Goal: Information Seeking & Learning: Learn about a topic

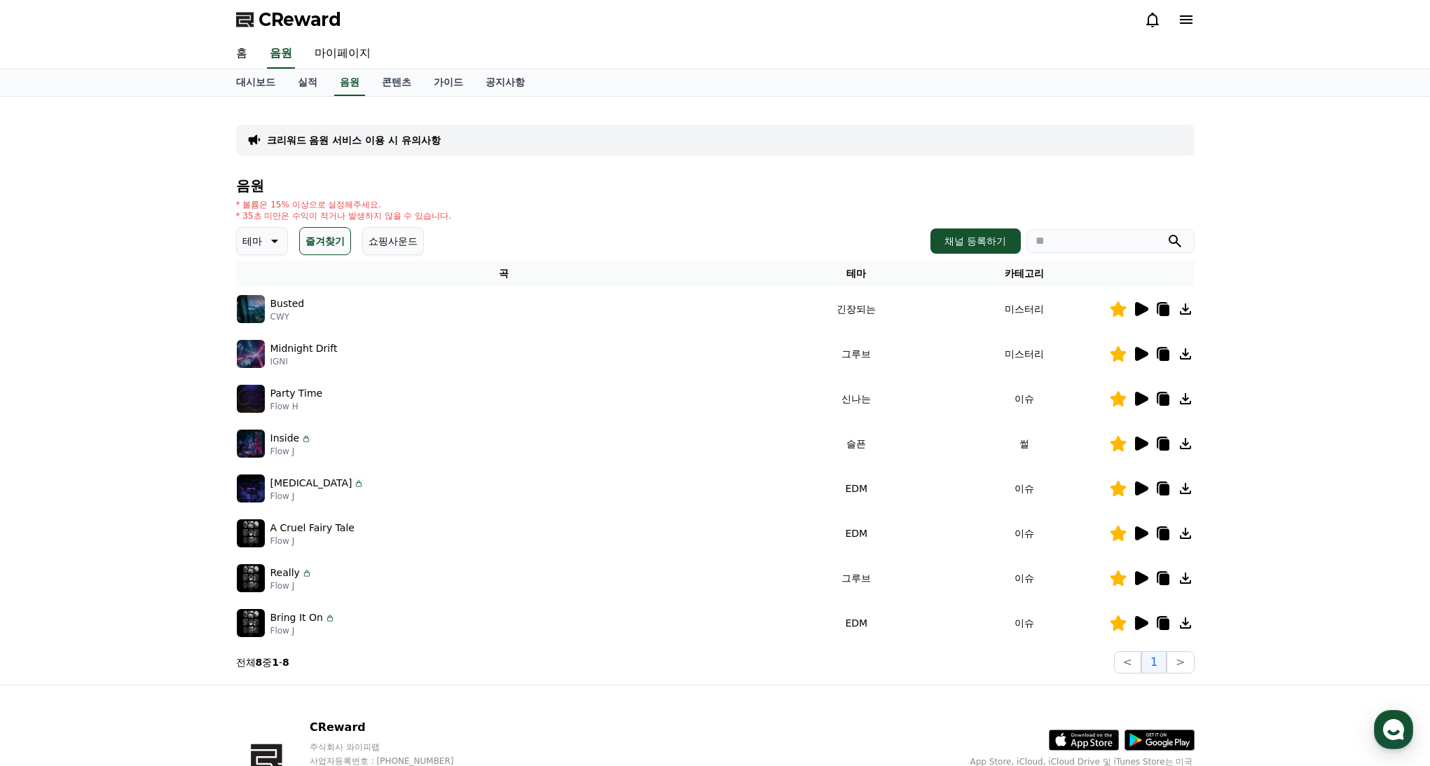
click at [1135, 441] on icon at bounding box center [1141, 444] width 13 height 14
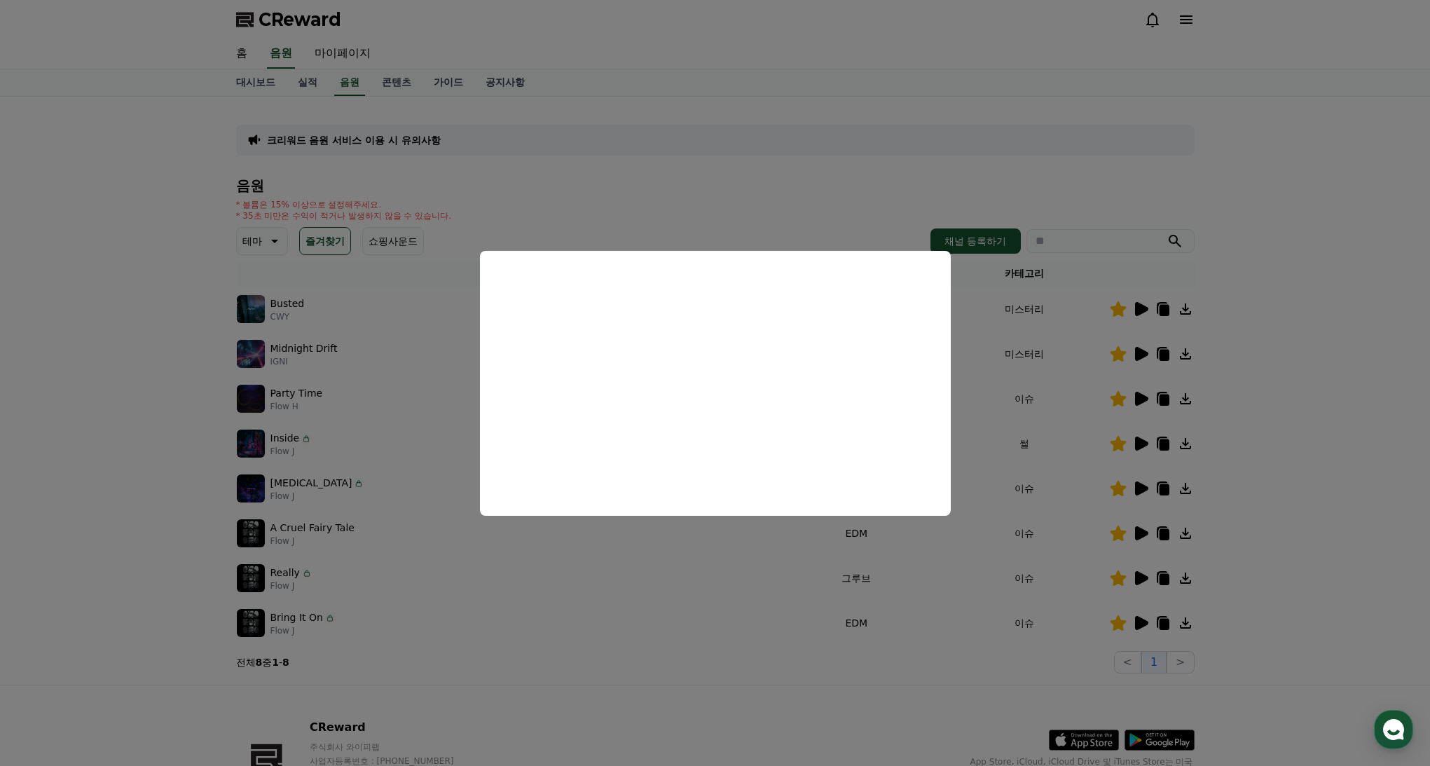
click at [1133, 486] on button "close modal" at bounding box center [715, 383] width 1430 height 766
click at [1139, 490] on icon at bounding box center [1141, 488] width 13 height 14
click at [1146, 535] on button "close modal" at bounding box center [715, 383] width 1430 height 766
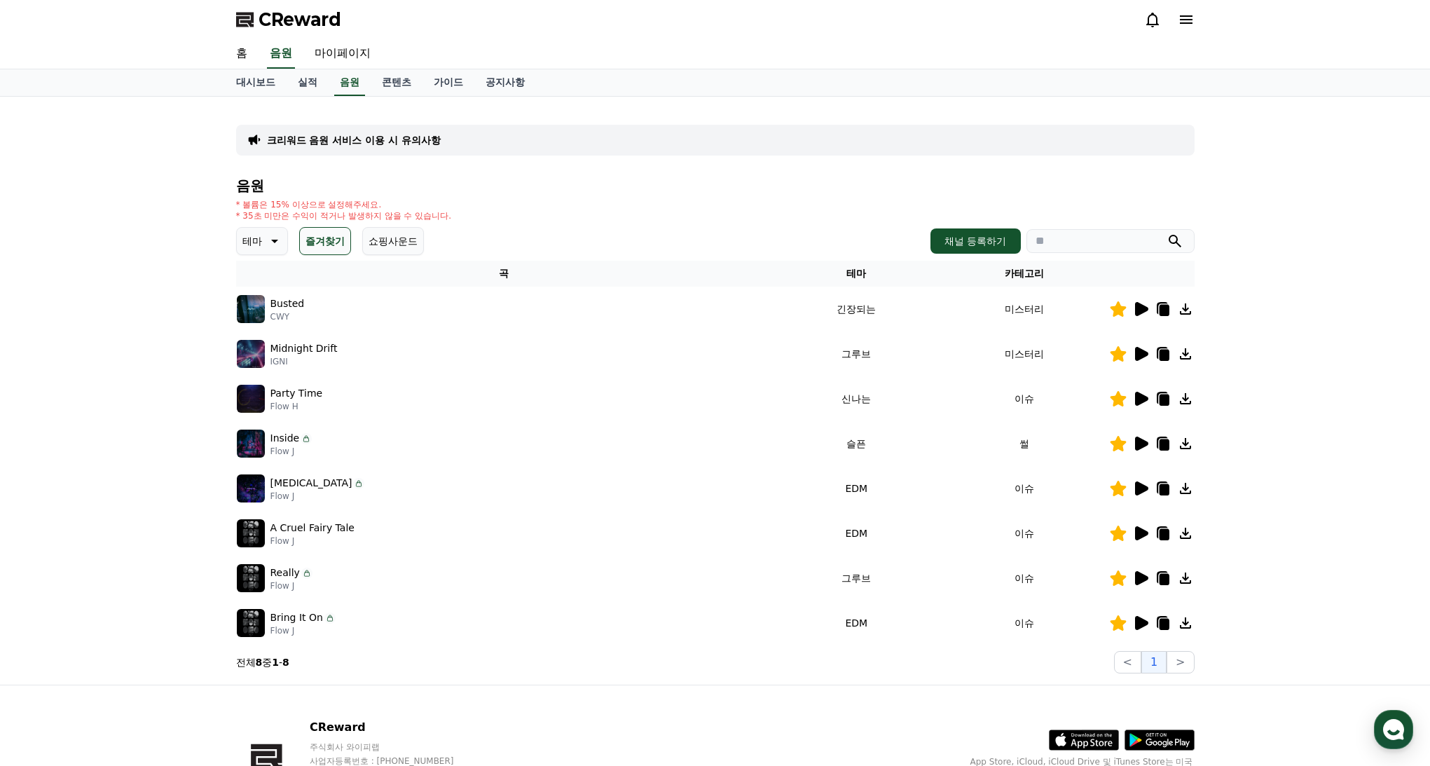
click at [1144, 533] on icon at bounding box center [1141, 533] width 13 height 14
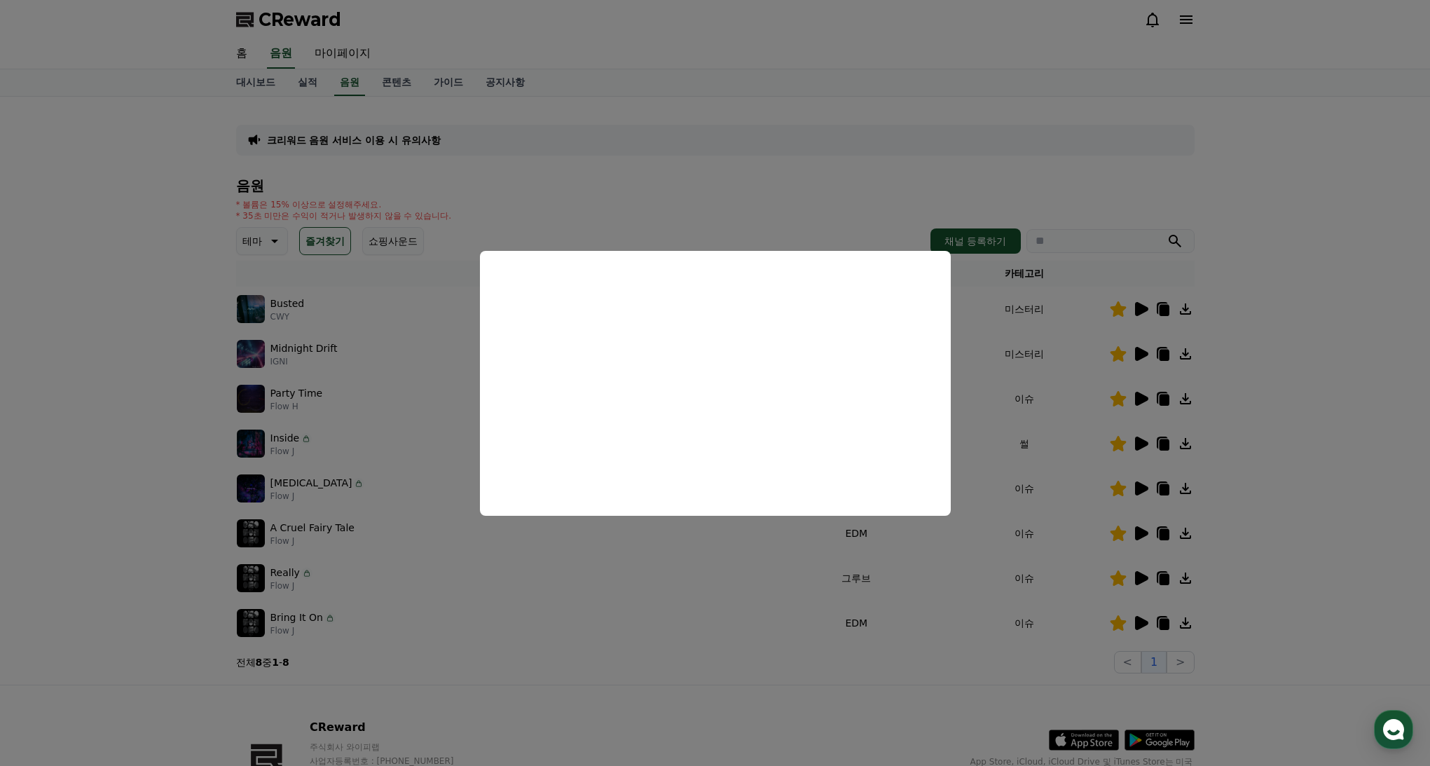
click at [1141, 579] on button "close modal" at bounding box center [715, 383] width 1430 height 766
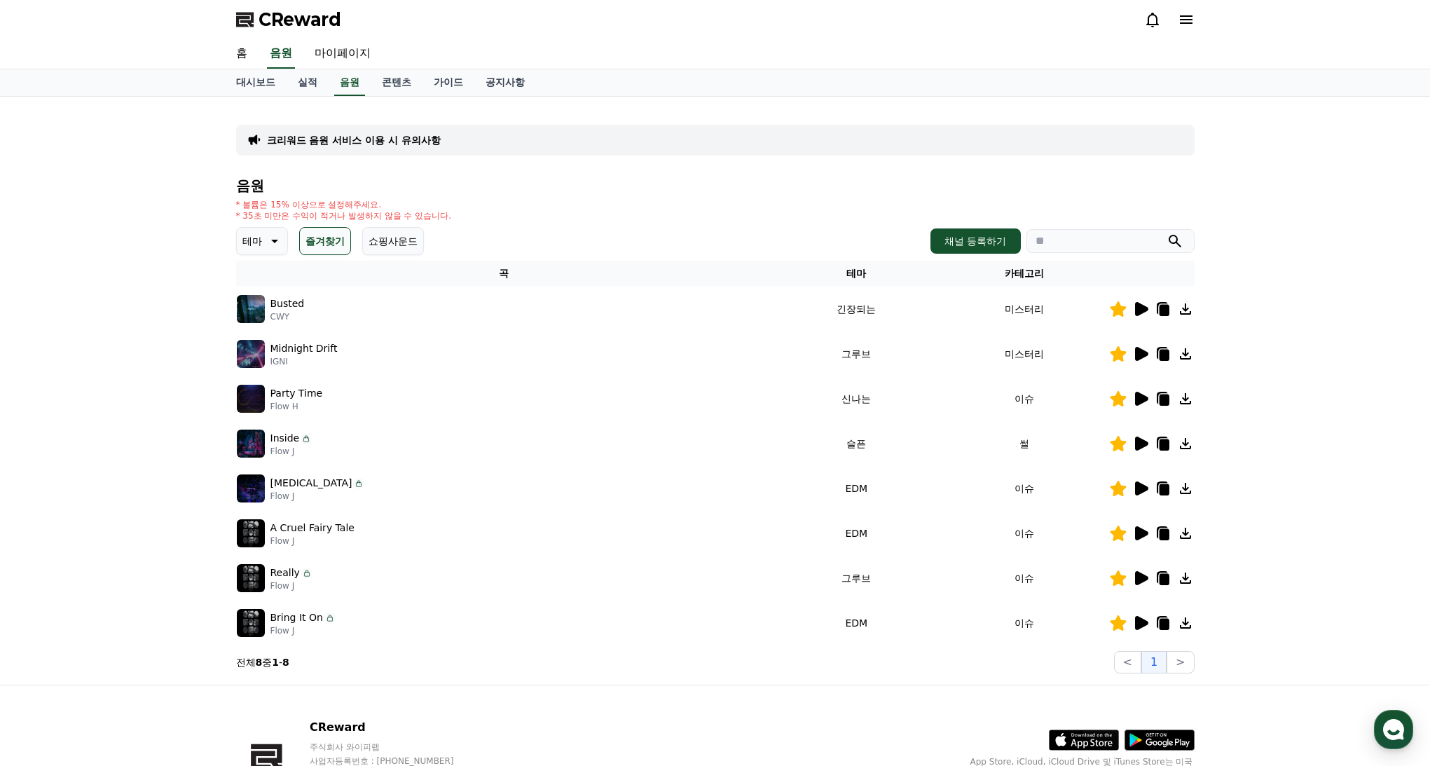
click at [1141, 577] on icon at bounding box center [1141, 578] width 13 height 14
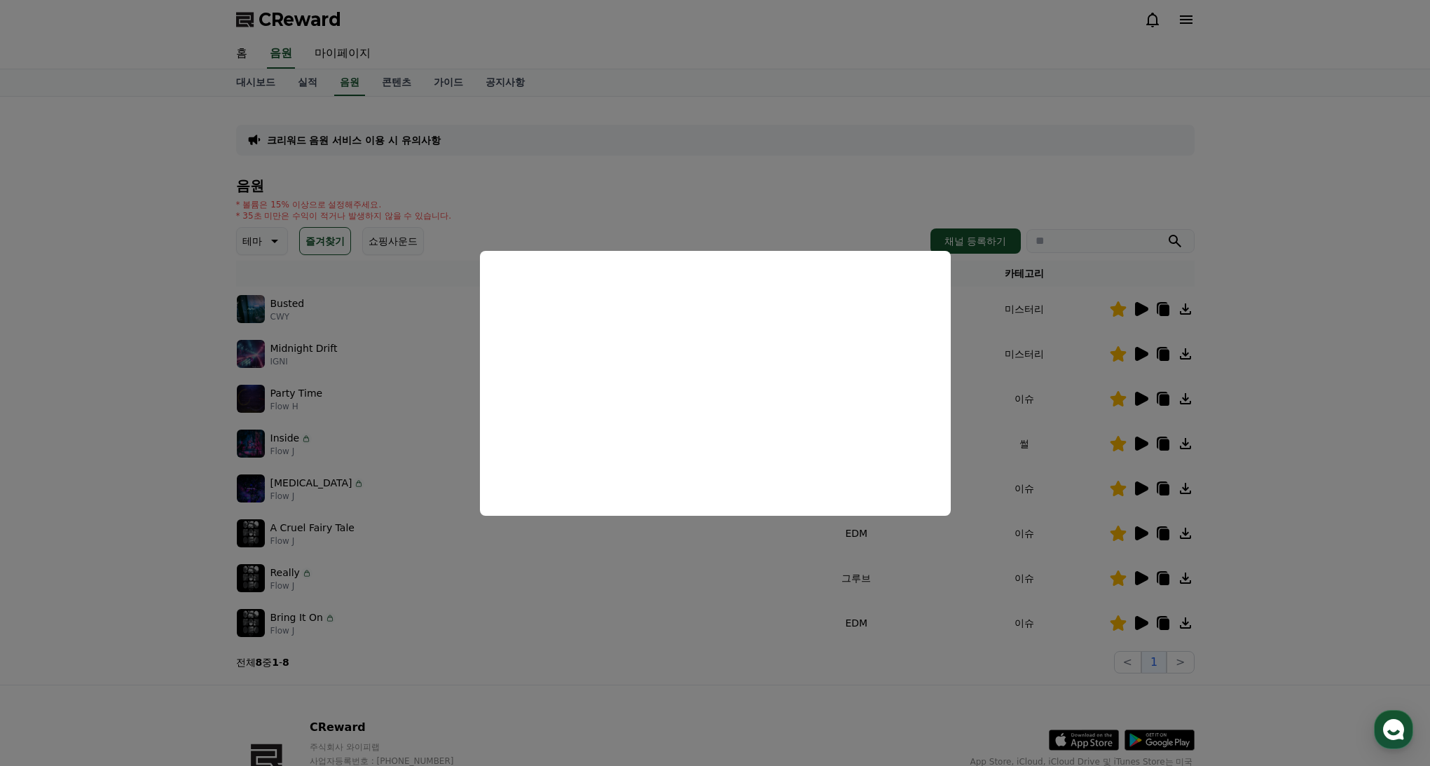
click at [1144, 620] on button "close modal" at bounding box center [715, 383] width 1430 height 766
click at [1143, 623] on icon at bounding box center [1141, 623] width 13 height 14
click at [1143, 624] on button "close modal" at bounding box center [715, 383] width 1430 height 766
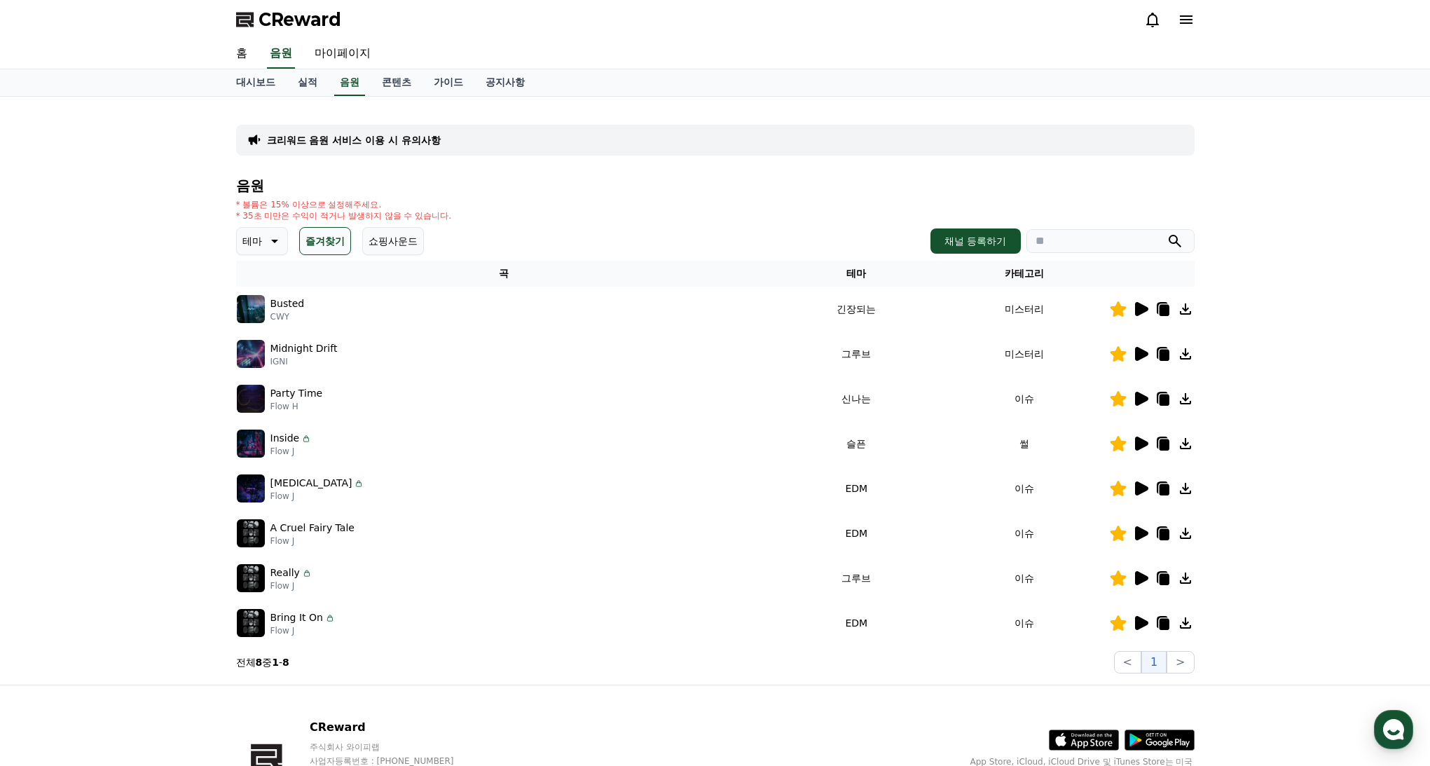
click at [731, 398] on div "Party Time Flow H" at bounding box center [504, 399] width 535 height 28
click at [1138, 624] on icon at bounding box center [1141, 623] width 13 height 14
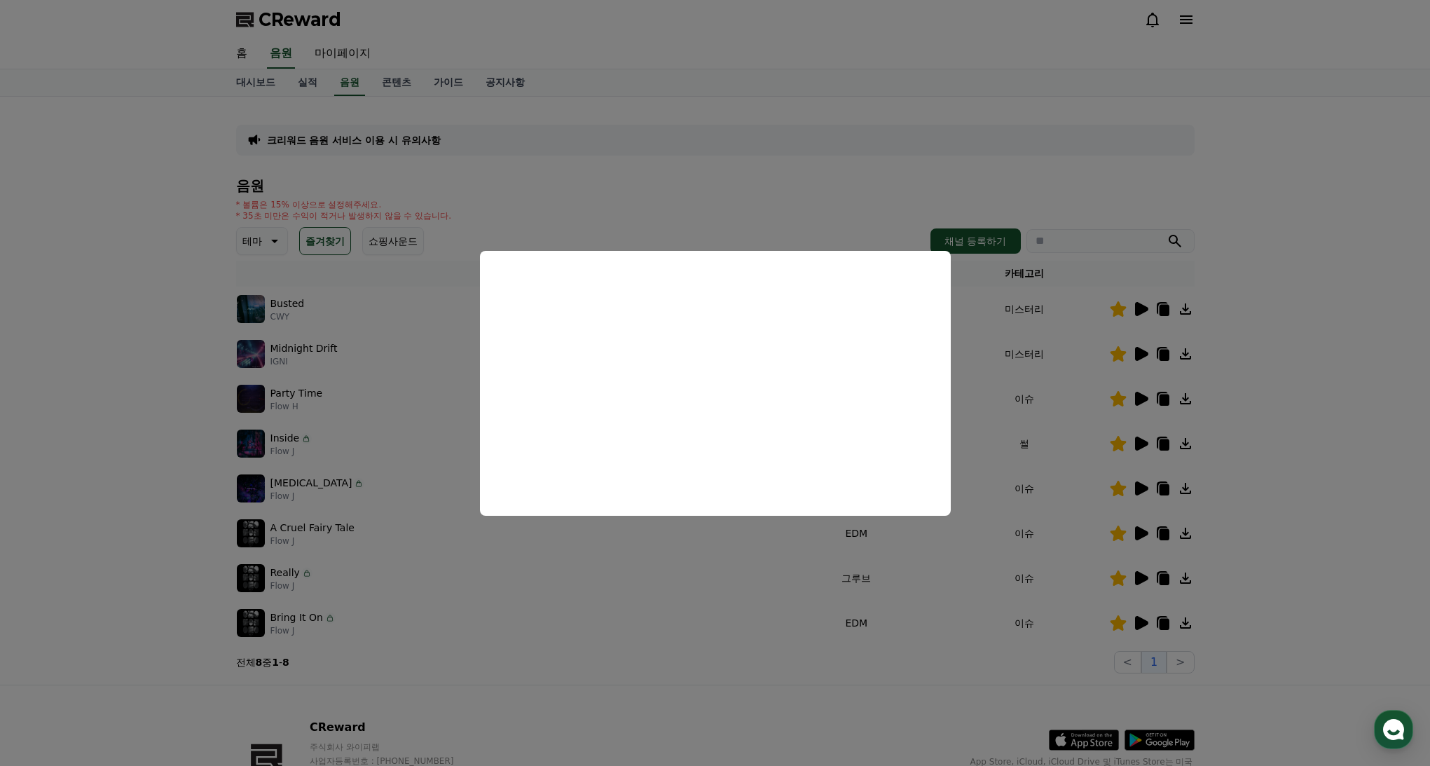
click at [1154, 395] on button "close modal" at bounding box center [715, 383] width 1430 height 766
click at [1139, 395] on icon at bounding box center [1141, 399] width 13 height 14
click at [1143, 527] on button "close modal" at bounding box center [715, 383] width 1430 height 766
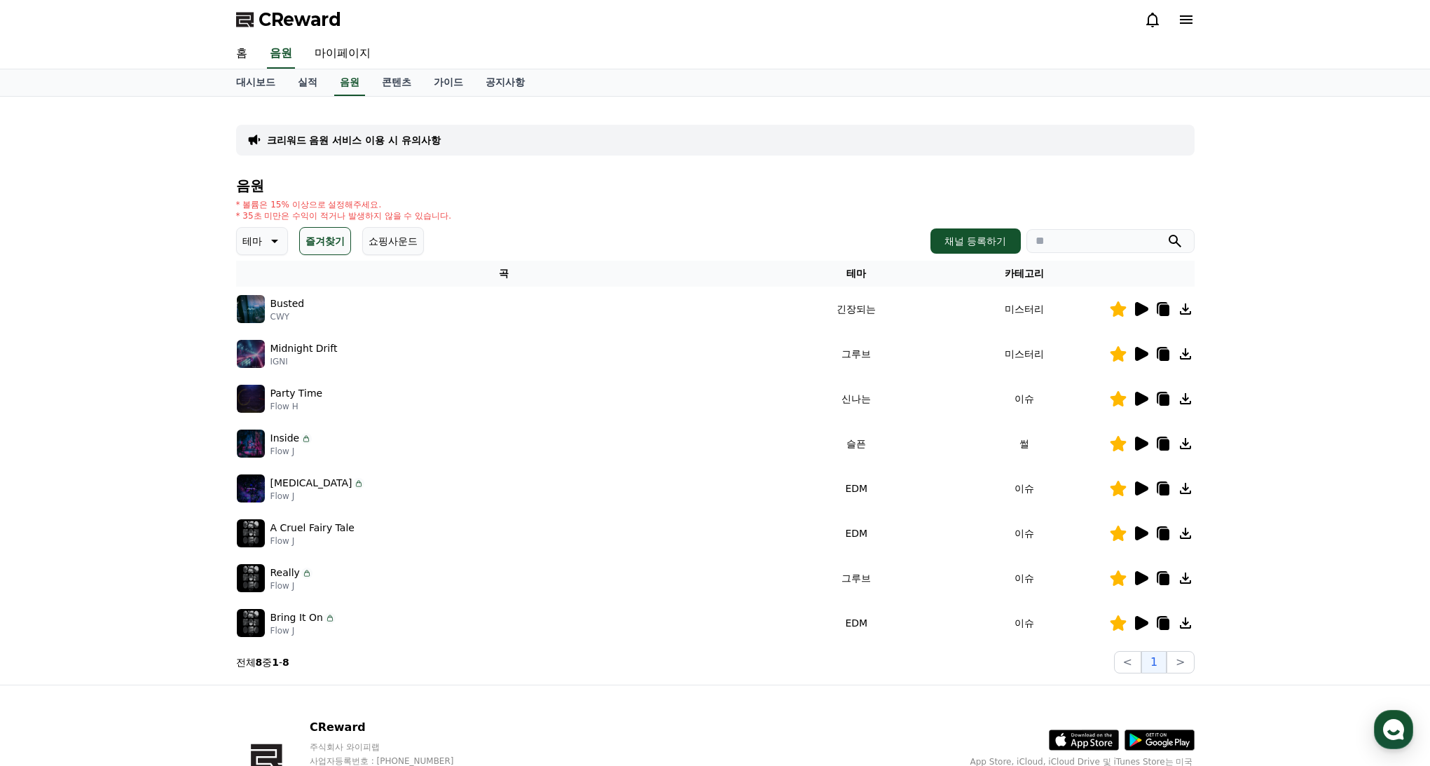
click at [1144, 308] on icon at bounding box center [1141, 309] width 13 height 14
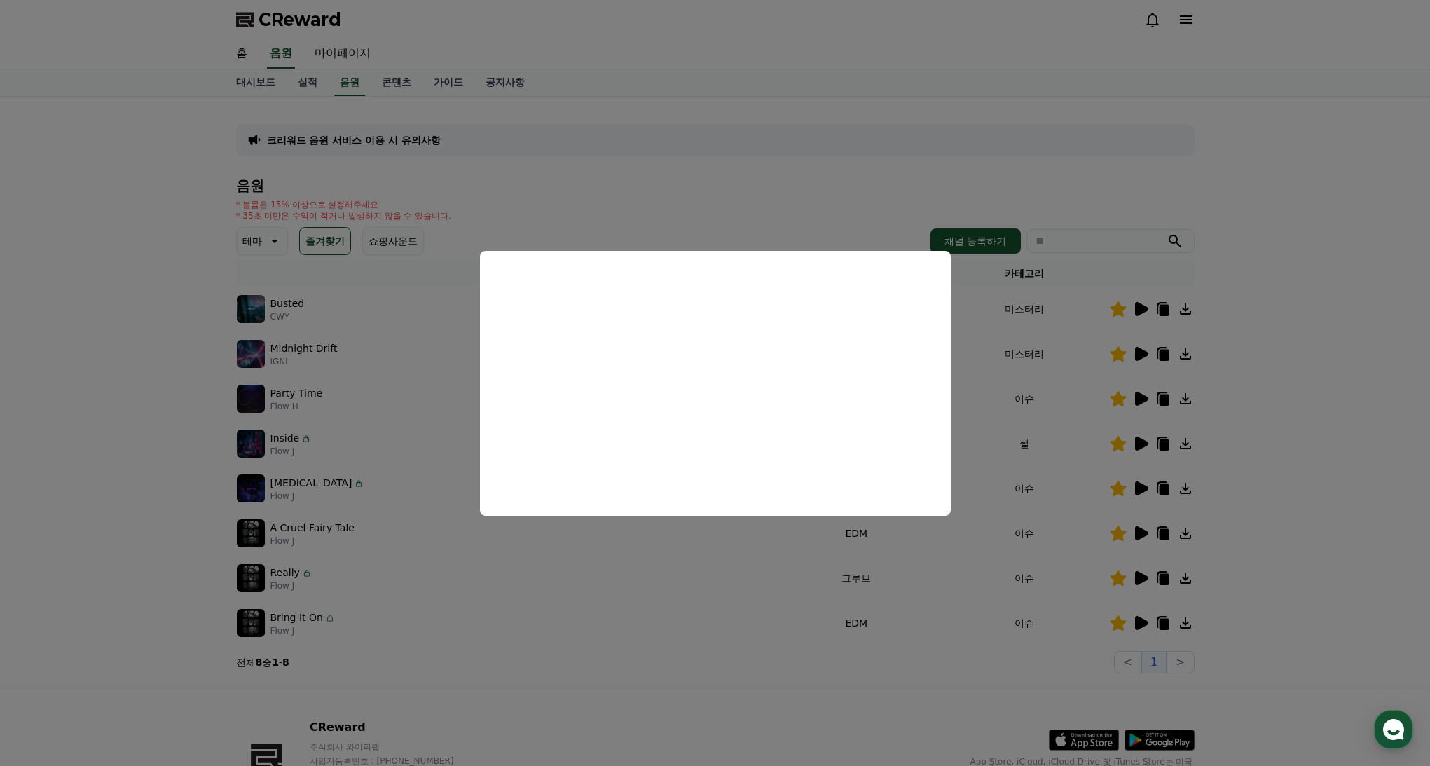
click at [1186, 306] on button "close modal" at bounding box center [715, 383] width 1430 height 766
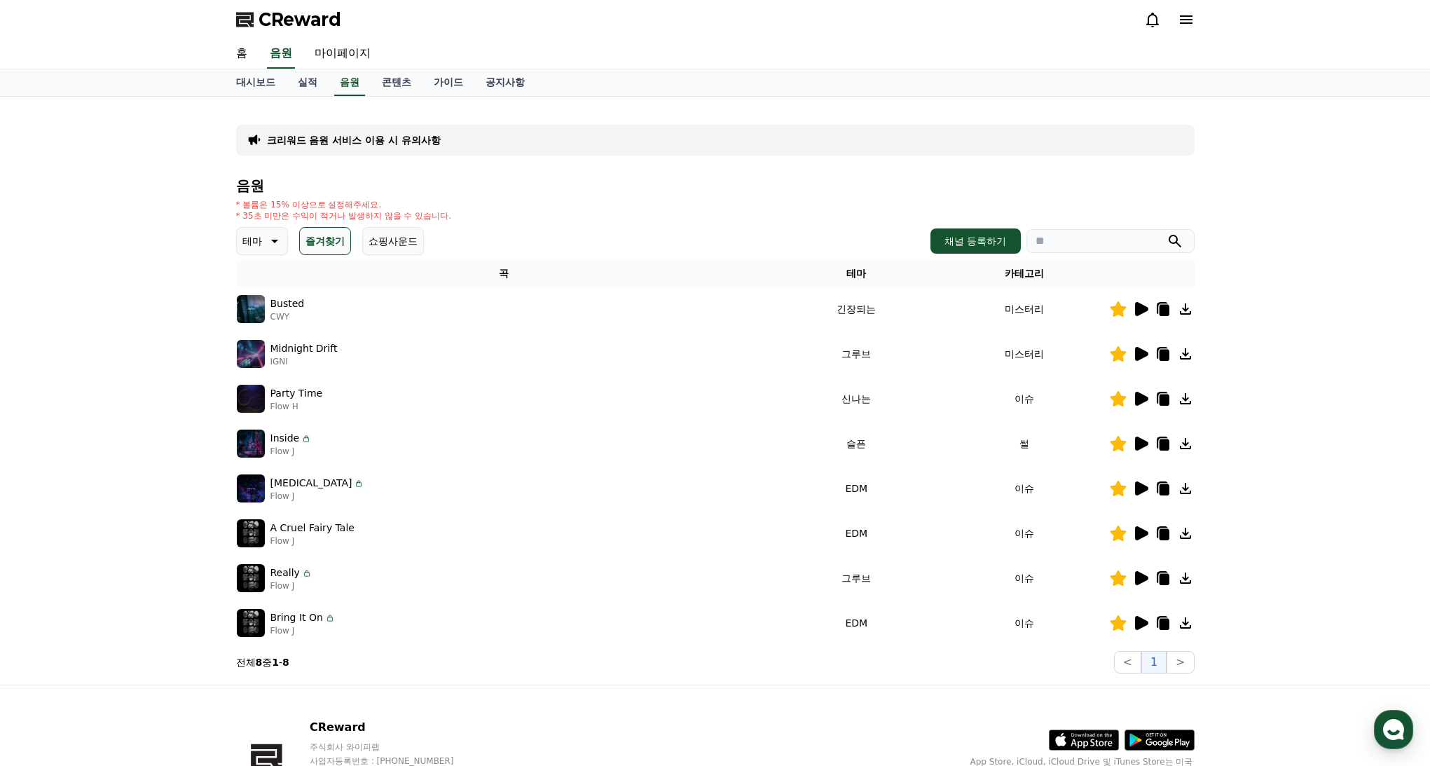
click at [1186, 311] on icon at bounding box center [1185, 309] width 17 height 17
click at [338, 77] on link "음원" at bounding box center [349, 82] width 31 height 27
click at [262, 252] on button "테마" at bounding box center [262, 241] width 52 height 28
click at [260, 341] on button "반전" at bounding box center [253, 337] width 31 height 31
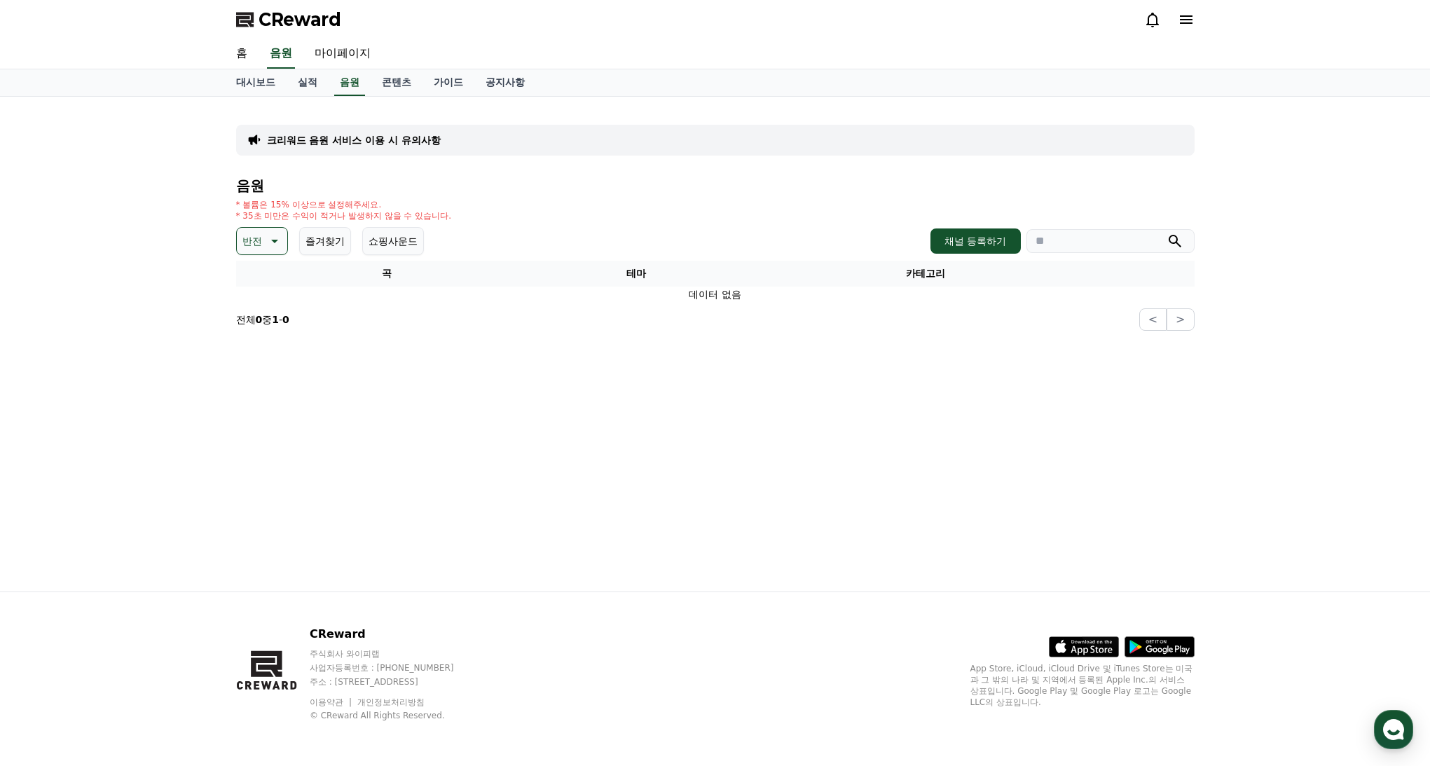
click at [270, 247] on icon at bounding box center [273, 241] width 17 height 17
click at [257, 312] on button "환상적인" at bounding box center [263, 314] width 50 height 31
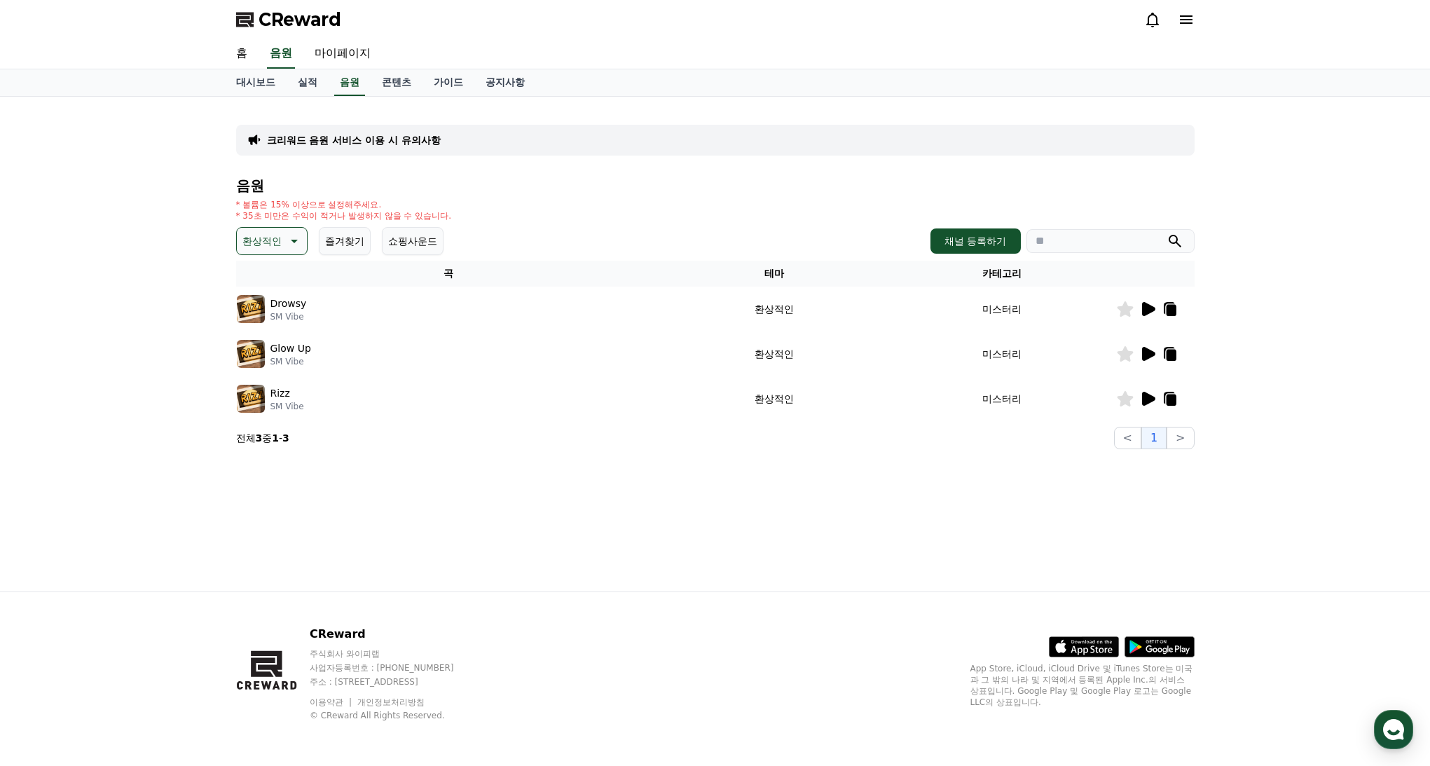
click at [1151, 305] on icon at bounding box center [1147, 309] width 17 height 17
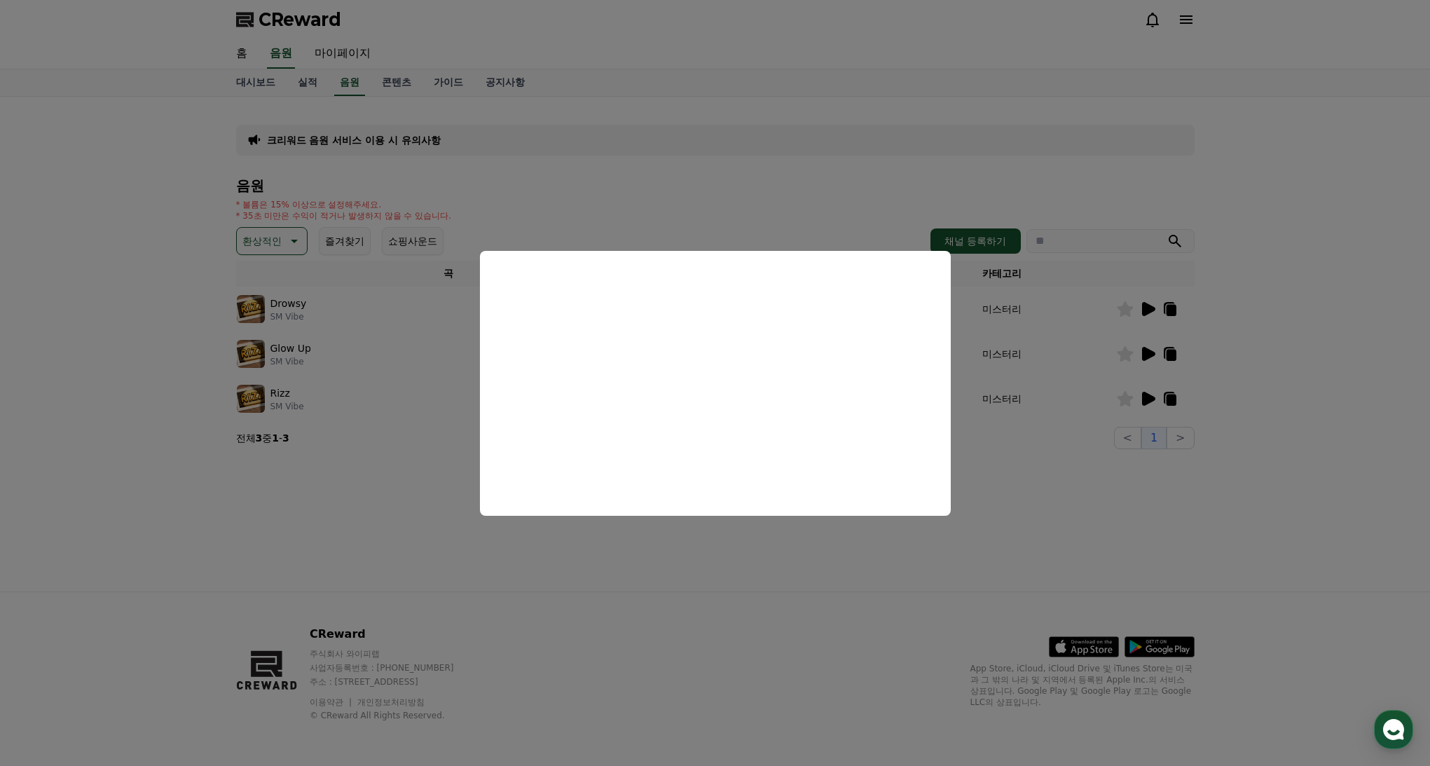
click at [1150, 348] on button "close modal" at bounding box center [715, 383] width 1430 height 766
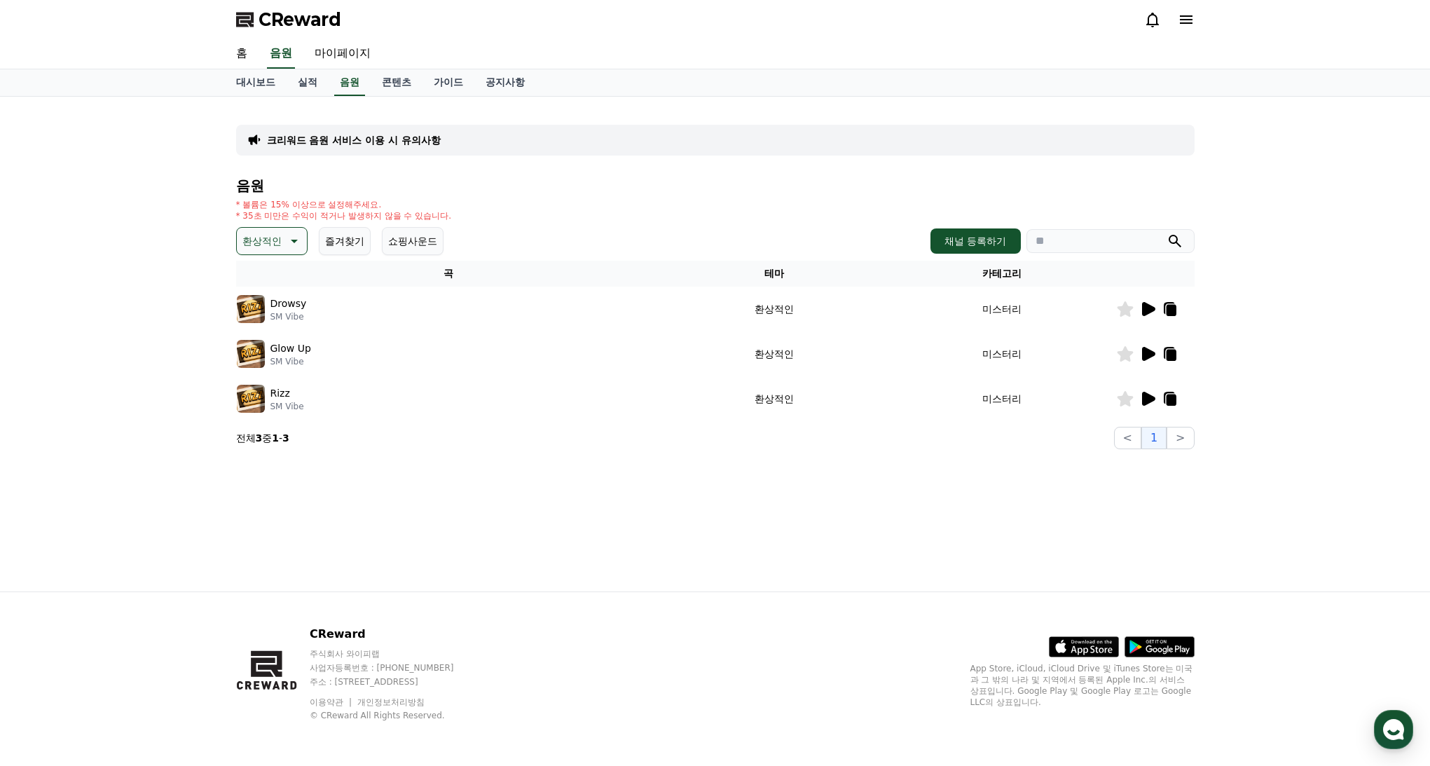
click at [1148, 355] on icon at bounding box center [1148, 354] width 13 height 14
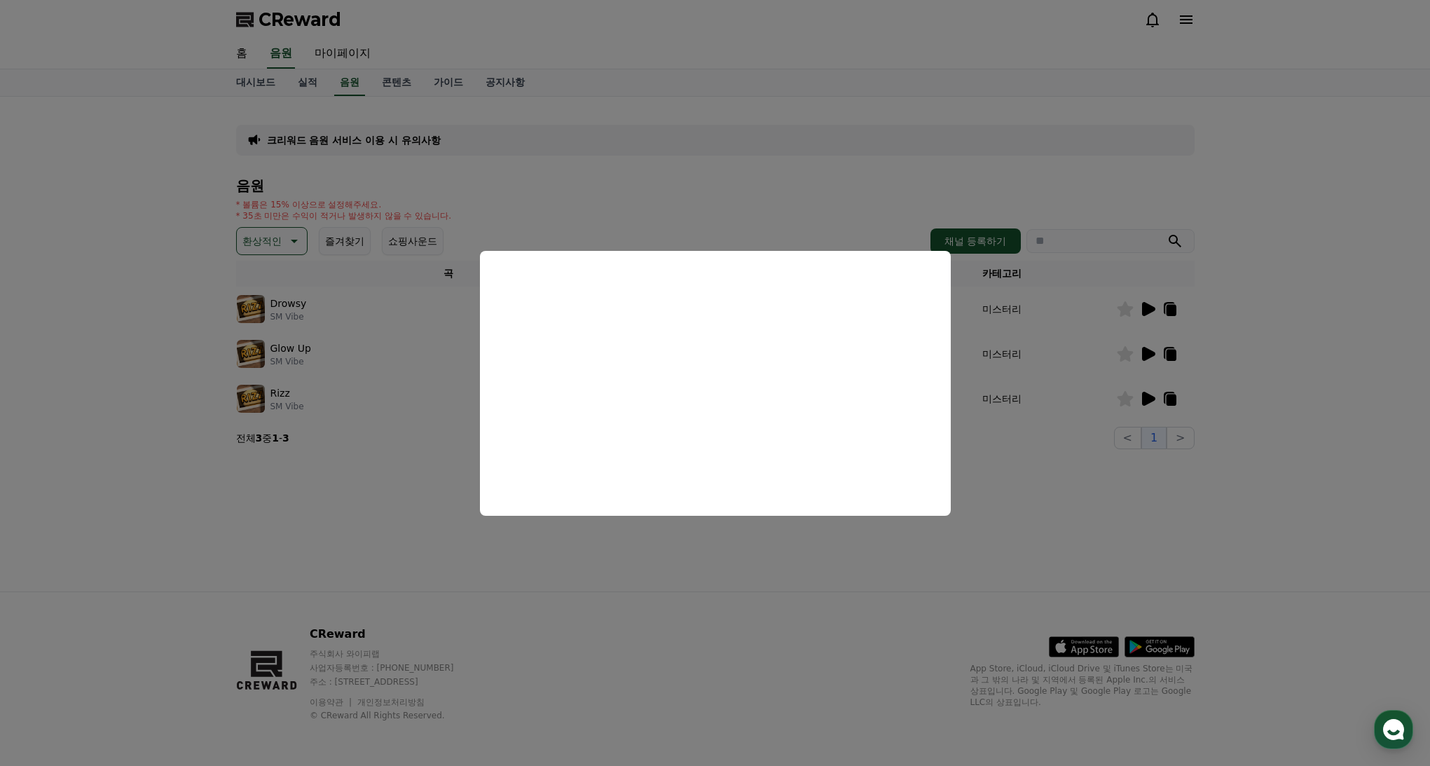
click at [1148, 404] on button "close modal" at bounding box center [715, 383] width 1430 height 766
click at [1147, 397] on icon at bounding box center [1148, 399] width 13 height 14
click at [1134, 453] on button "close modal" at bounding box center [715, 383] width 1430 height 766
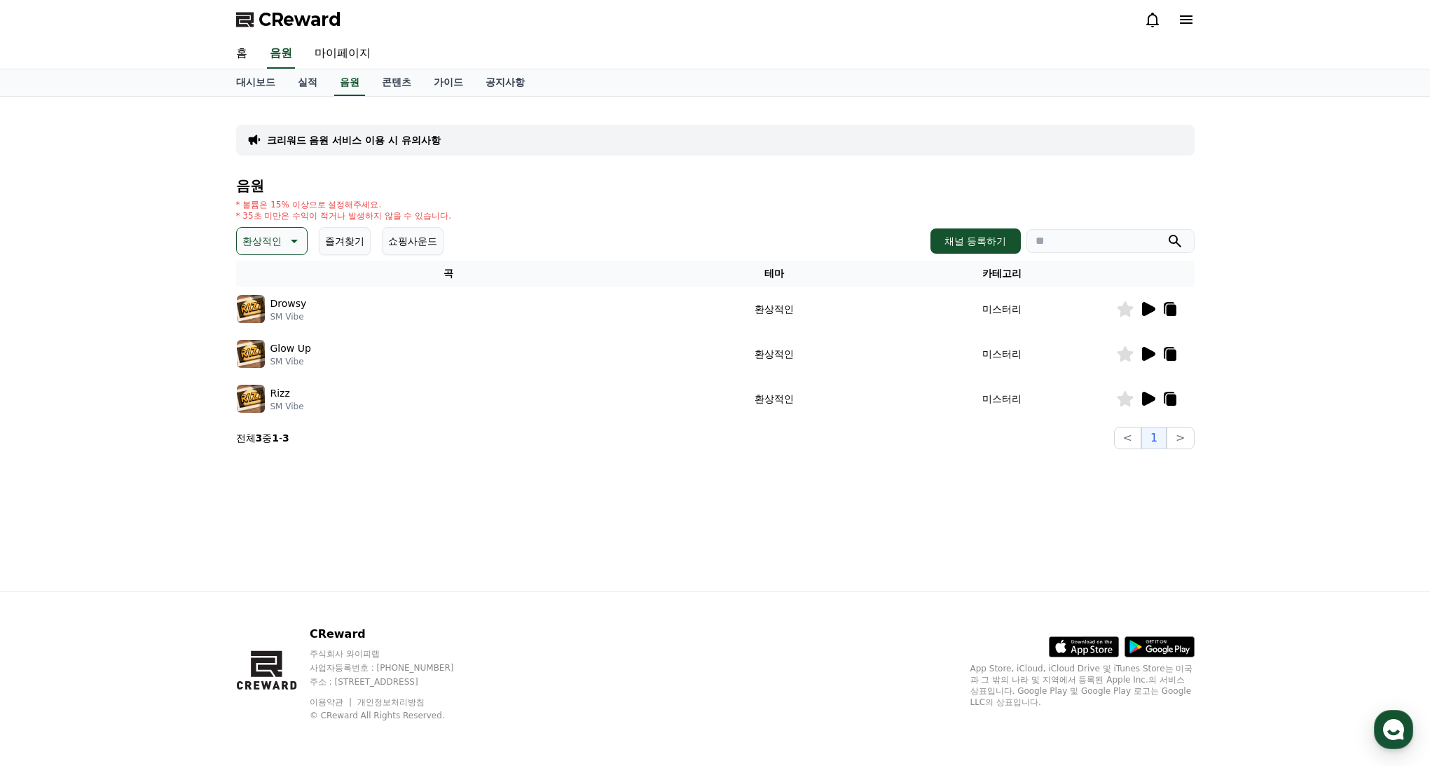
click at [1125, 401] on icon at bounding box center [1125, 398] width 16 height 15
click at [582, 410] on div "Rizz SM Vibe" at bounding box center [449, 399] width 424 height 28
click at [587, 399] on div "Rizz SM Vibe" at bounding box center [449, 399] width 424 height 28
click at [1146, 396] on icon at bounding box center [1148, 399] width 13 height 14
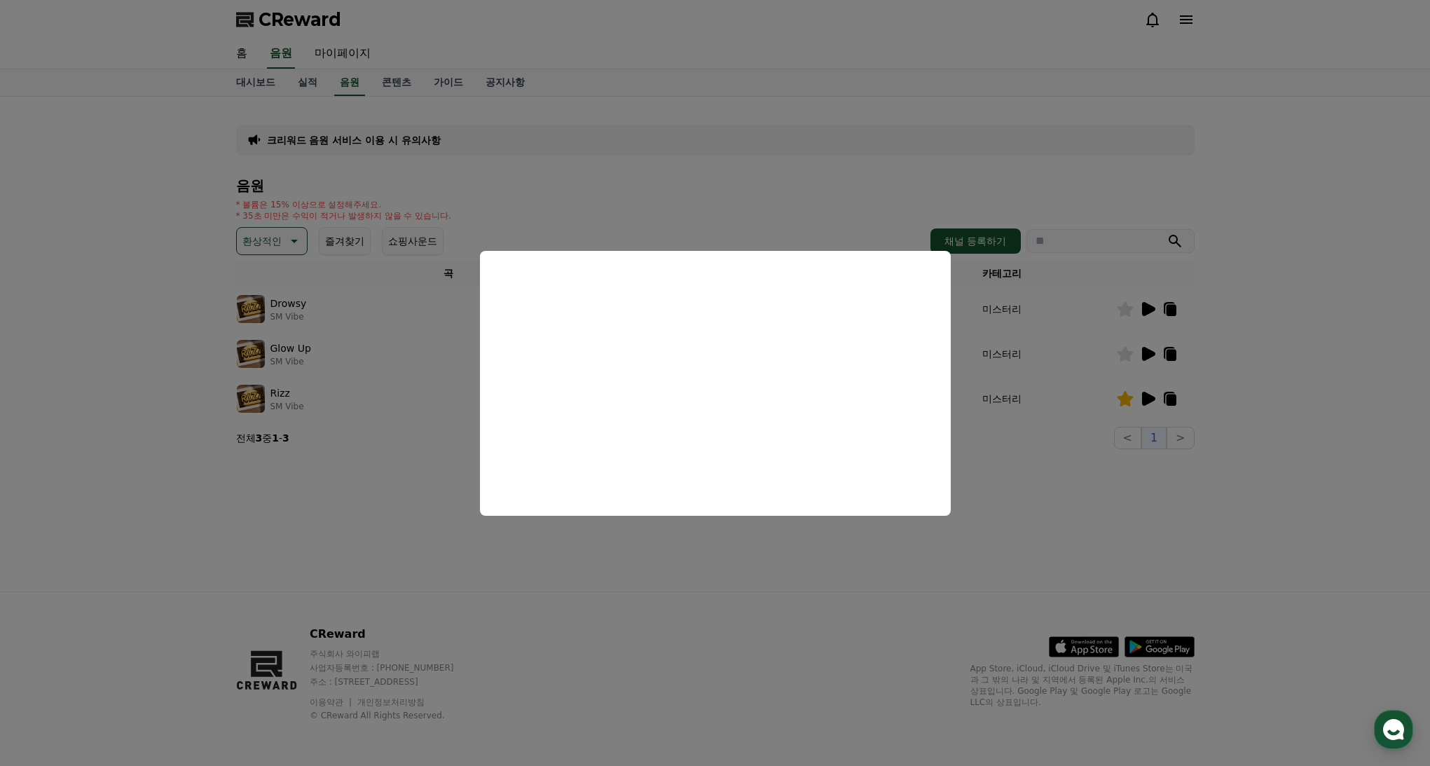
click at [973, 493] on button "close modal" at bounding box center [715, 383] width 1430 height 766
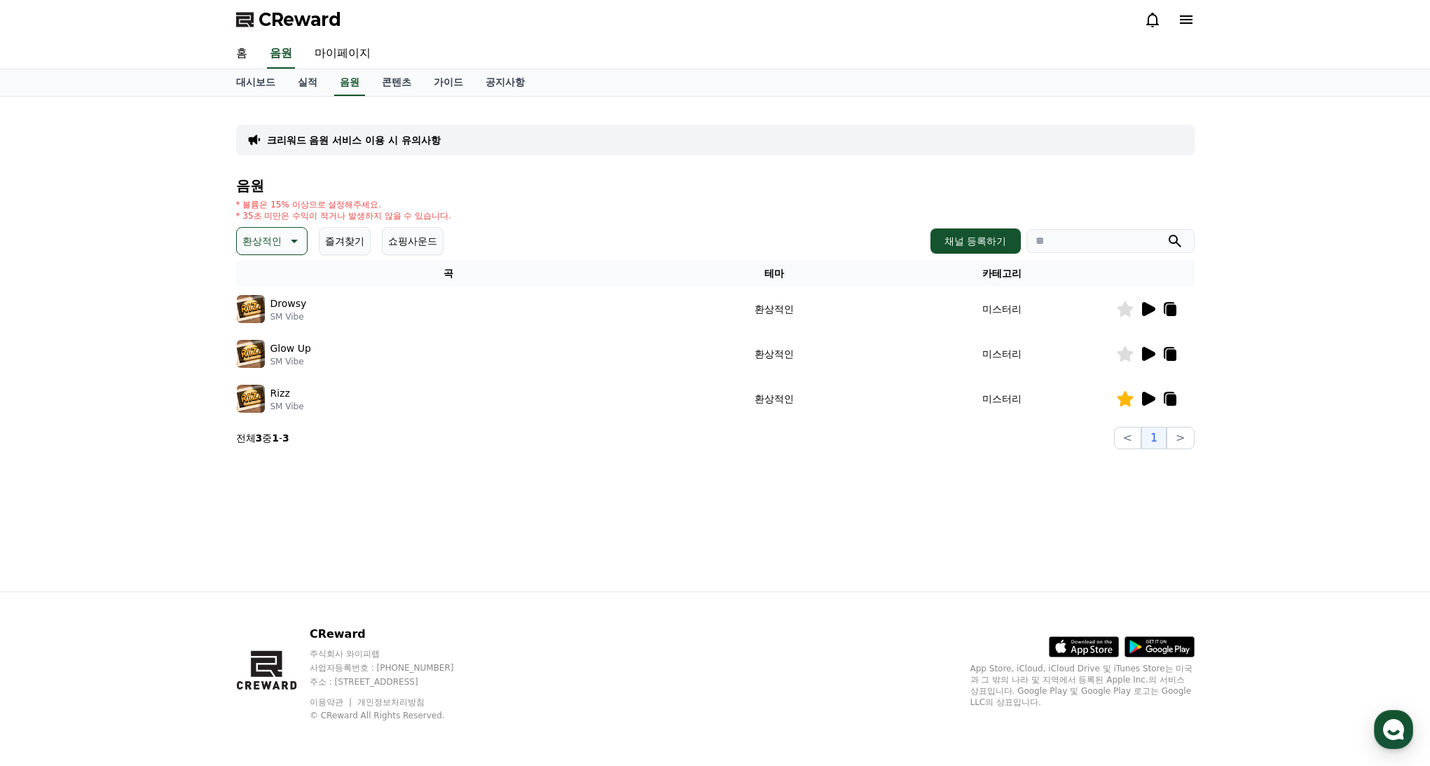
click at [284, 247] on icon at bounding box center [292, 241] width 17 height 17
click at [270, 346] on button "호기심" at bounding box center [258, 351] width 41 height 31
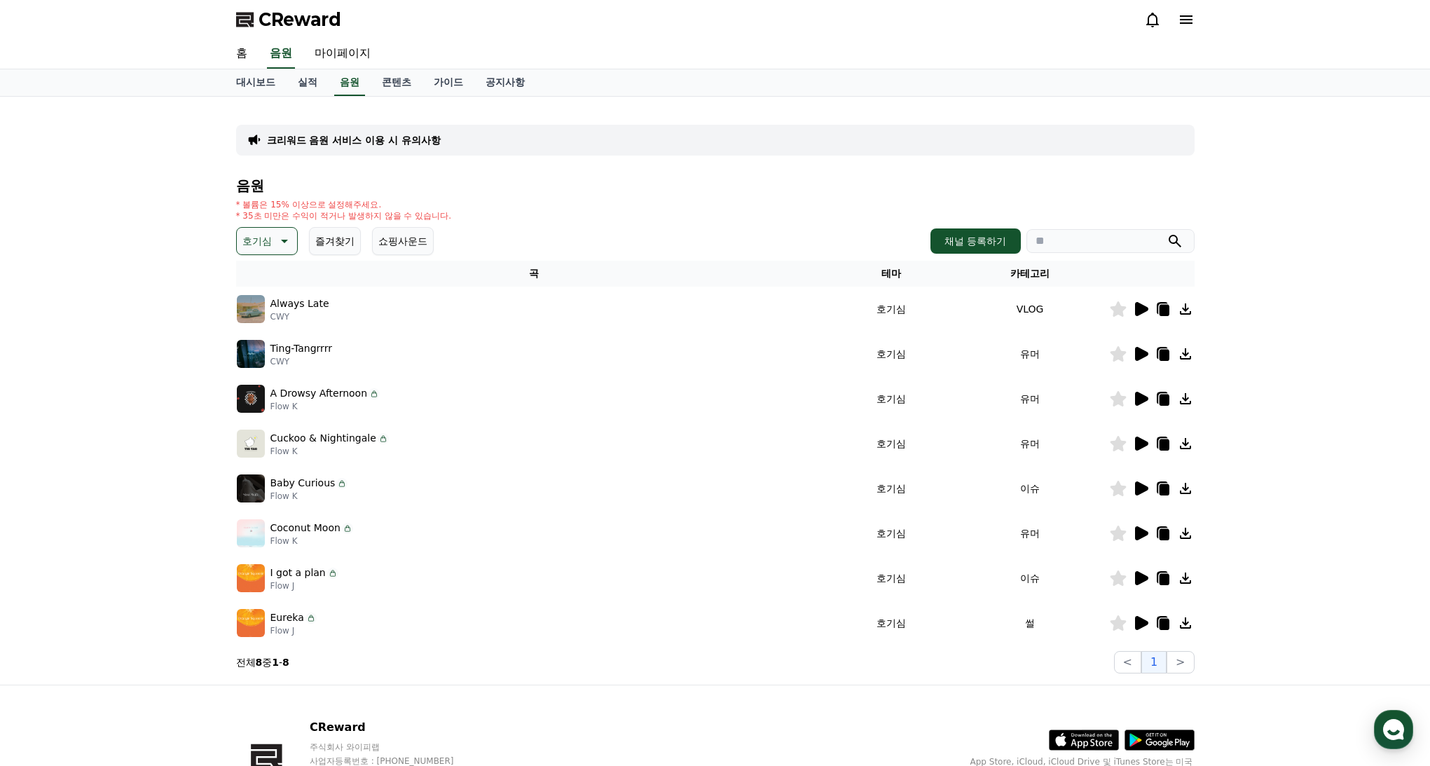
click at [1145, 310] on icon at bounding box center [1141, 309] width 13 height 14
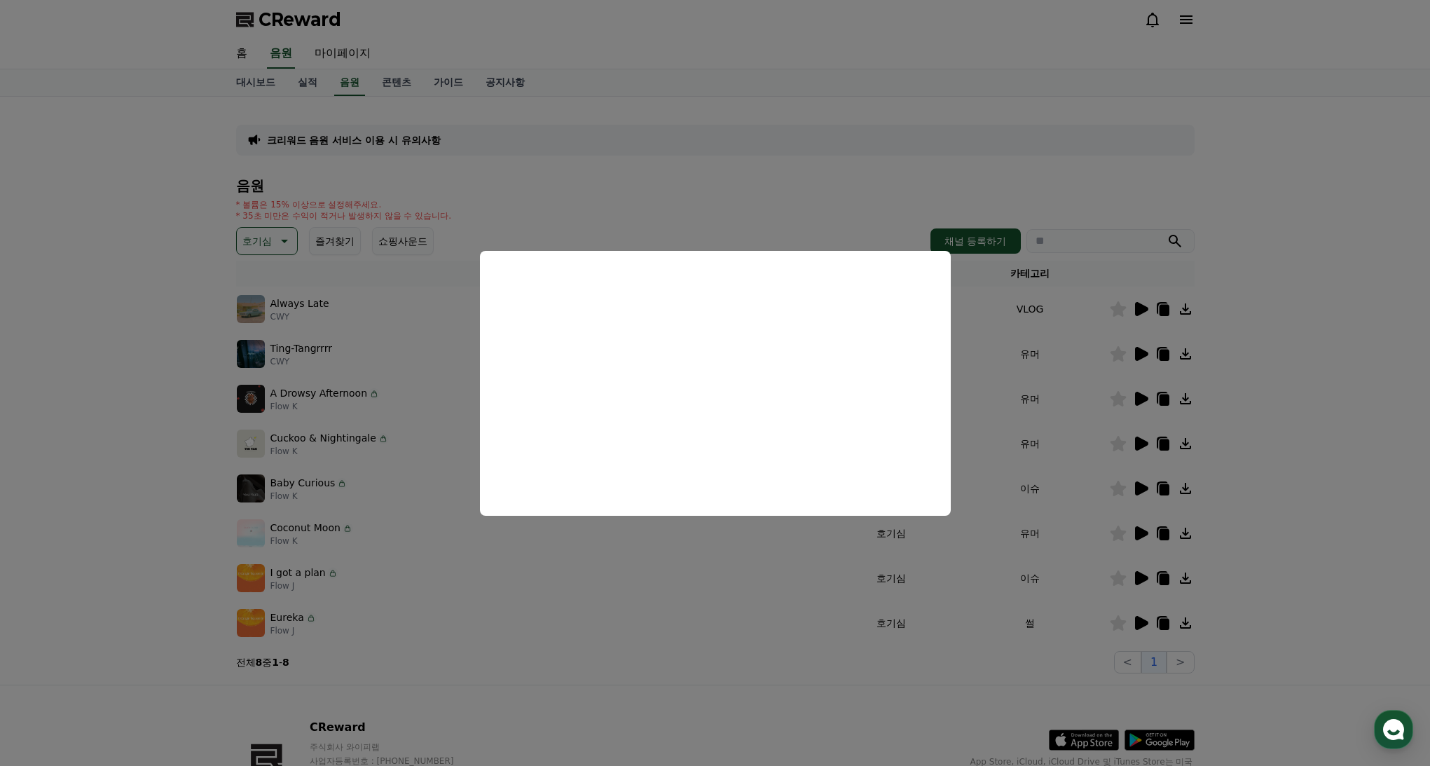
click at [1033, 390] on button "close modal" at bounding box center [715, 383] width 1430 height 766
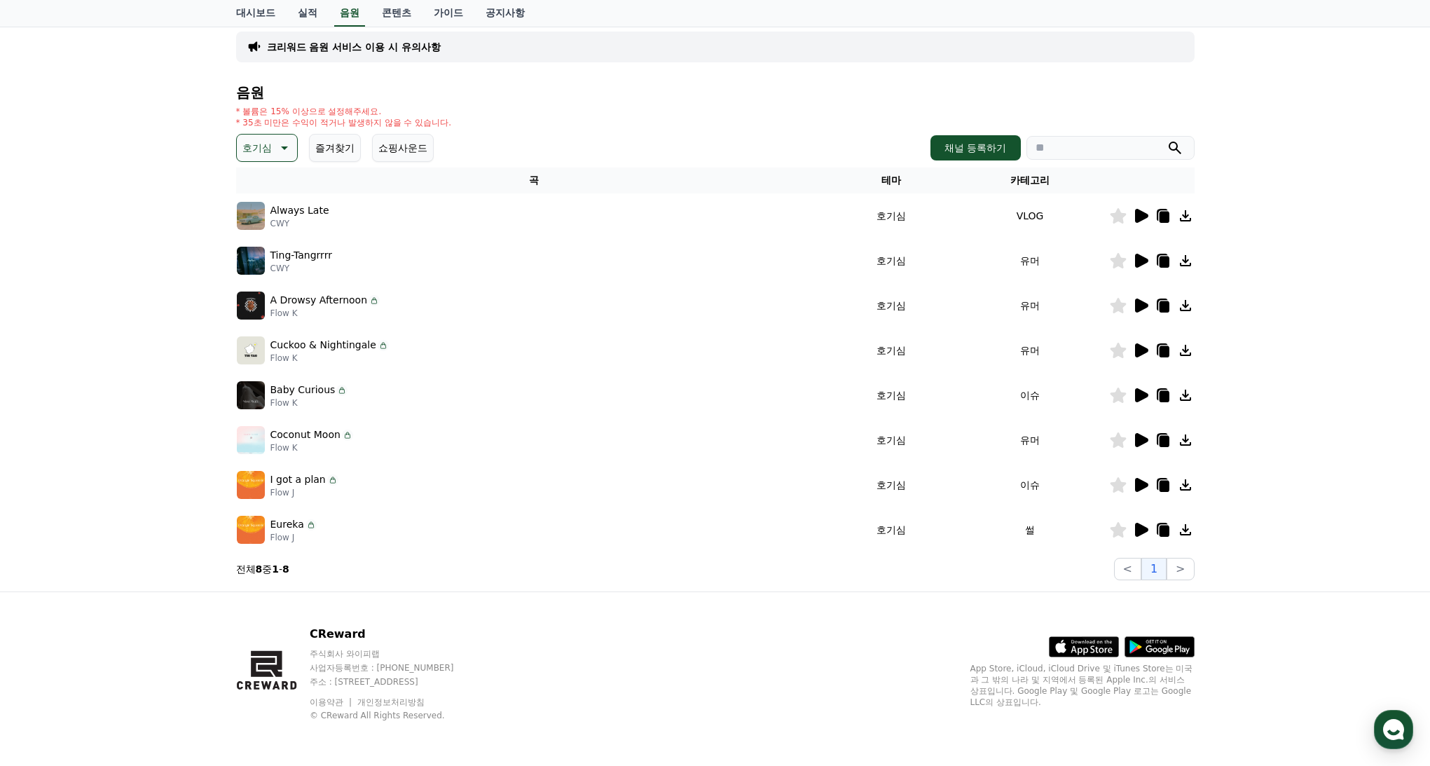
scroll to position [90, 0]
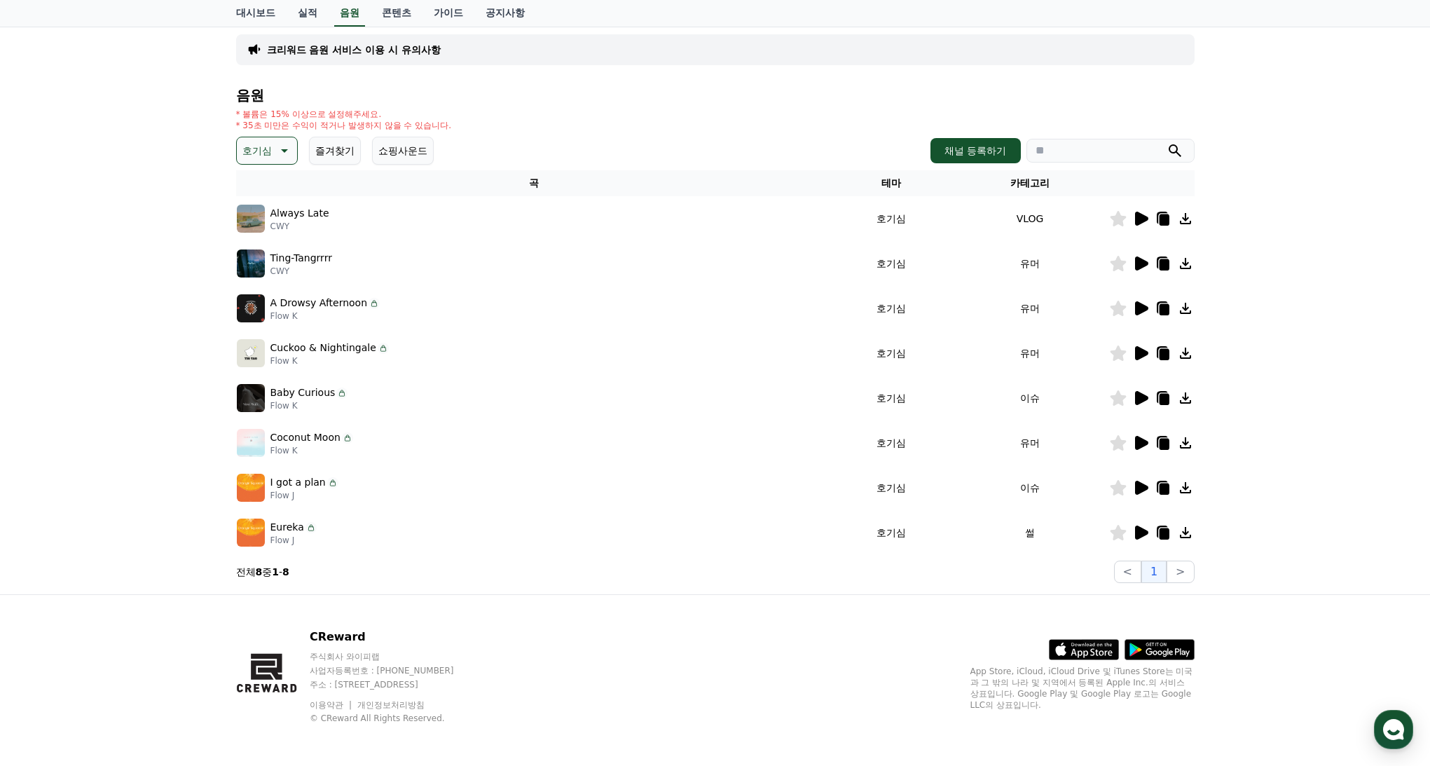
click at [1144, 530] on icon at bounding box center [1141, 533] width 13 height 14
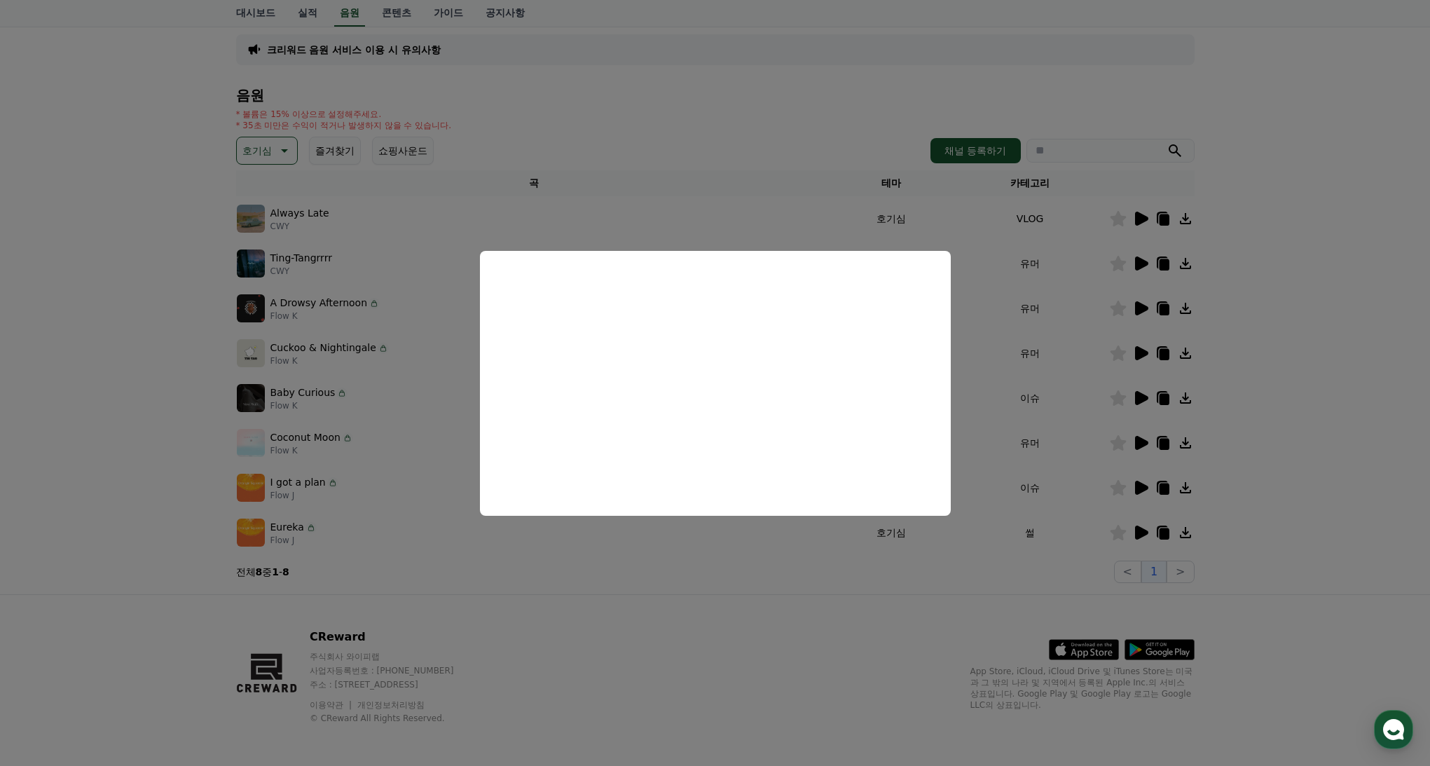
click at [439, 206] on button "close modal" at bounding box center [715, 383] width 1430 height 766
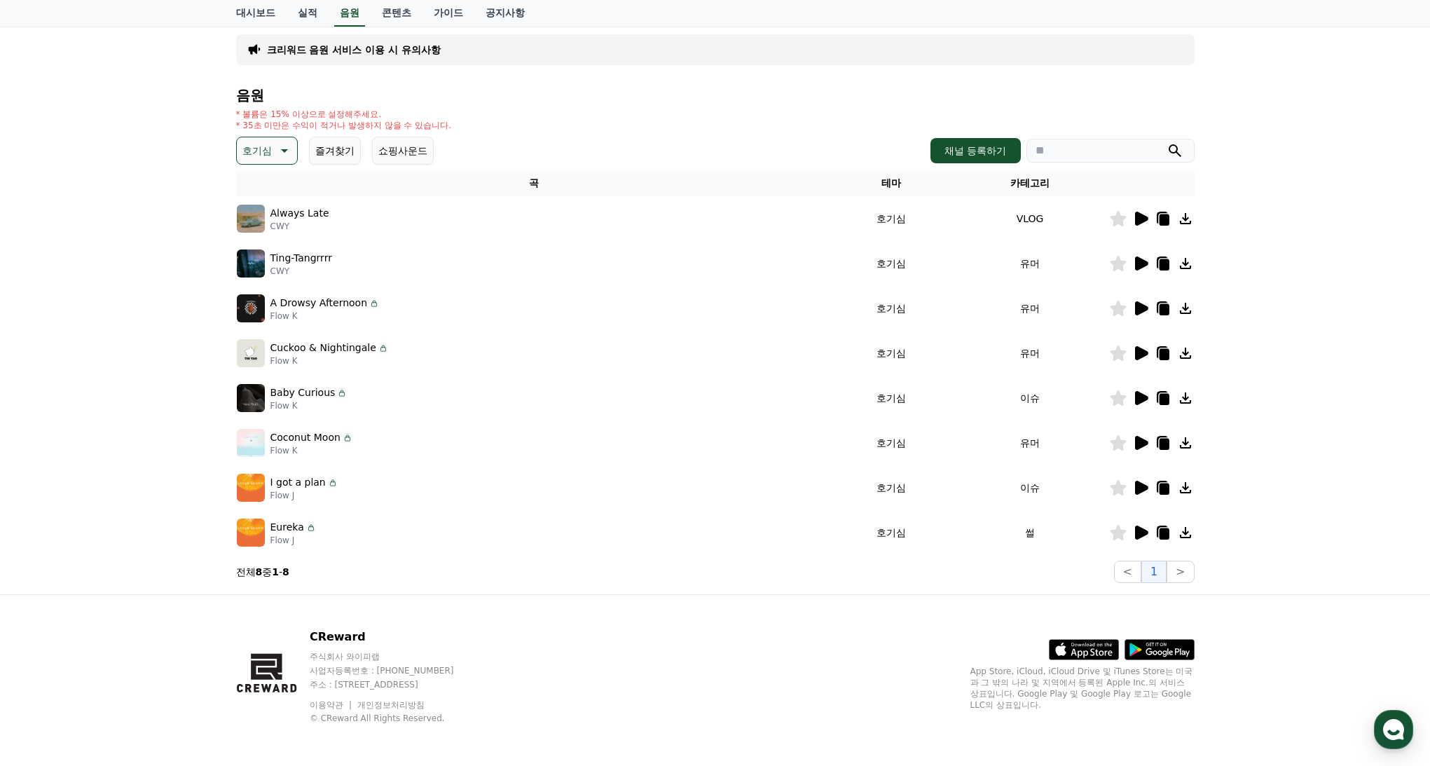
click at [266, 149] on p "호기심" at bounding box center [256, 151] width 29 height 20
click at [266, 296] on button "어두운" at bounding box center [258, 297] width 41 height 31
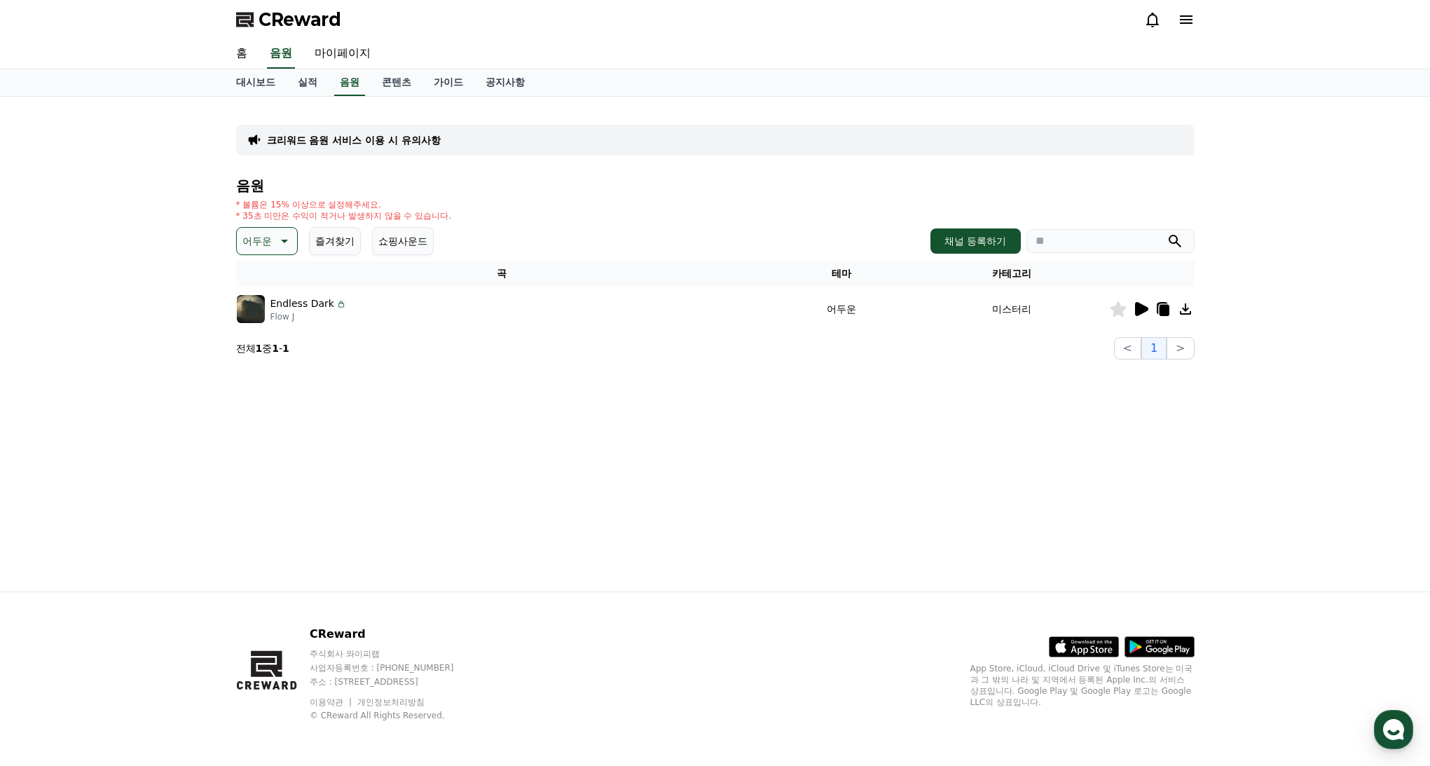
click at [1140, 305] on icon at bounding box center [1141, 309] width 13 height 14
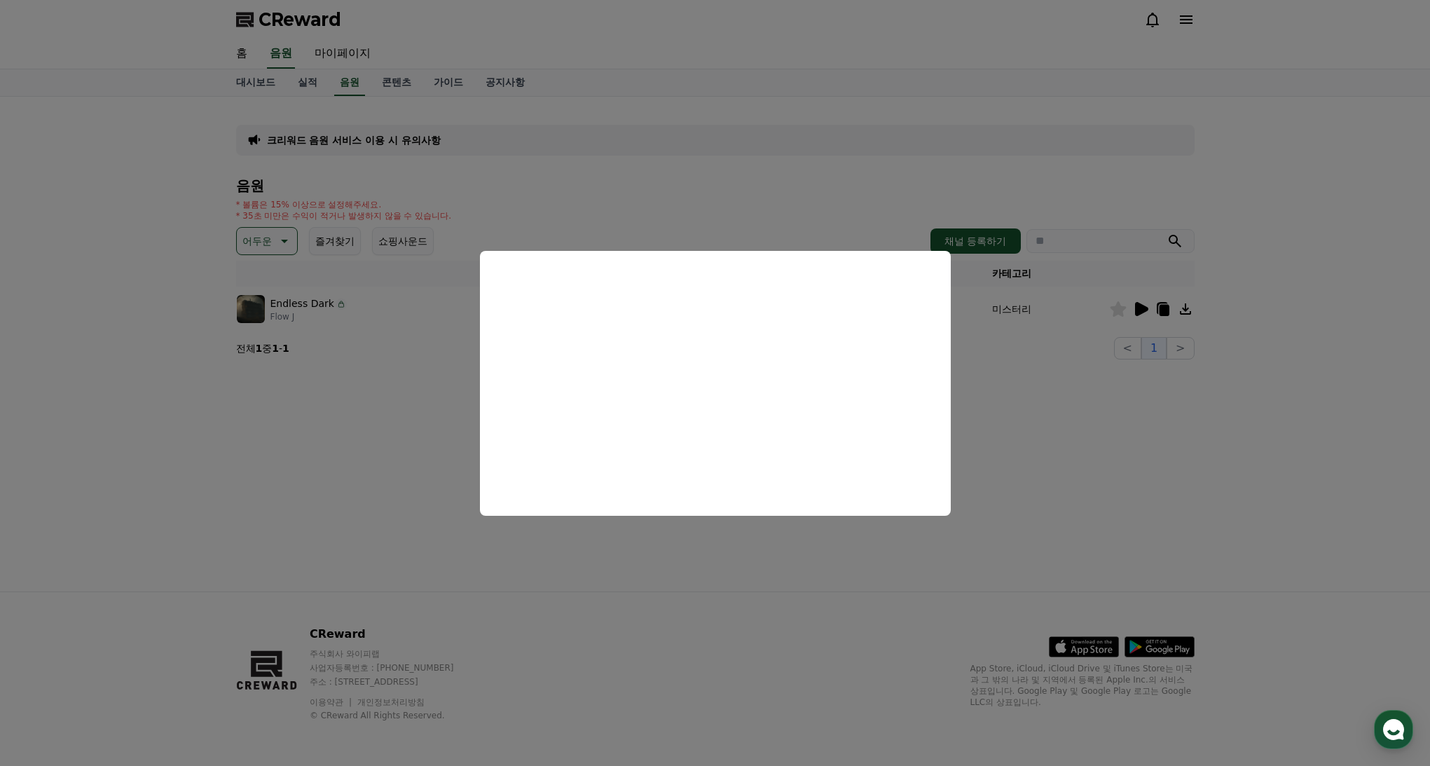
click at [278, 243] on button "close modal" at bounding box center [715, 383] width 1430 height 766
click at [275, 242] on icon at bounding box center [283, 241] width 17 height 17
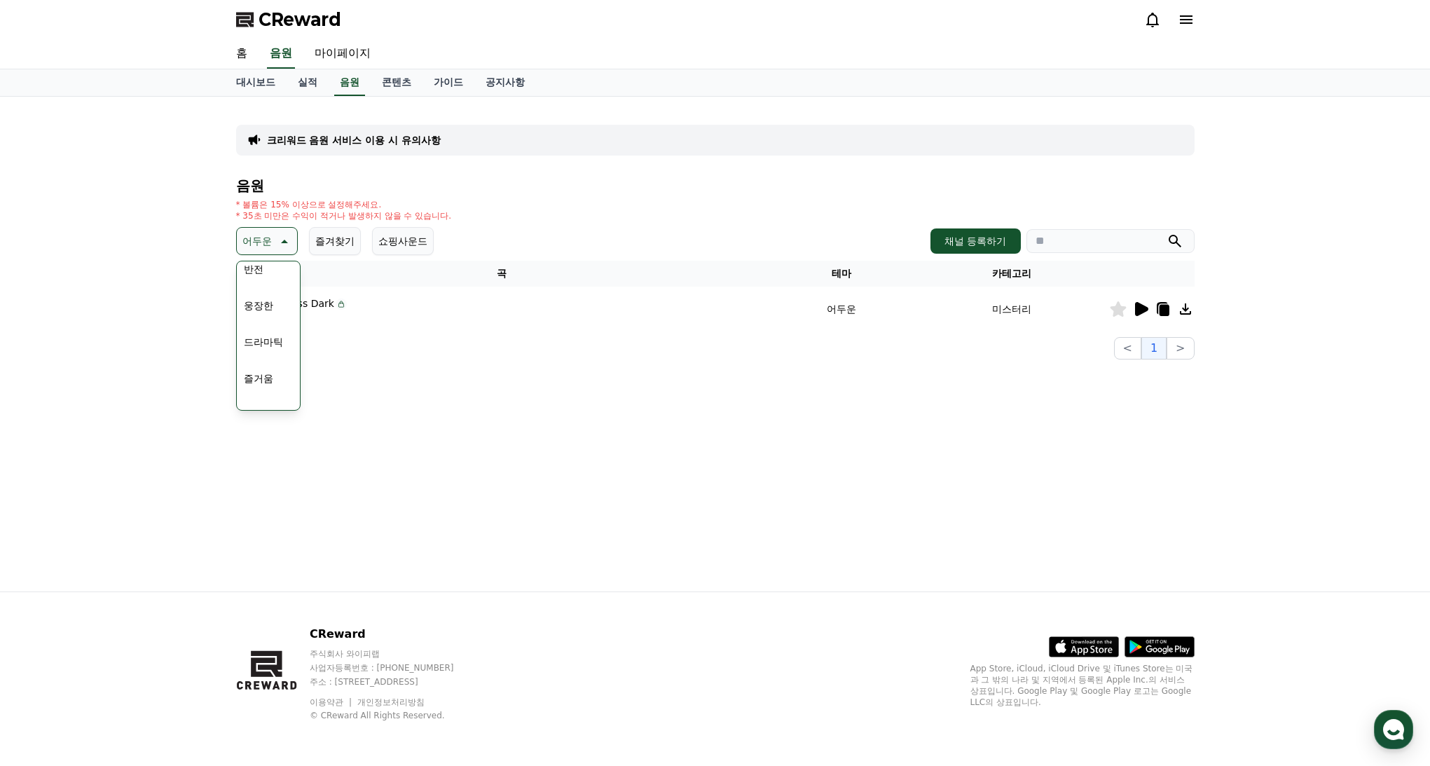
scroll to position [263, 0]
click at [273, 338] on button "드라마틱" at bounding box center [263, 342] width 50 height 31
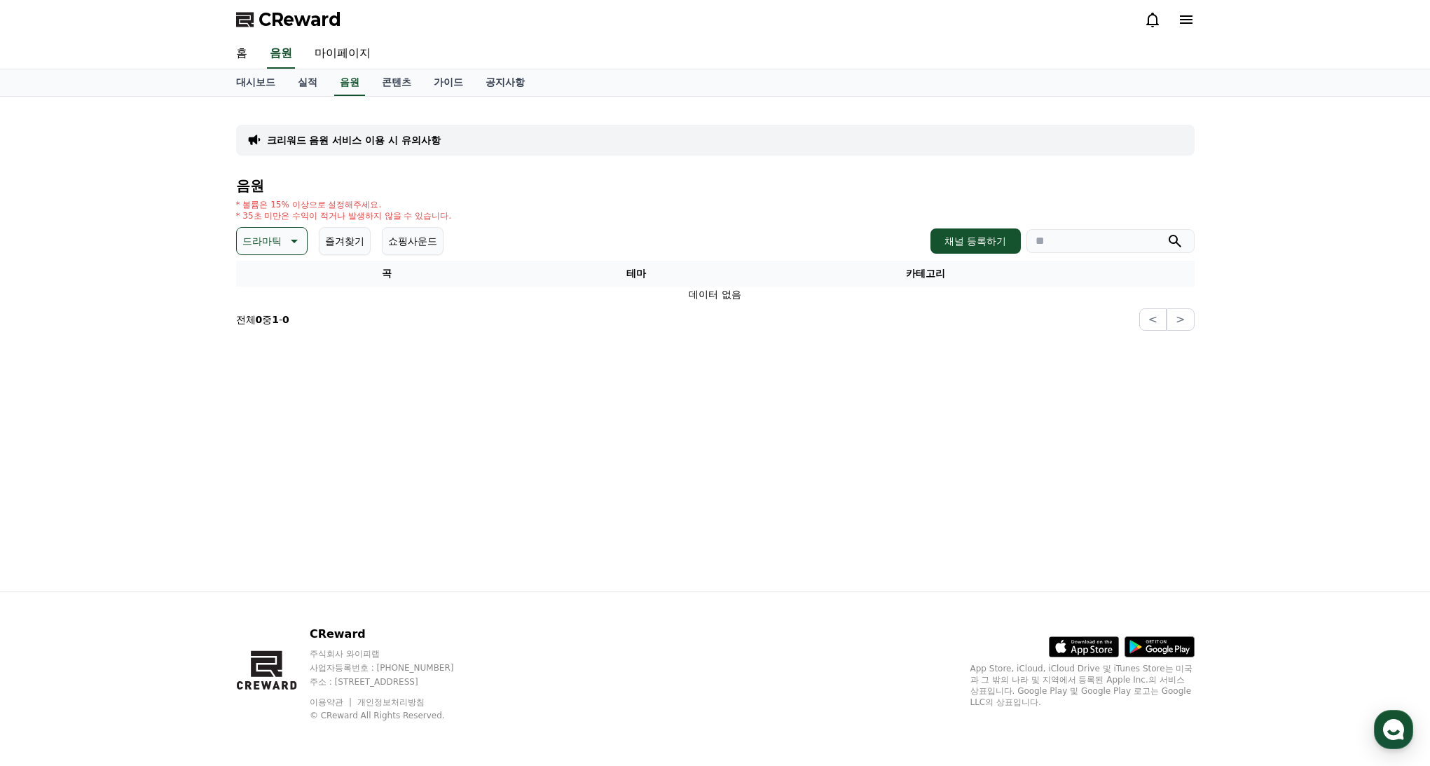
click at [266, 240] on p "드라마틱" at bounding box center [261, 241] width 39 height 20
click at [259, 278] on button "전체" at bounding box center [253, 278] width 31 height 31
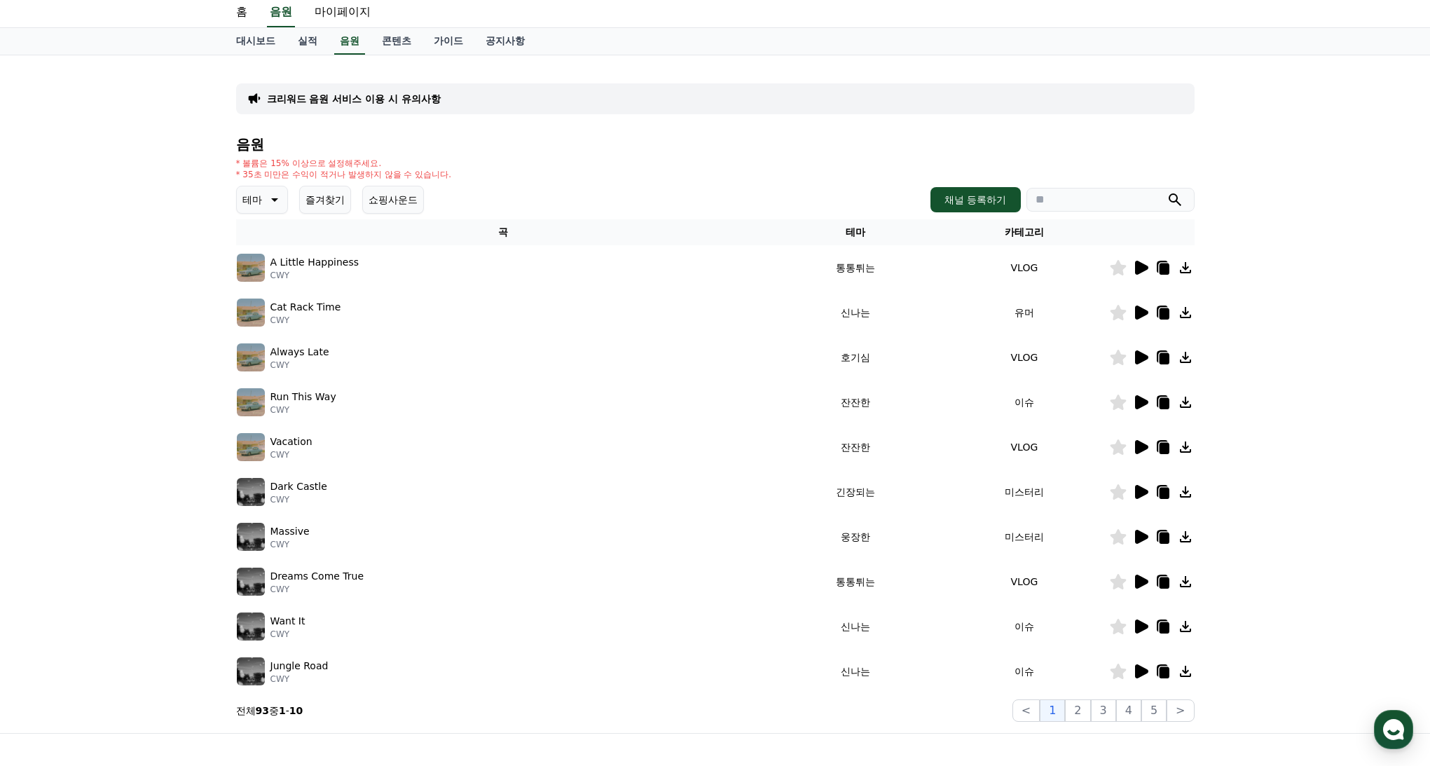
scroll to position [103, 0]
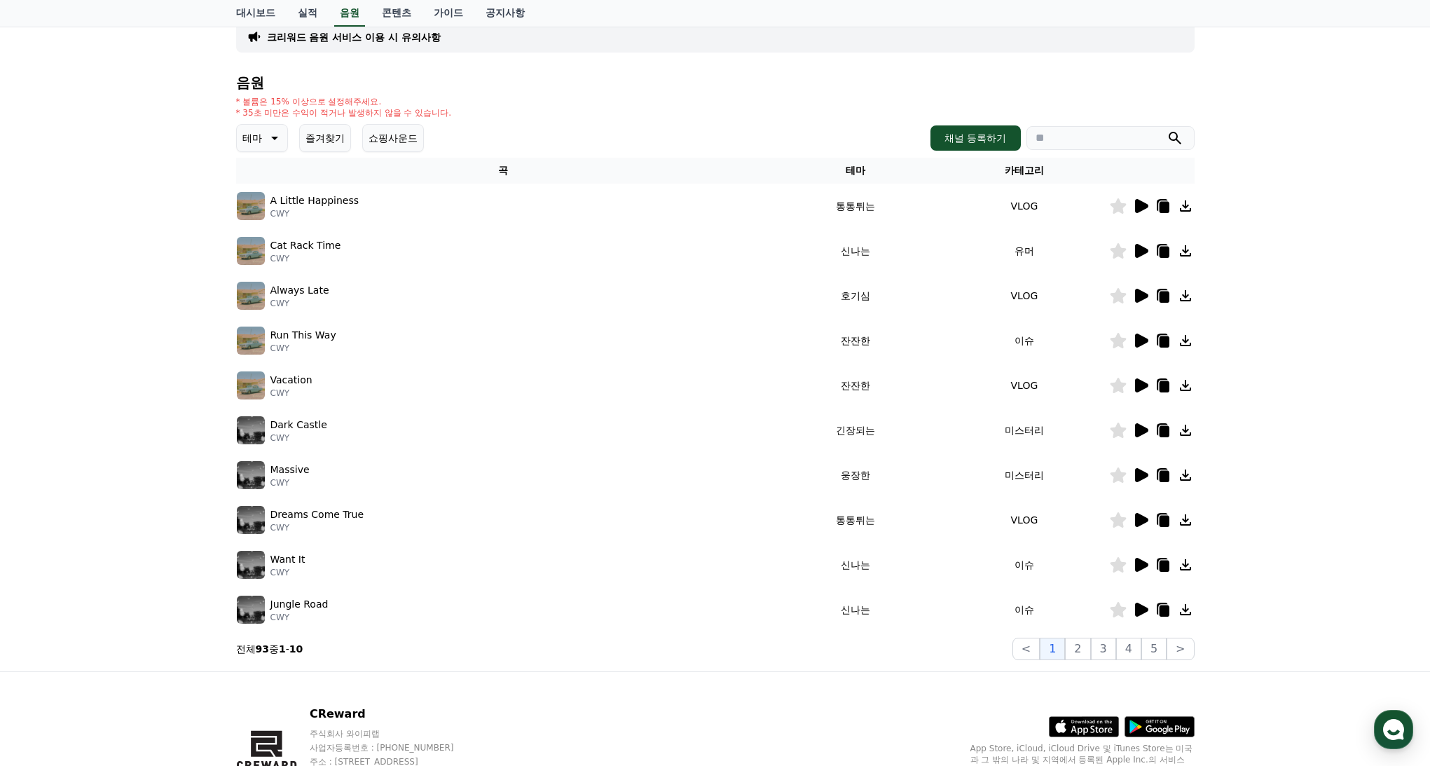
click at [1139, 434] on icon at bounding box center [1141, 430] width 13 height 14
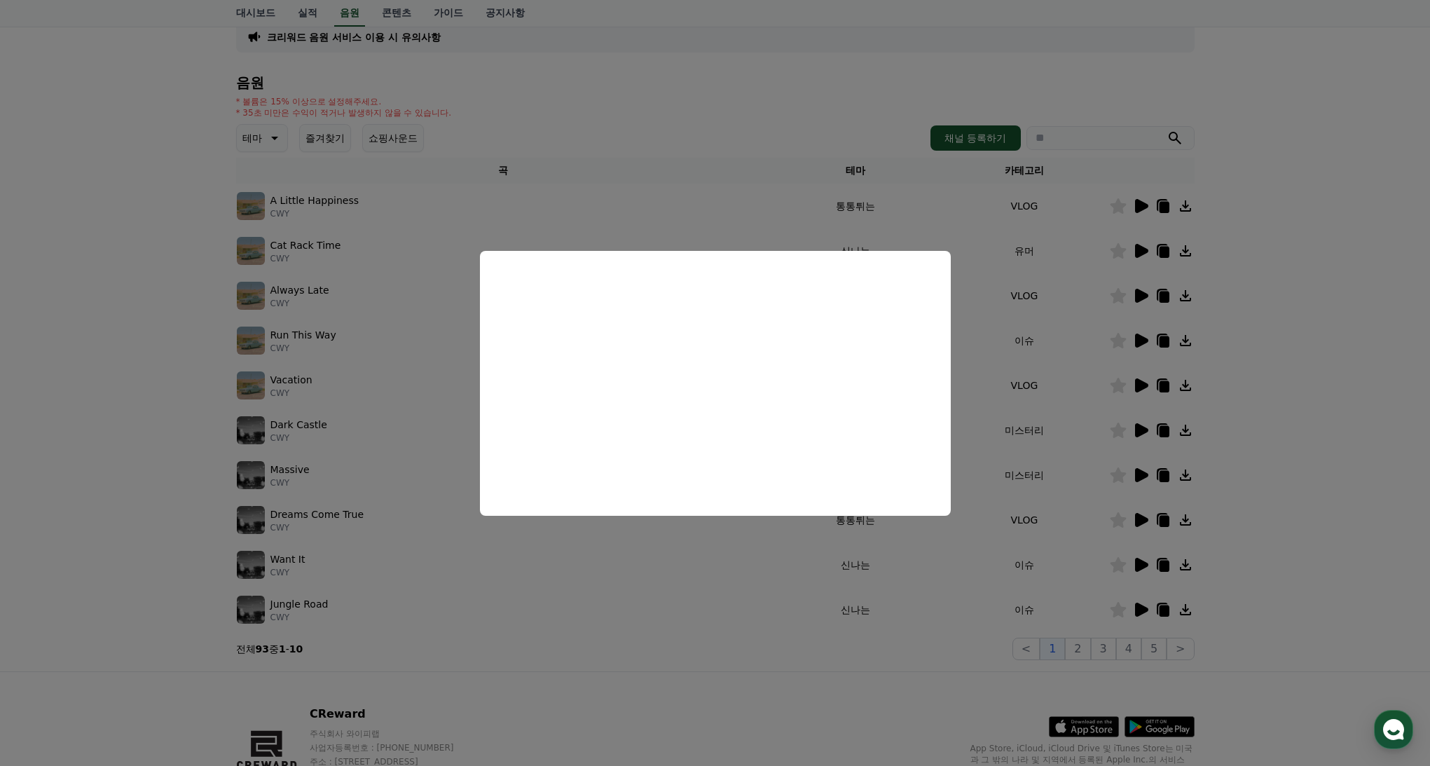
click at [1015, 472] on button "close modal" at bounding box center [715, 383] width 1430 height 766
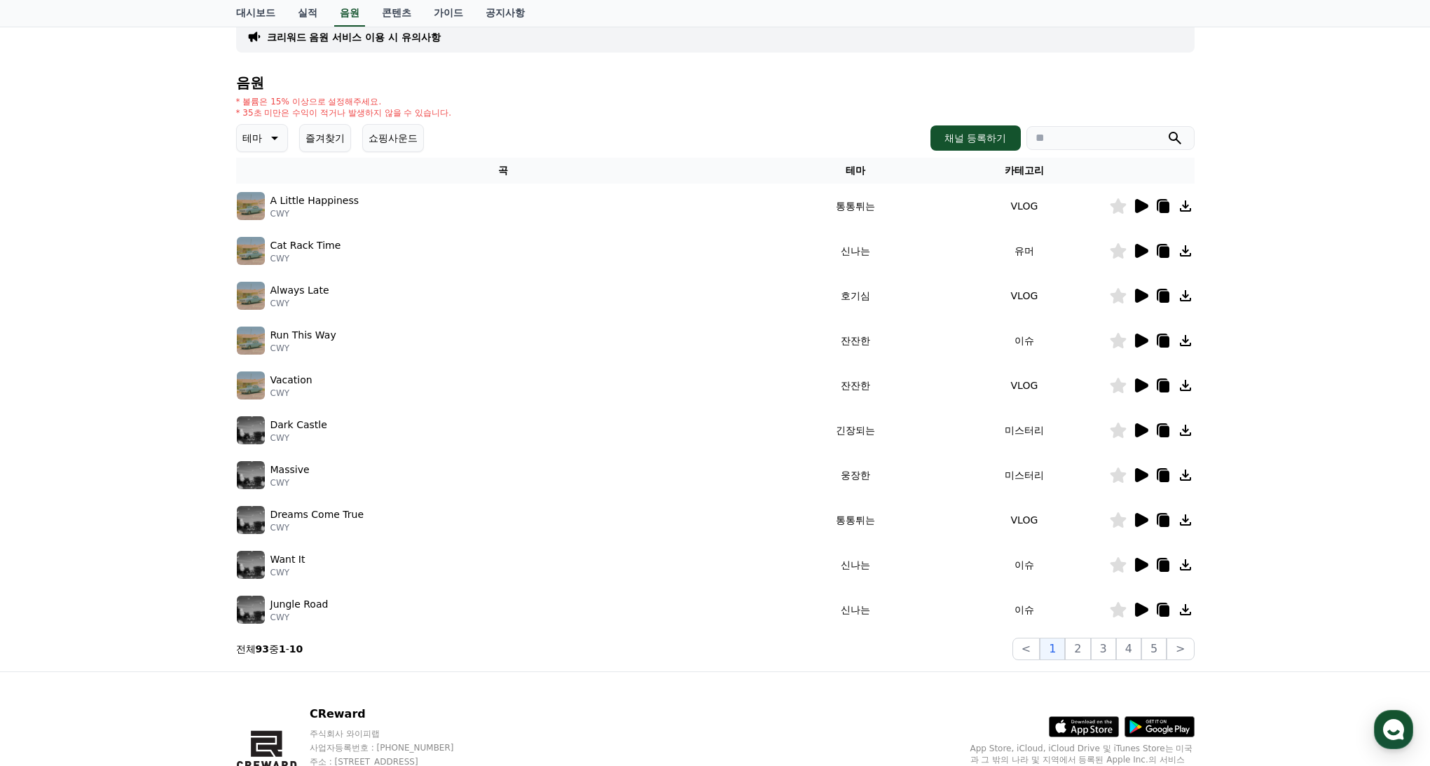
click at [1145, 341] on icon at bounding box center [1141, 341] width 13 height 14
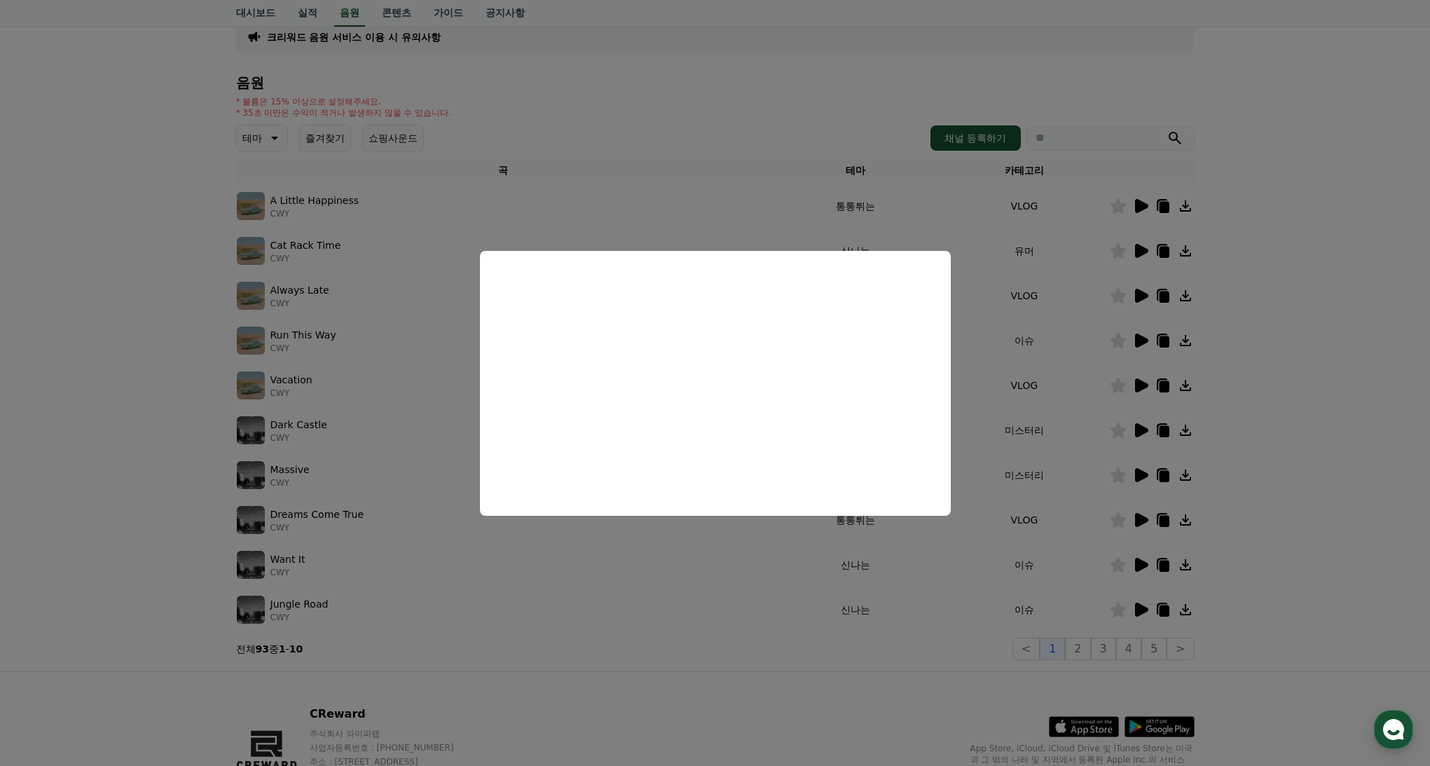
click at [1072, 383] on button "close modal" at bounding box center [715, 383] width 1430 height 766
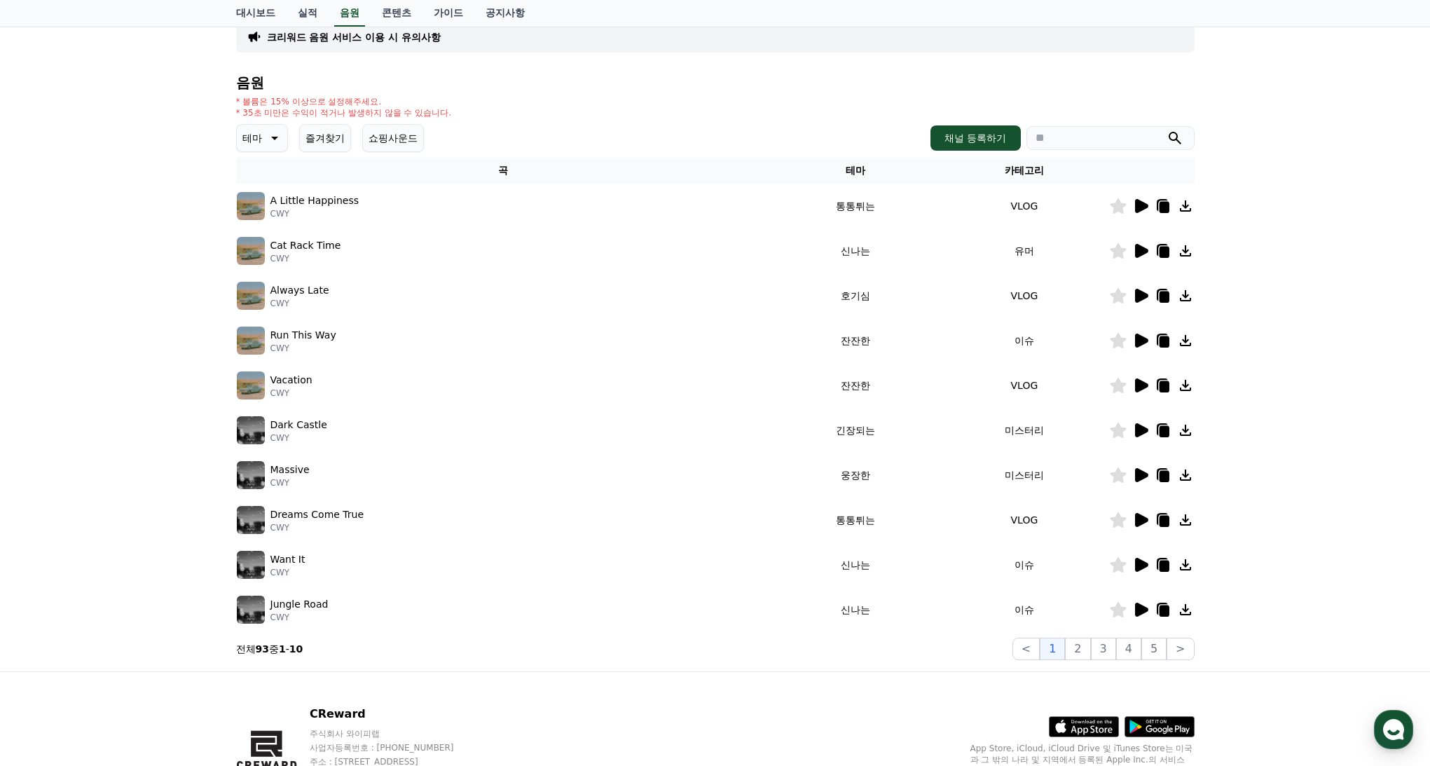
click at [1148, 380] on icon at bounding box center [1140, 385] width 17 height 17
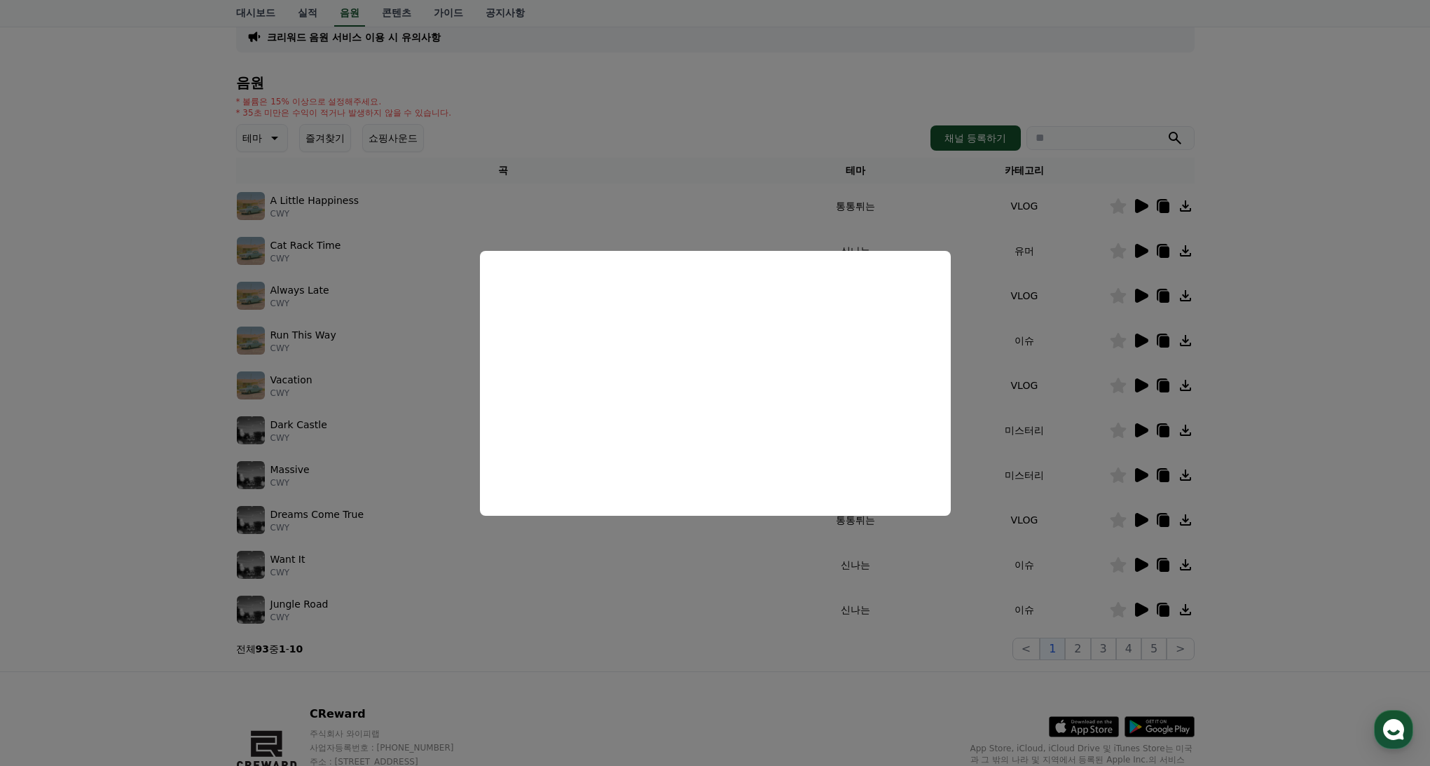
click at [1091, 657] on button "close modal" at bounding box center [715, 383] width 1430 height 766
click at [1088, 651] on button "2" at bounding box center [1077, 649] width 25 height 22
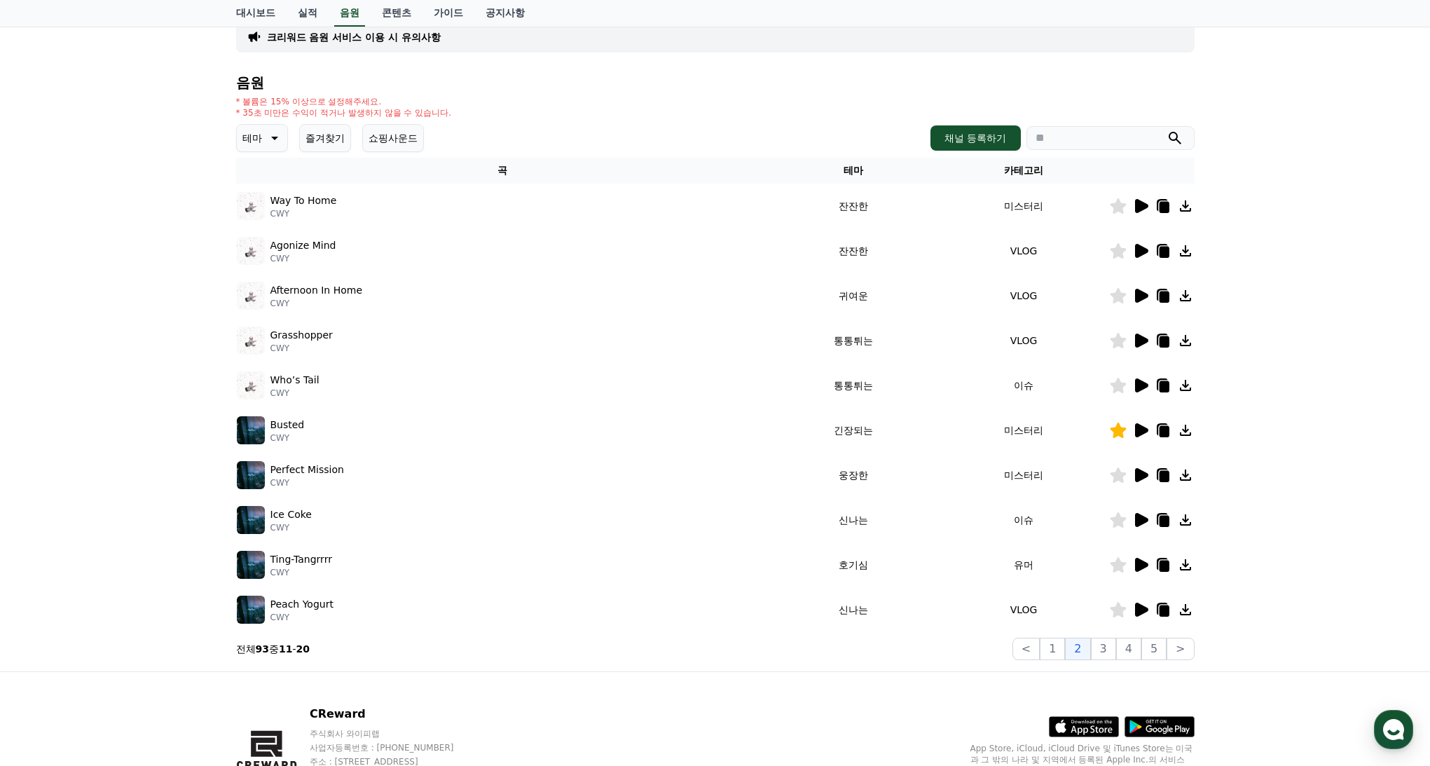
click at [1139, 476] on icon at bounding box center [1141, 475] width 13 height 14
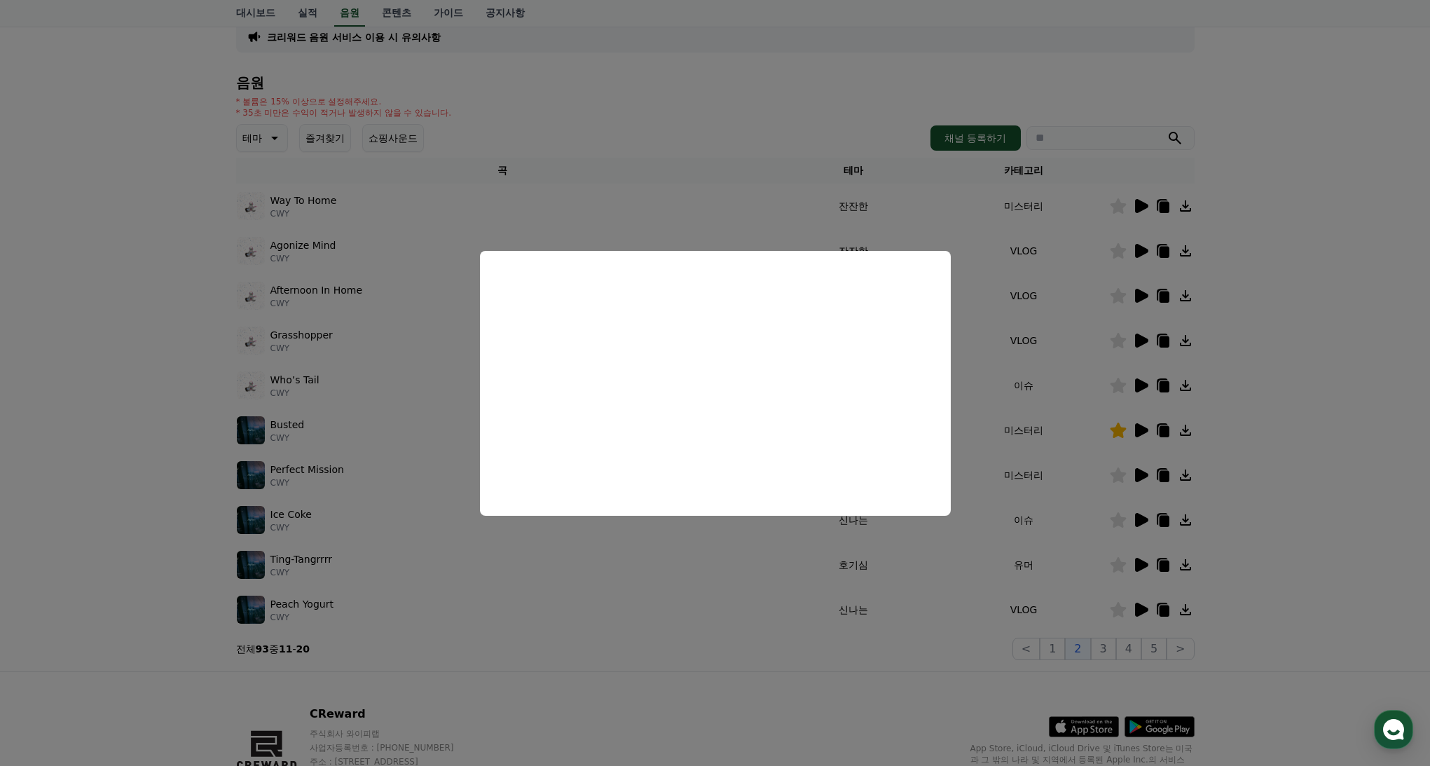
click at [1140, 474] on button "close modal" at bounding box center [715, 383] width 1430 height 766
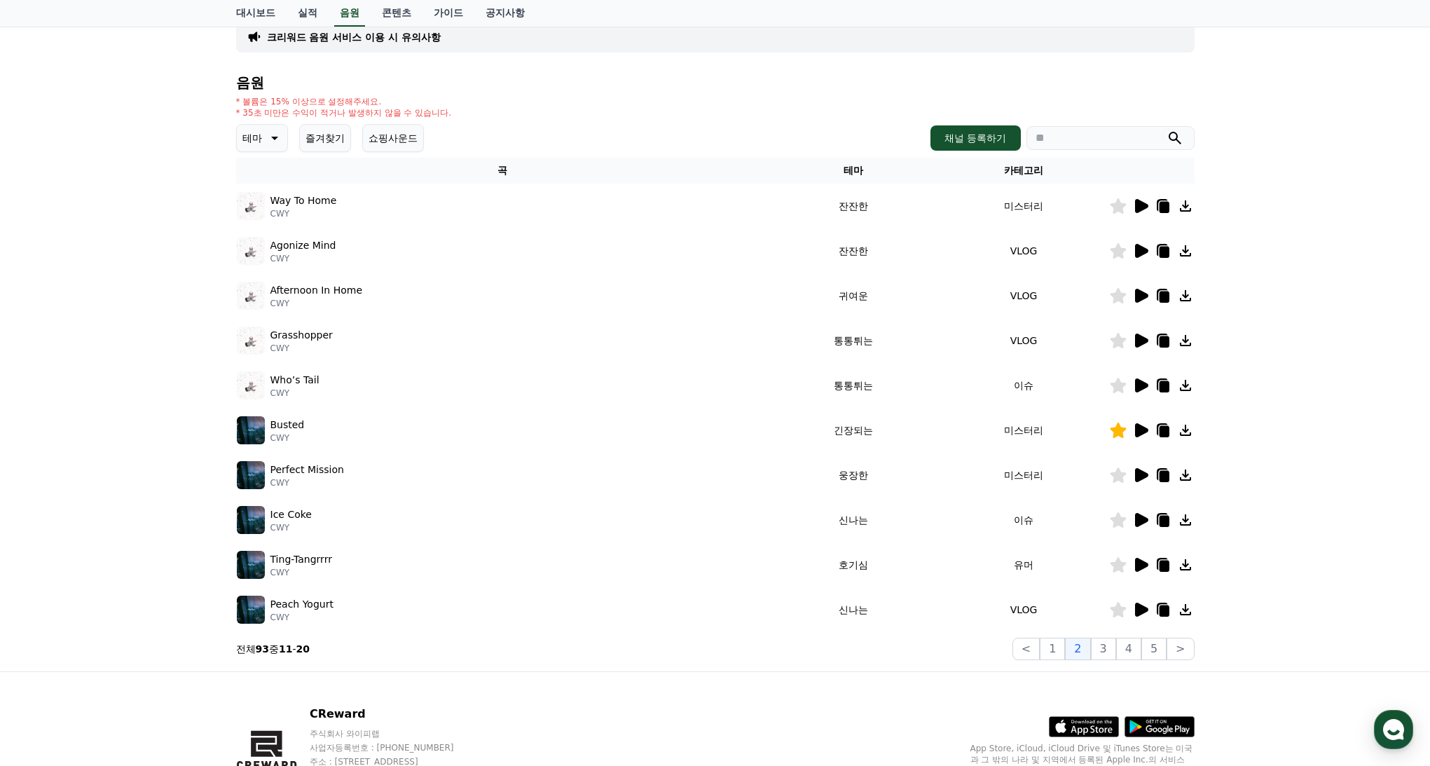
click at [1137, 562] on icon at bounding box center [1141, 565] width 13 height 14
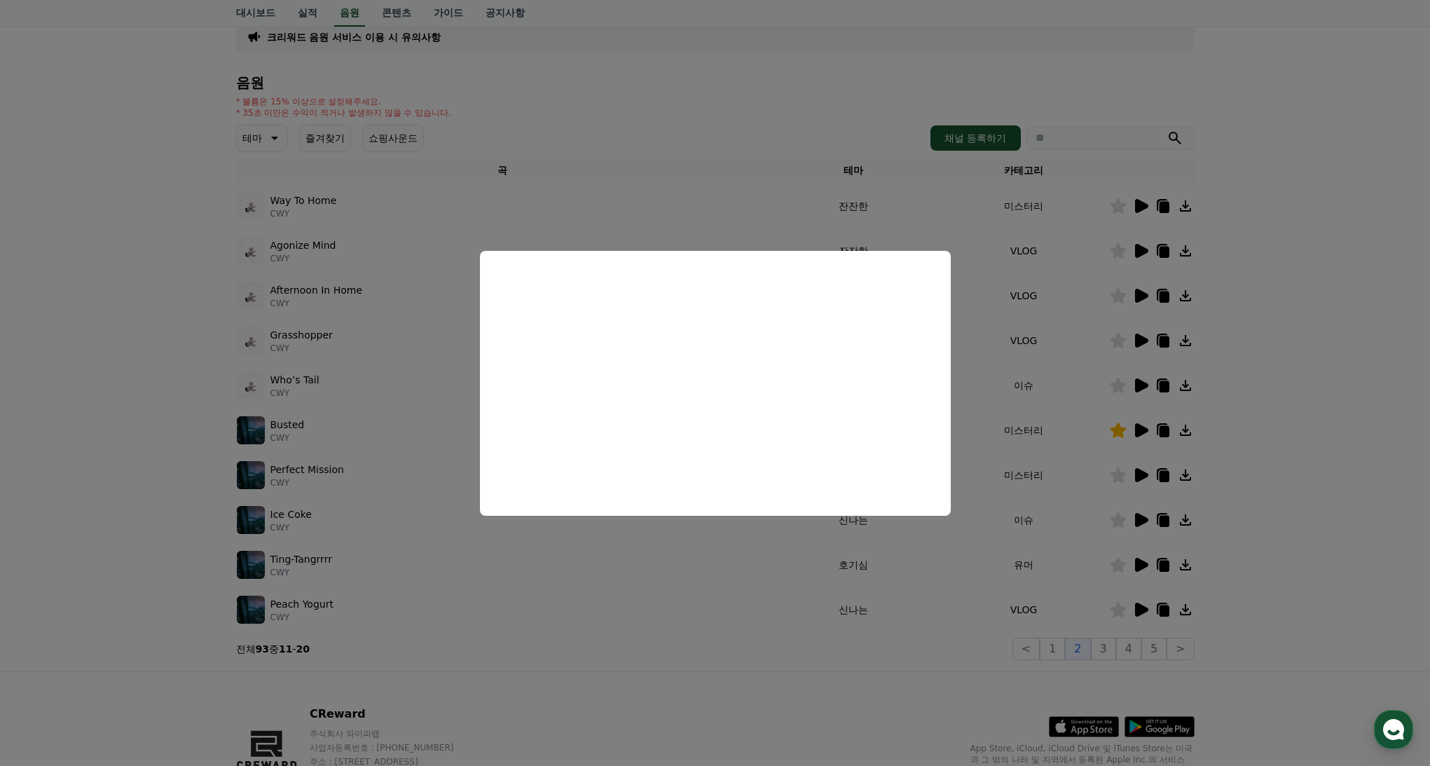
click at [1123, 355] on button "close modal" at bounding box center [715, 383] width 1430 height 766
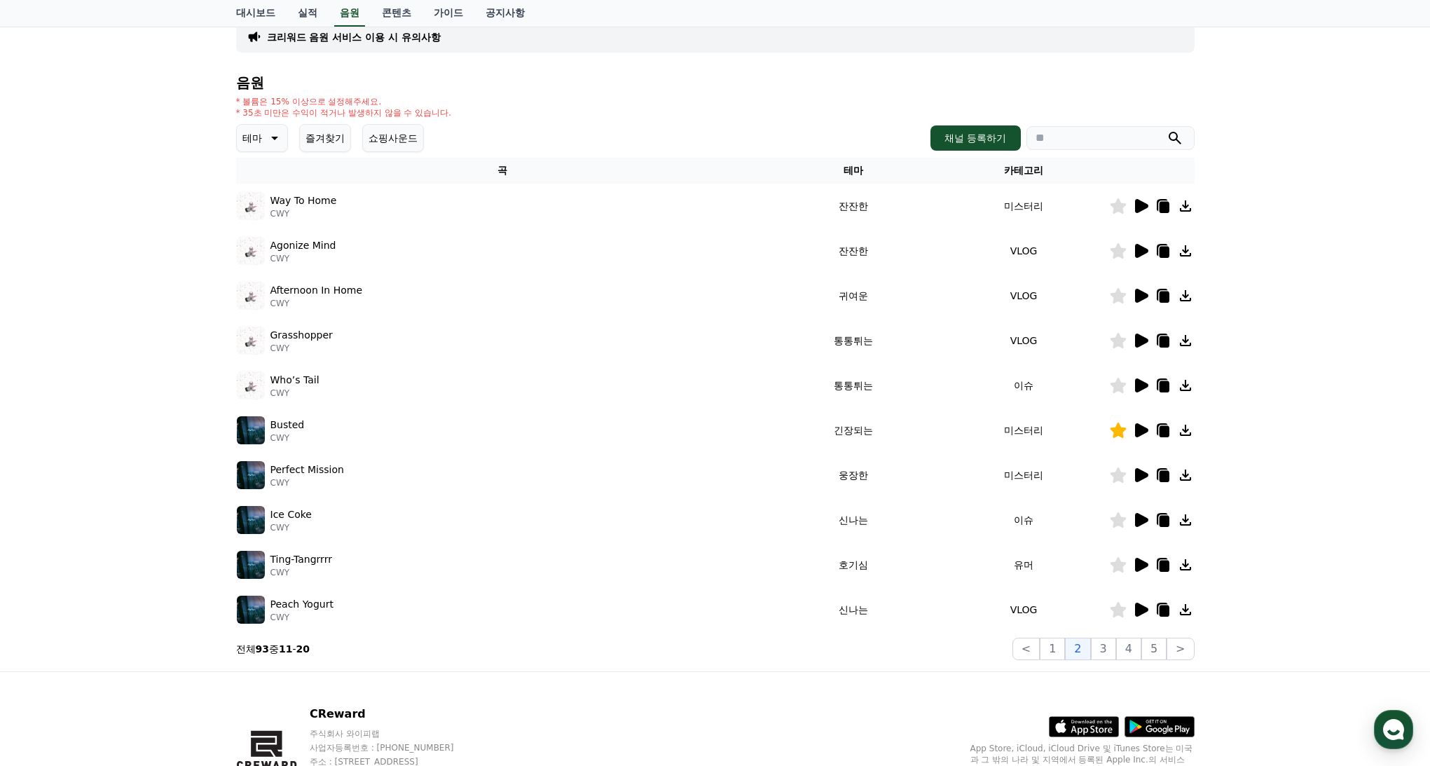
click at [1134, 297] on icon at bounding box center [1140, 295] width 17 height 17
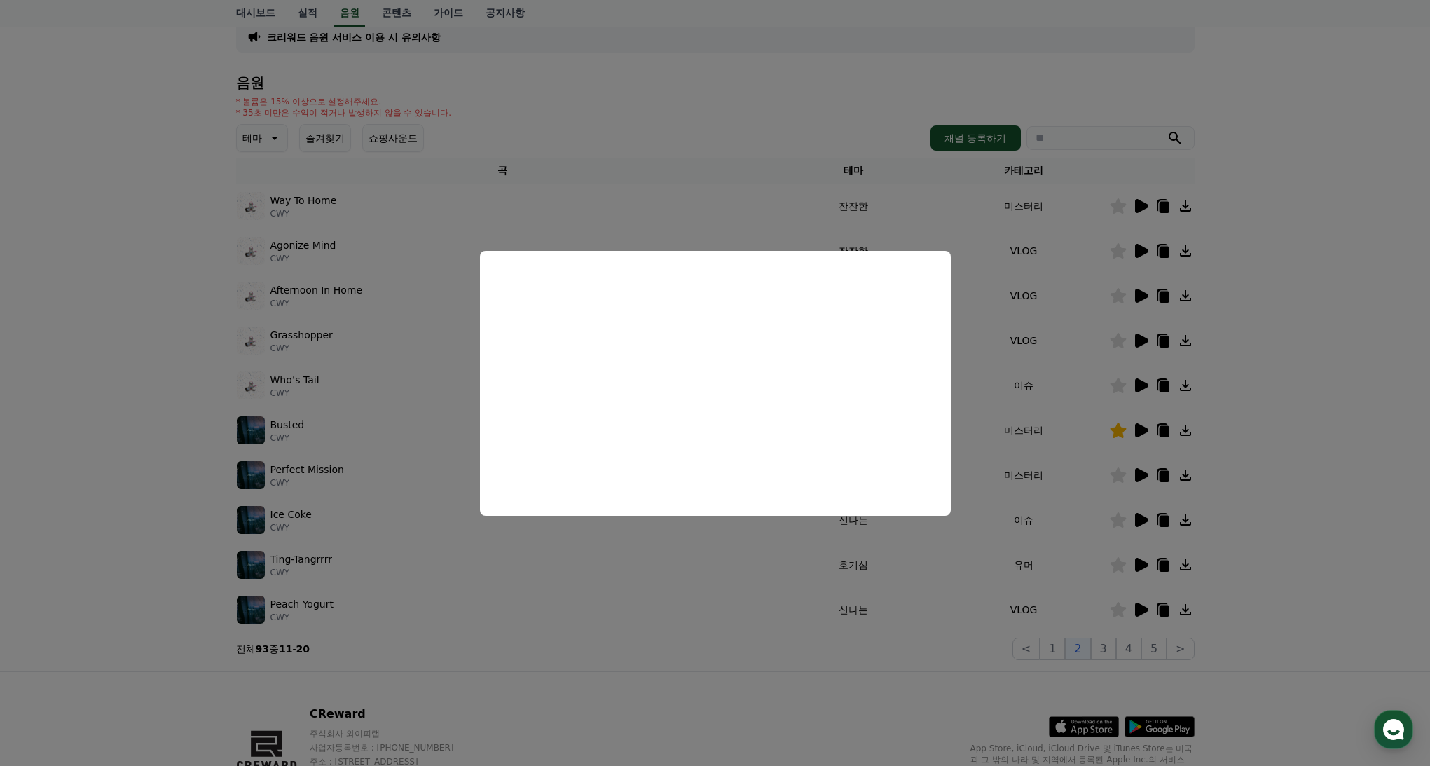
click at [1017, 352] on button "close modal" at bounding box center [715, 383] width 1430 height 766
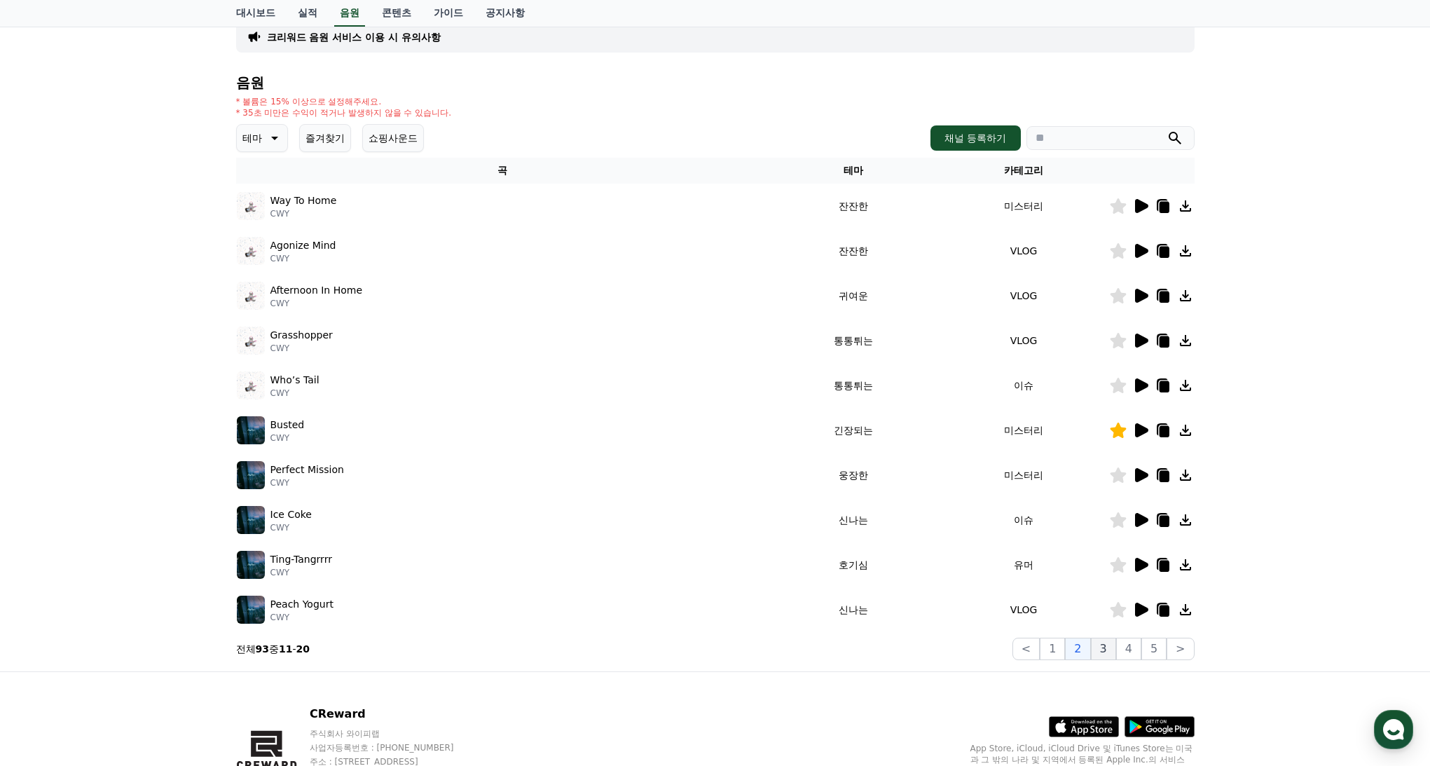
click at [1104, 647] on button "3" at bounding box center [1103, 649] width 25 height 22
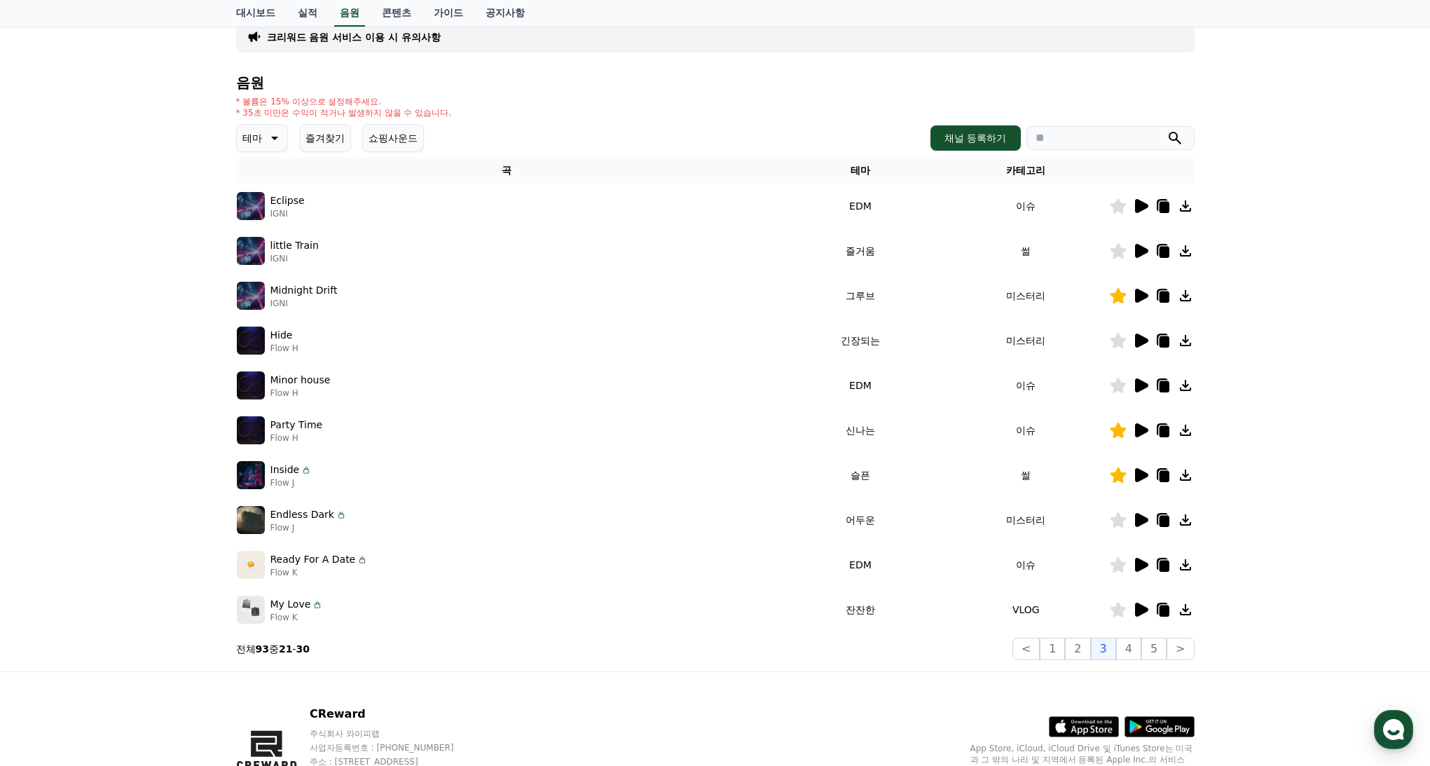
click at [1137, 384] on icon at bounding box center [1141, 385] width 13 height 14
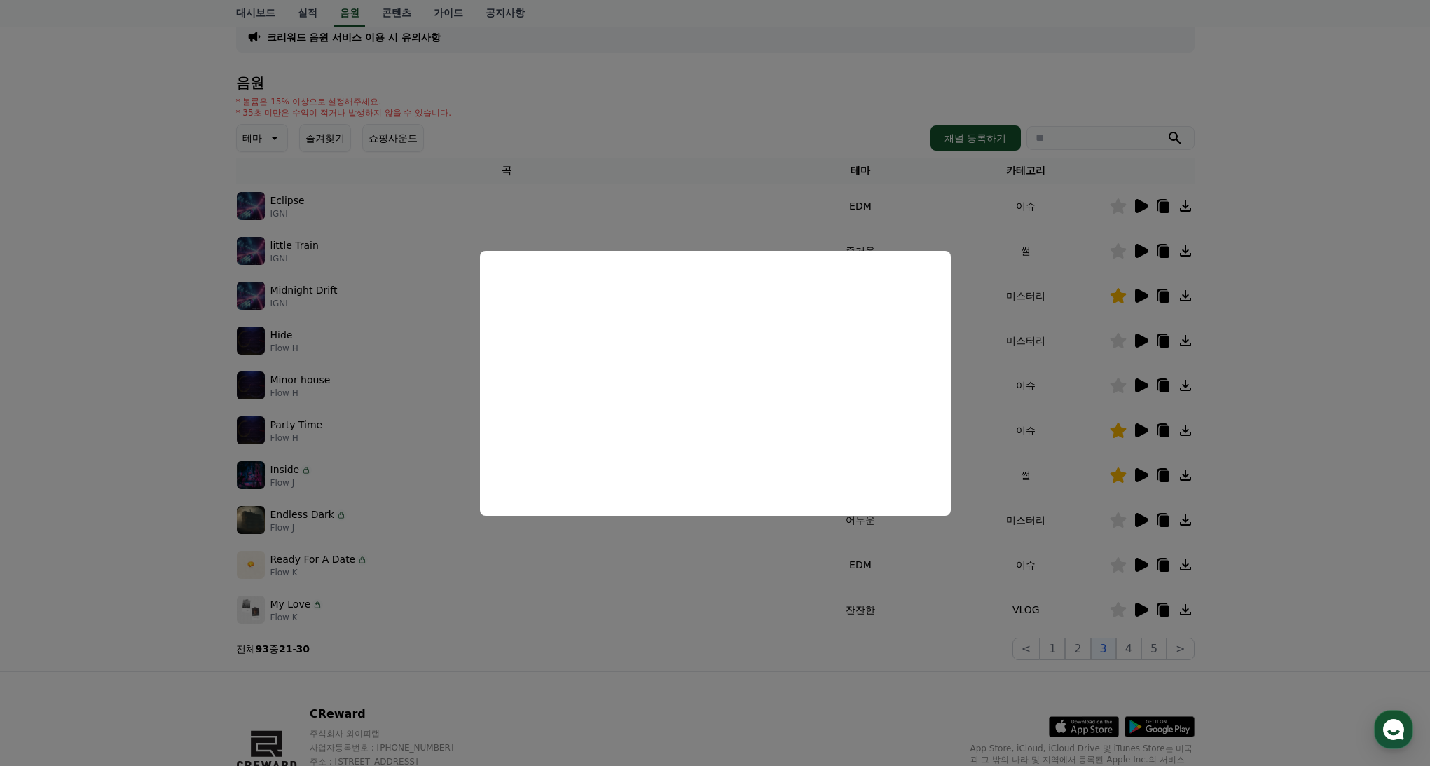
click at [724, 577] on button "close modal" at bounding box center [715, 383] width 1430 height 766
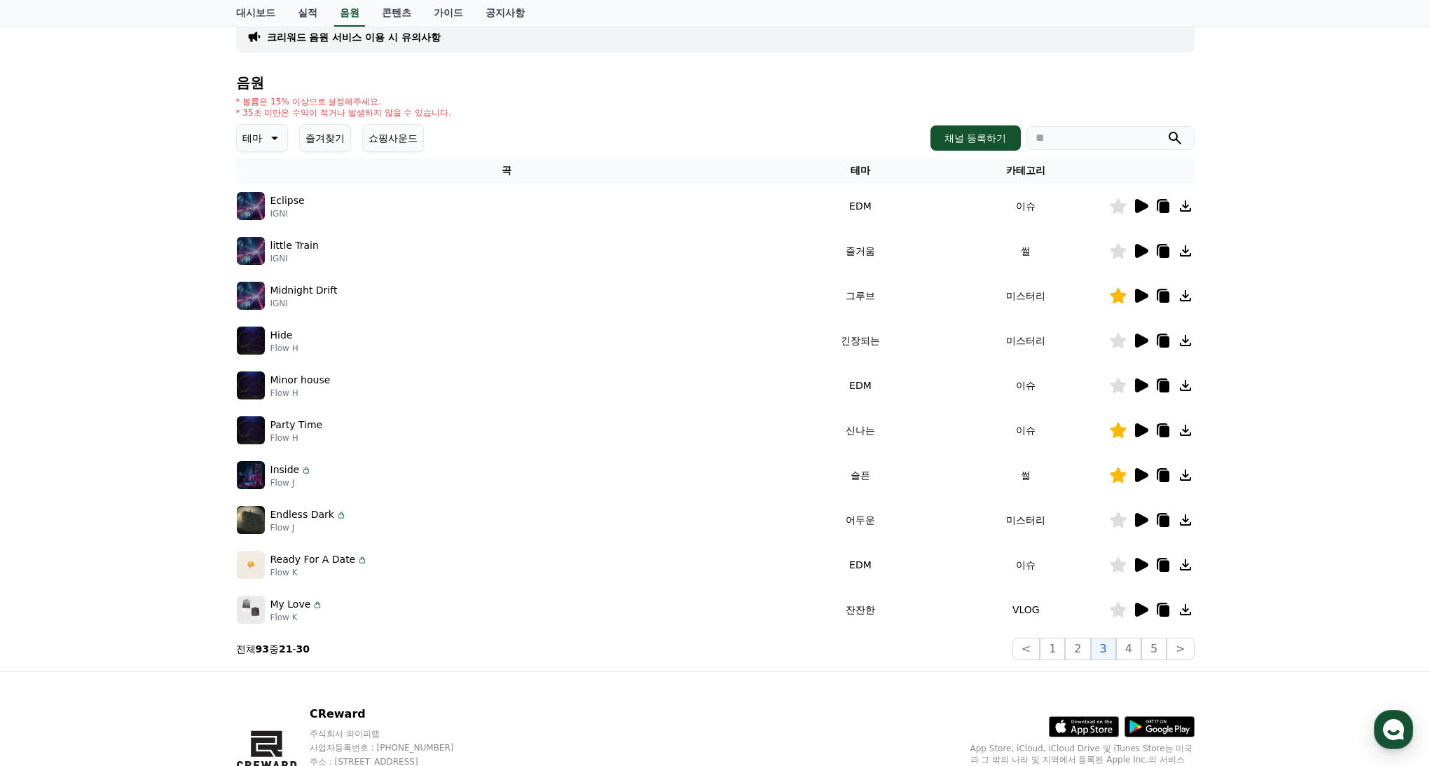
click at [1144, 563] on icon at bounding box center [1141, 565] width 13 height 14
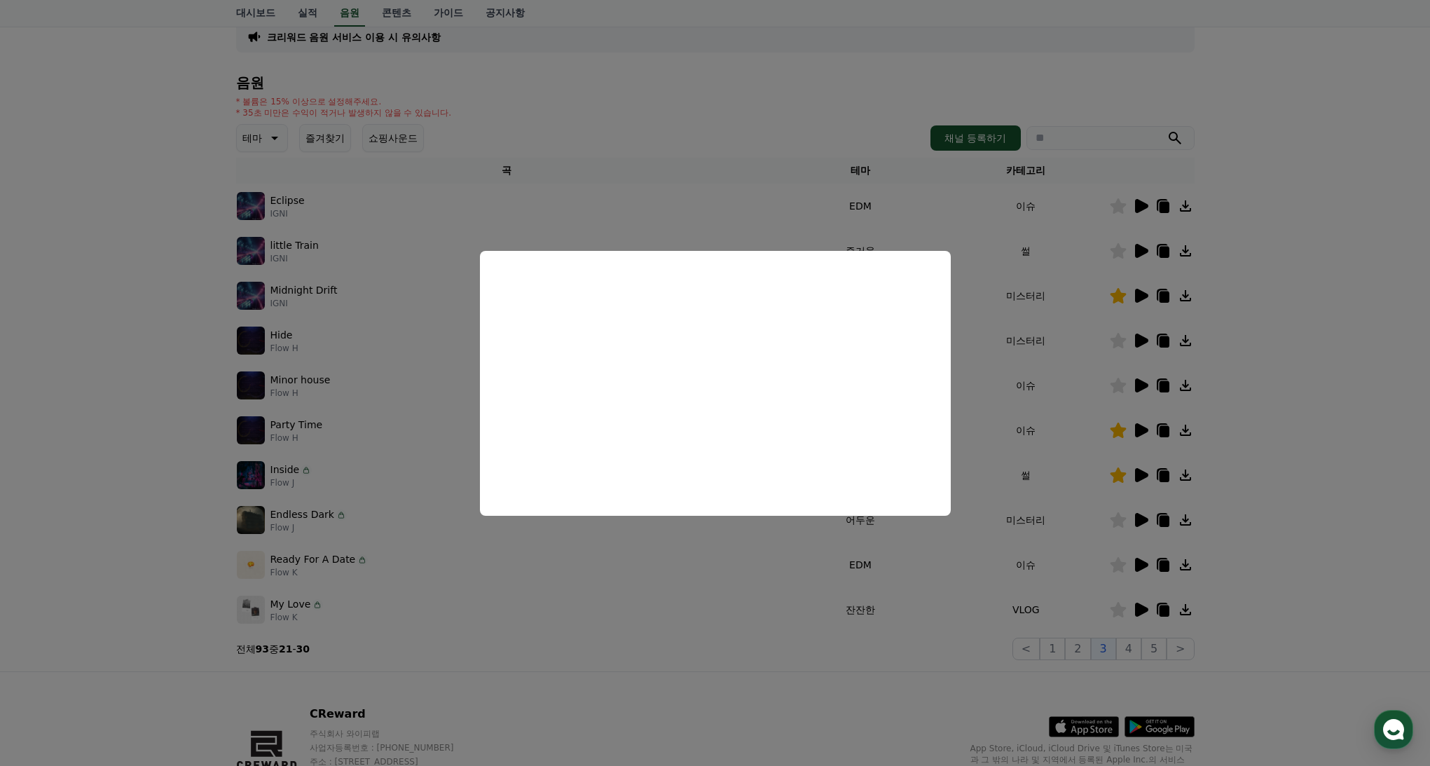
click at [1279, 507] on button "close modal" at bounding box center [715, 383] width 1430 height 766
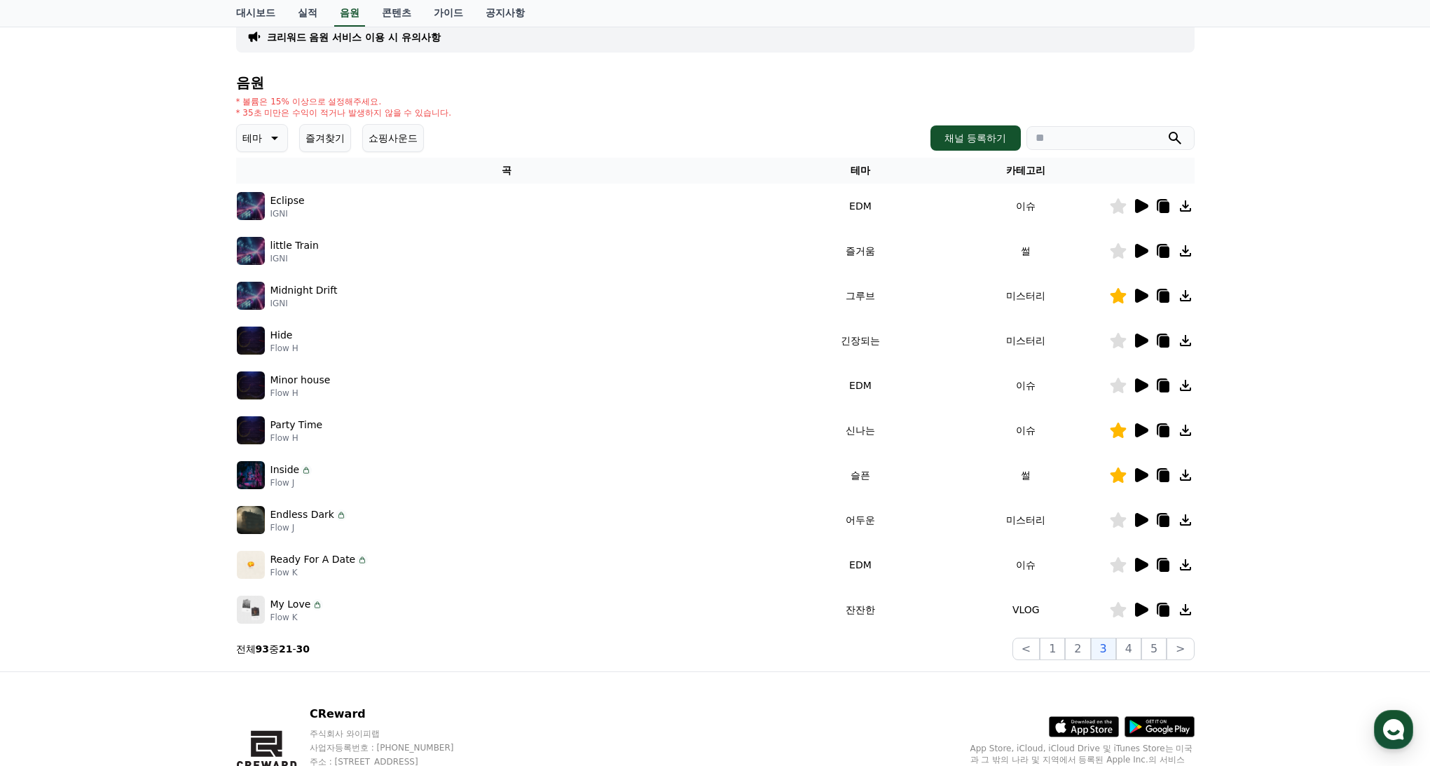
click at [1141, 519] on icon at bounding box center [1141, 520] width 13 height 14
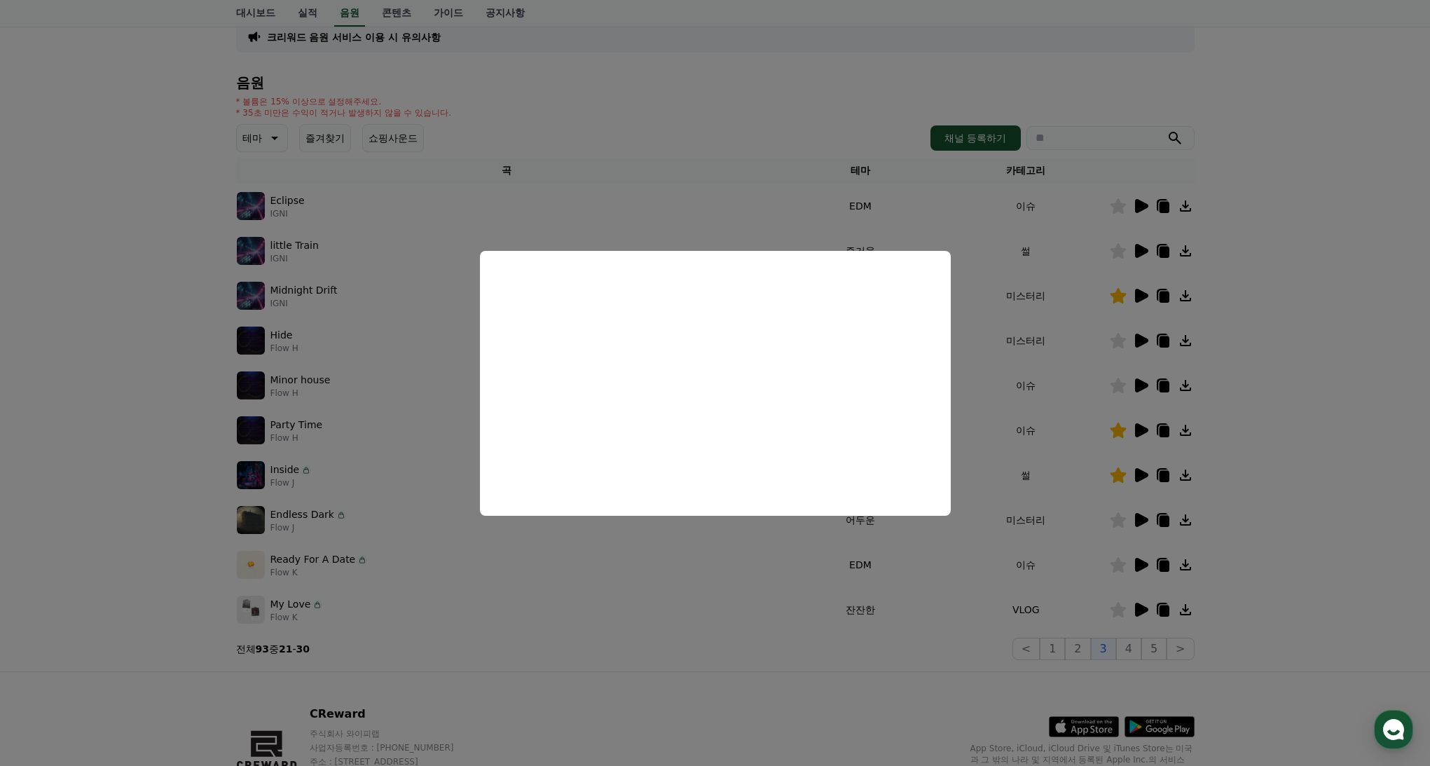
click at [1137, 561] on button "close modal" at bounding box center [715, 383] width 1430 height 766
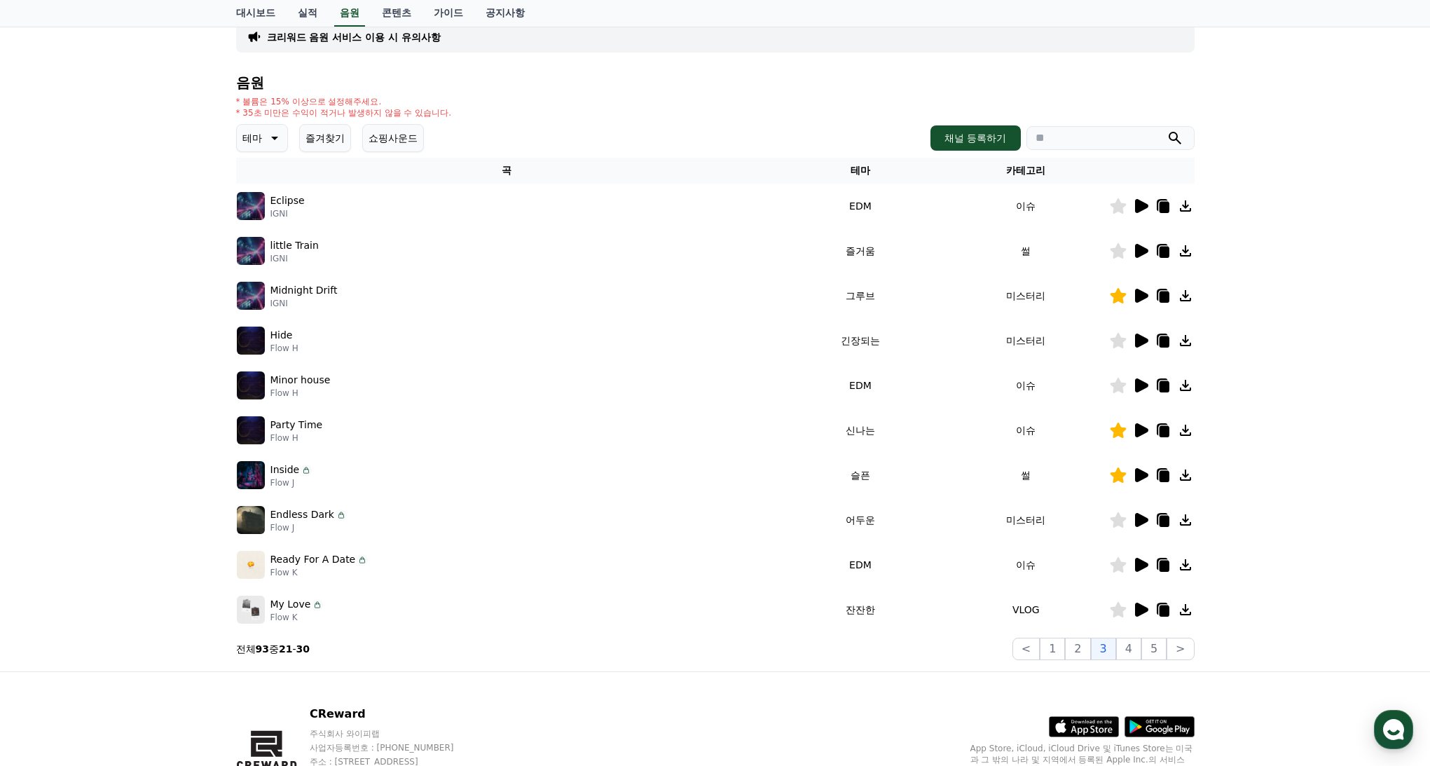
click at [1145, 565] on icon at bounding box center [1141, 565] width 13 height 14
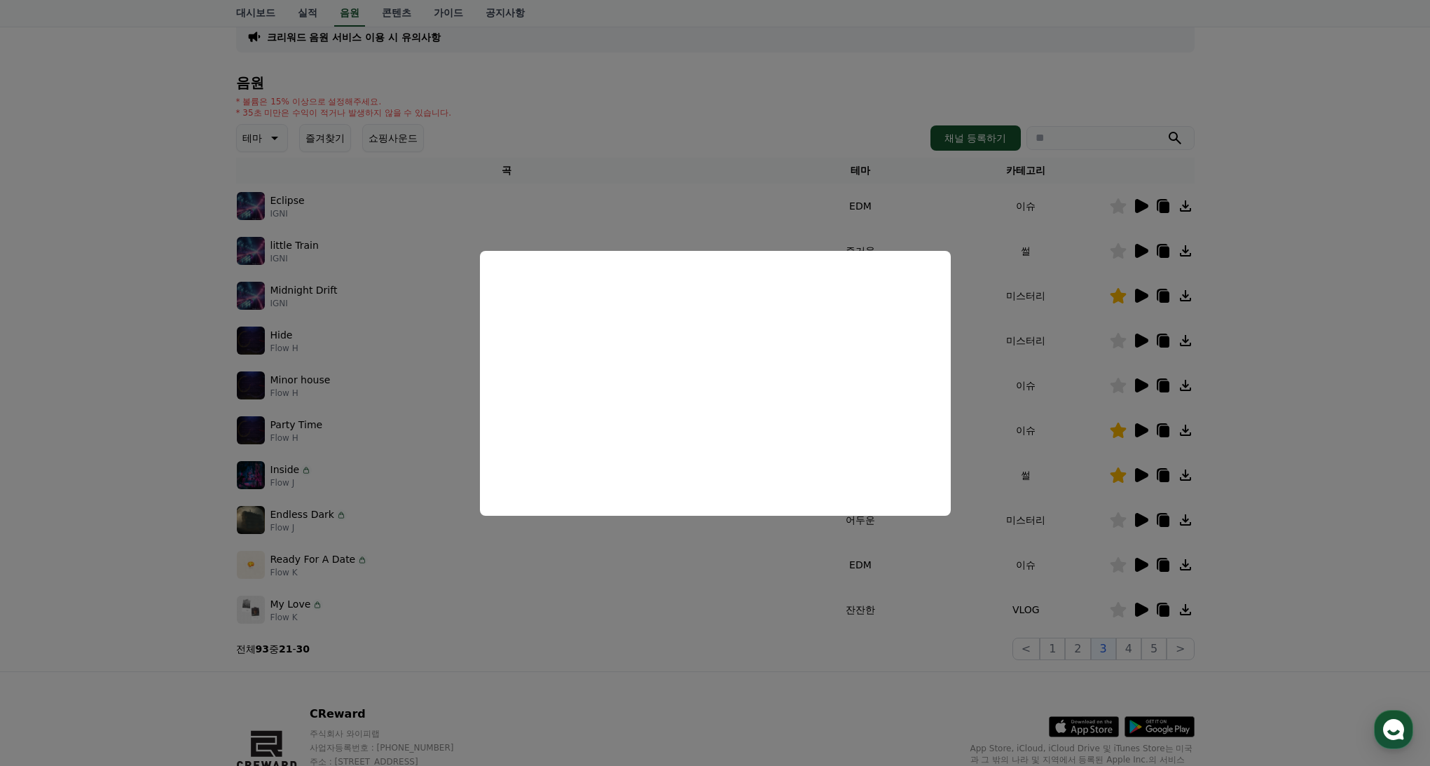
click at [1146, 604] on button "close modal" at bounding box center [715, 383] width 1430 height 766
click at [1145, 608] on icon at bounding box center [1141, 610] width 13 height 14
click at [720, 606] on button "close modal" at bounding box center [715, 383] width 1430 height 766
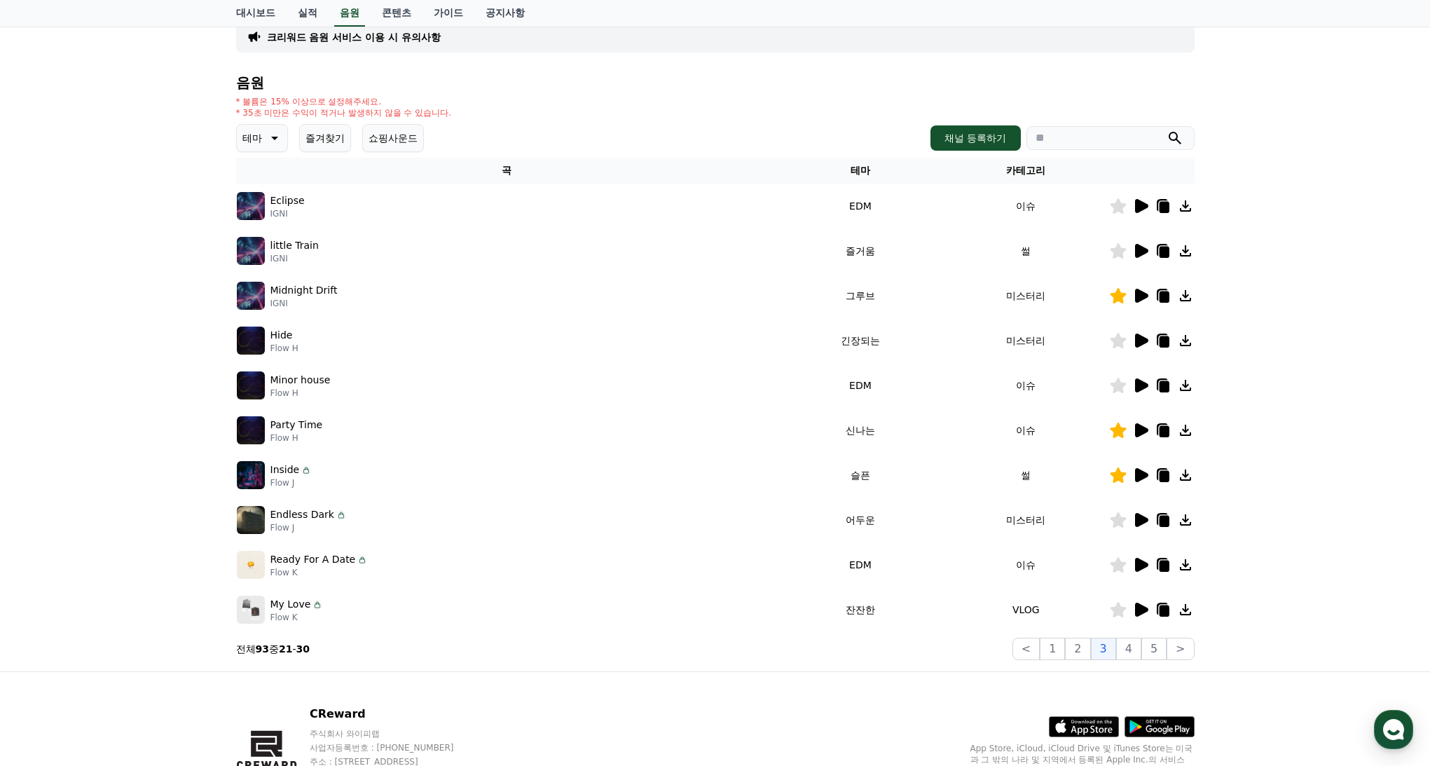
click at [1143, 342] on icon at bounding box center [1141, 341] width 13 height 14
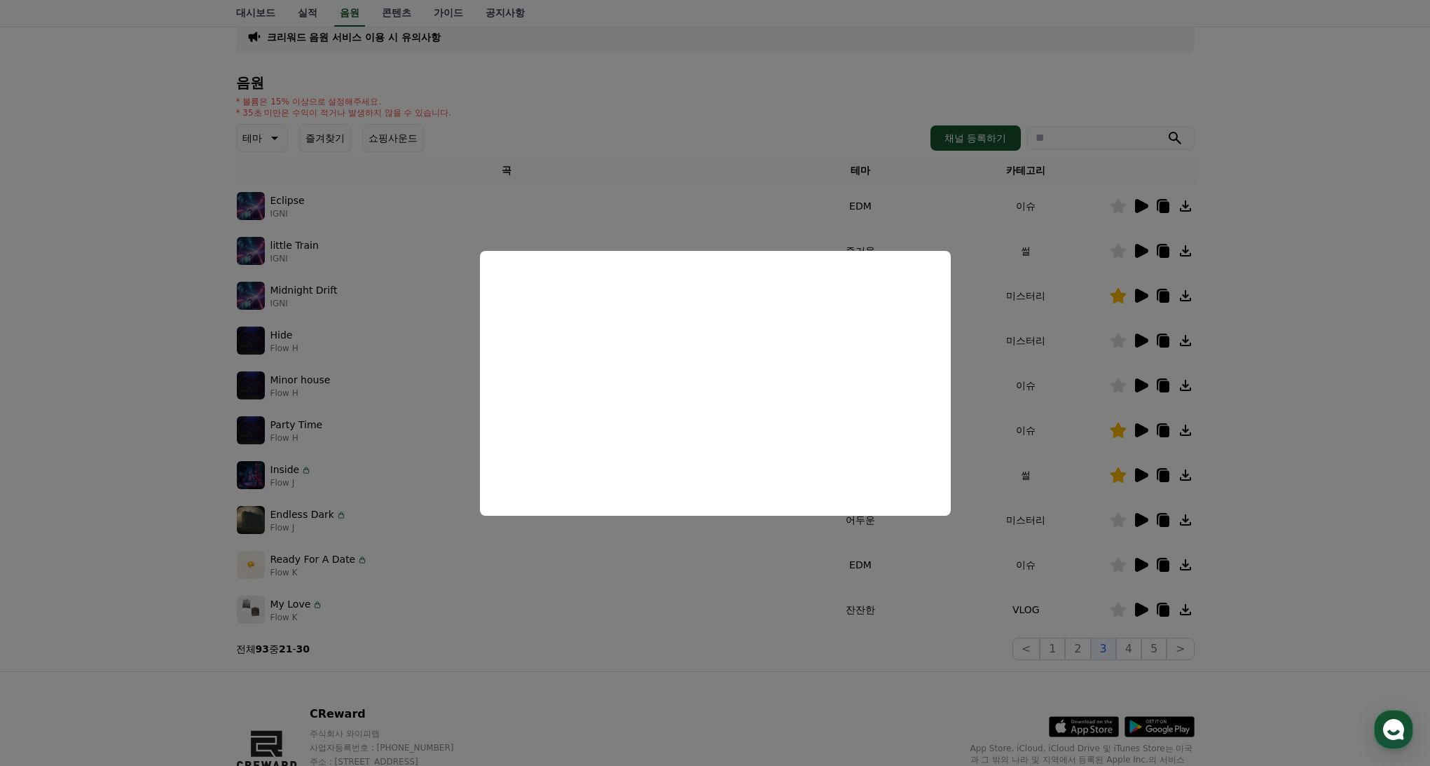
click at [1134, 251] on button "close modal" at bounding box center [715, 383] width 1430 height 766
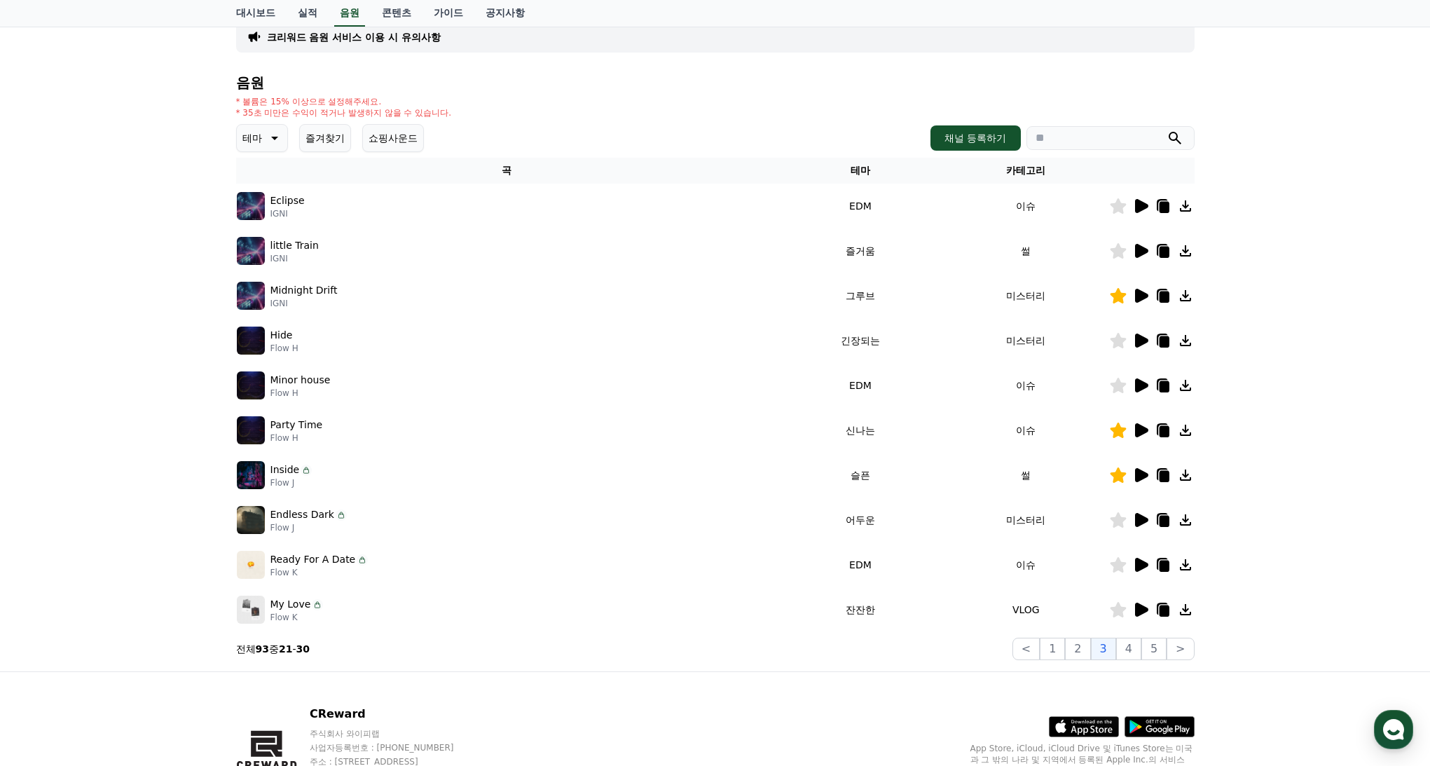
click at [1140, 247] on icon at bounding box center [1141, 251] width 13 height 14
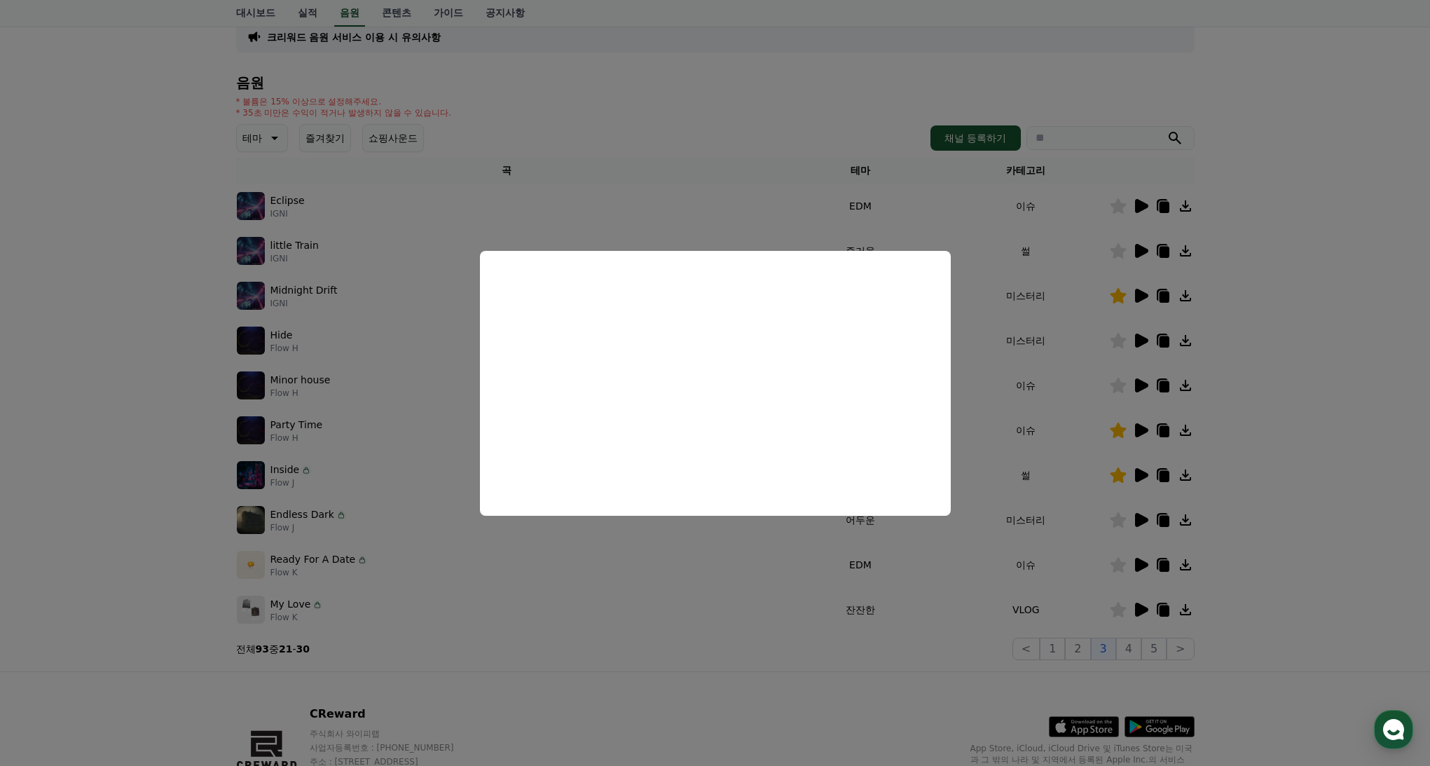
click at [1141, 206] on button "close modal" at bounding box center [715, 383] width 1430 height 766
click at [1141, 203] on icon at bounding box center [1141, 206] width 13 height 14
click at [1126, 204] on button "close modal" at bounding box center [715, 383] width 1430 height 766
click at [1118, 210] on icon at bounding box center [1118, 205] width 16 height 15
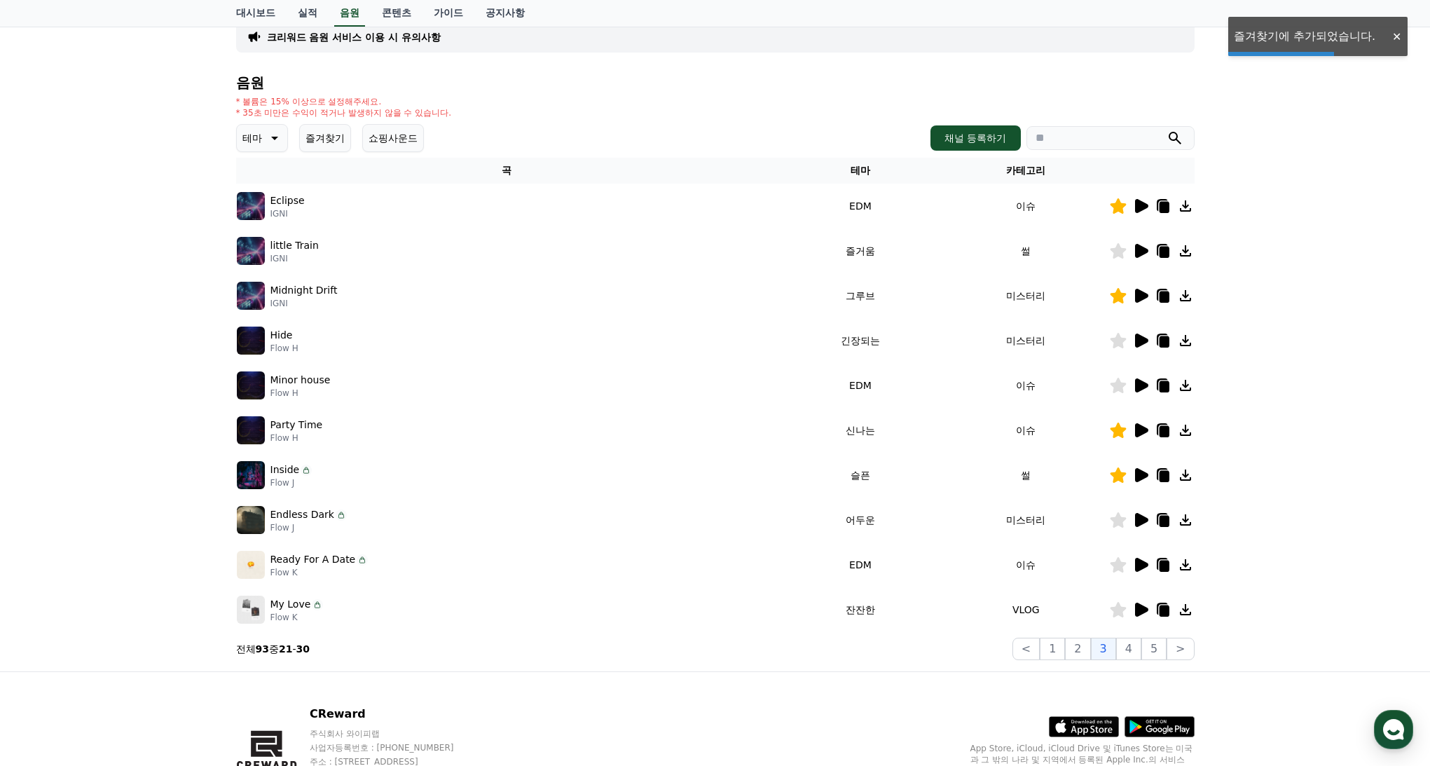
click at [1182, 207] on icon at bounding box center [1185, 206] width 17 height 17
click at [1130, 649] on button "4" at bounding box center [1128, 649] width 25 height 22
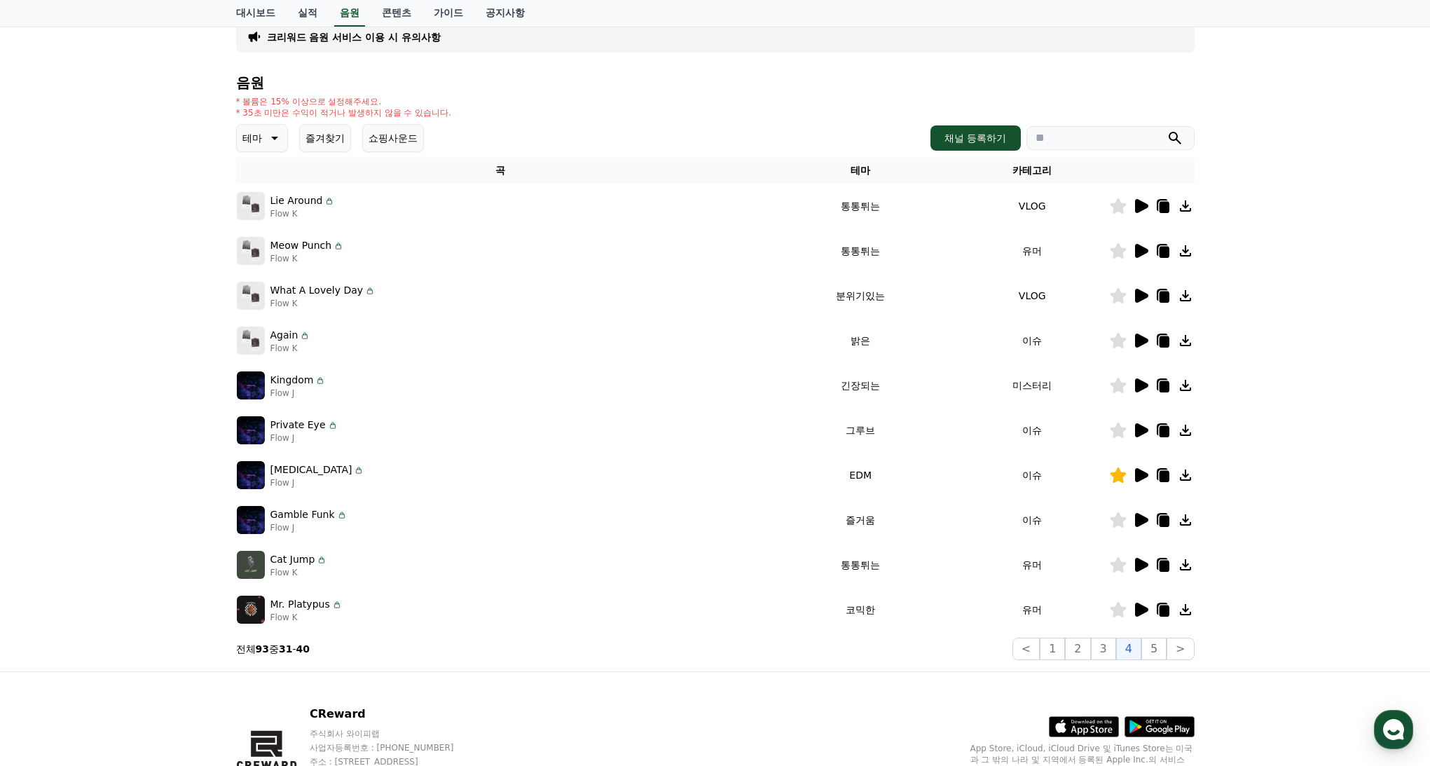
click at [1139, 385] on icon at bounding box center [1141, 385] width 13 height 14
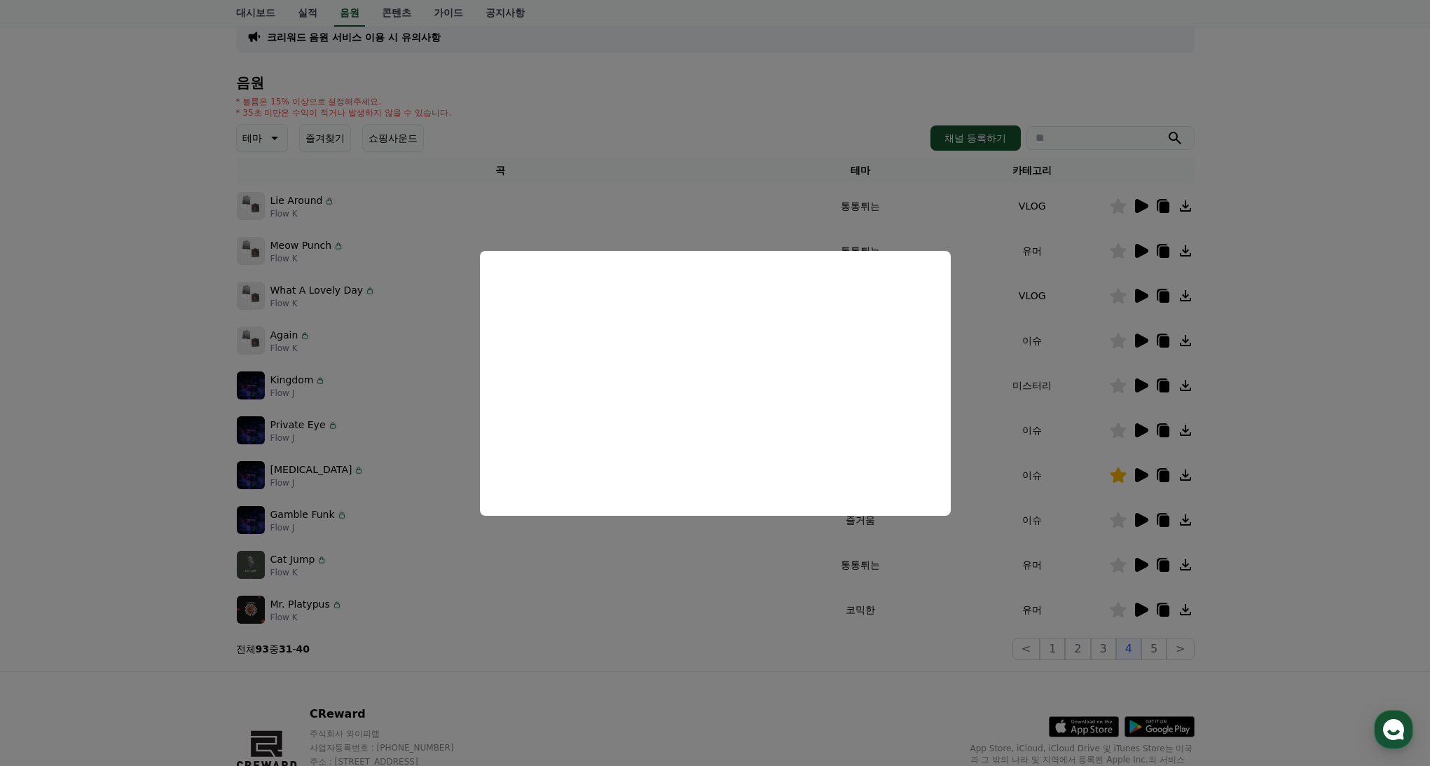
click at [991, 444] on button "close modal" at bounding box center [715, 383] width 1430 height 766
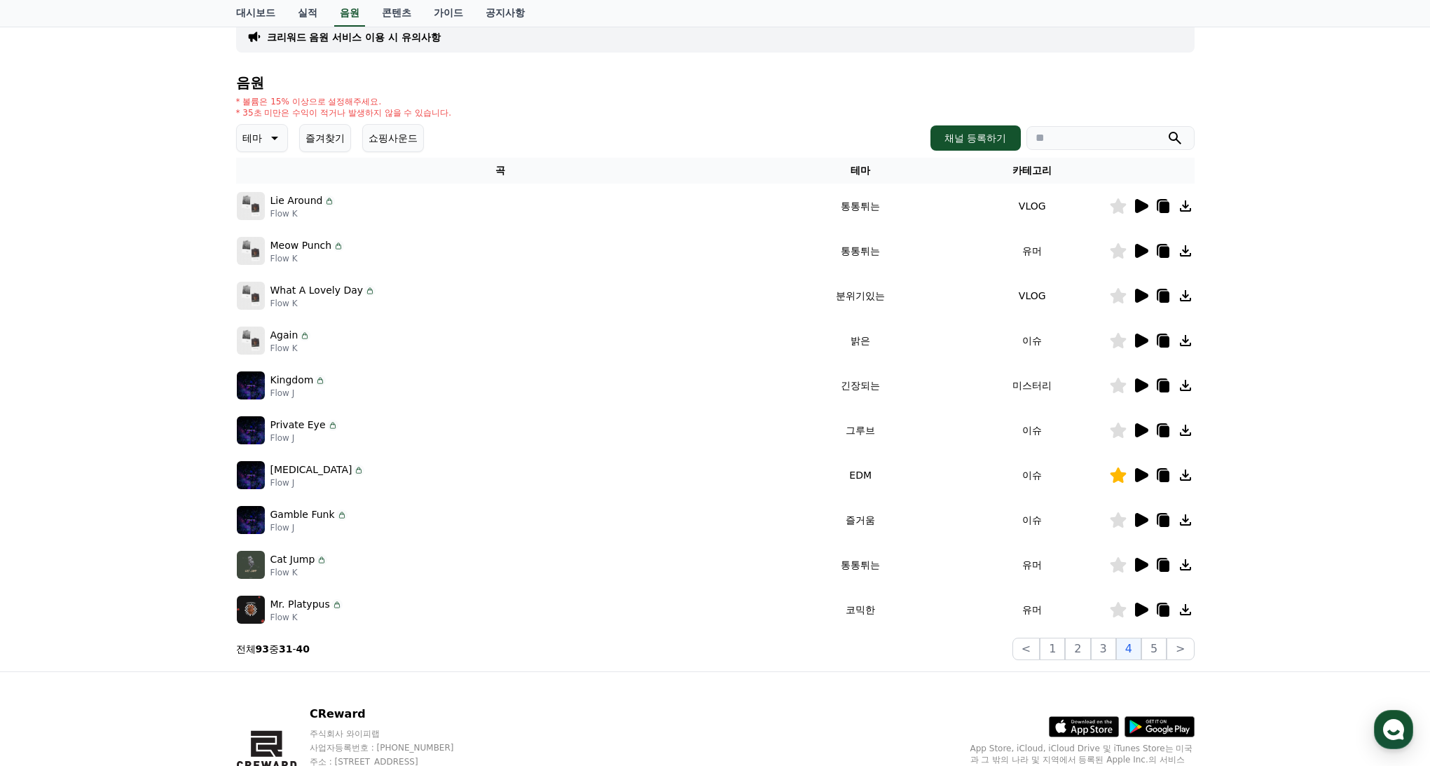
click at [1138, 430] on icon at bounding box center [1141, 430] width 13 height 14
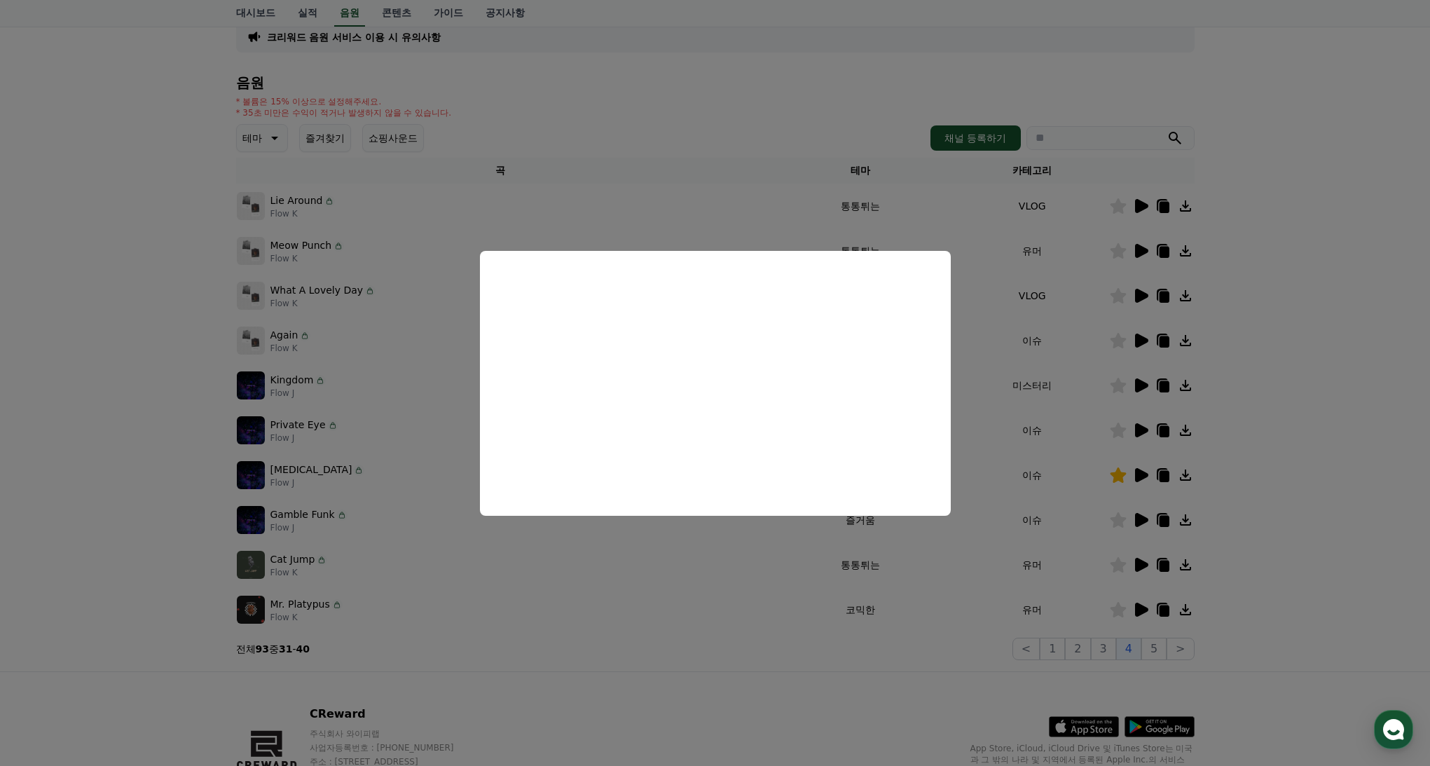
click at [1050, 468] on button "close modal" at bounding box center [715, 383] width 1430 height 766
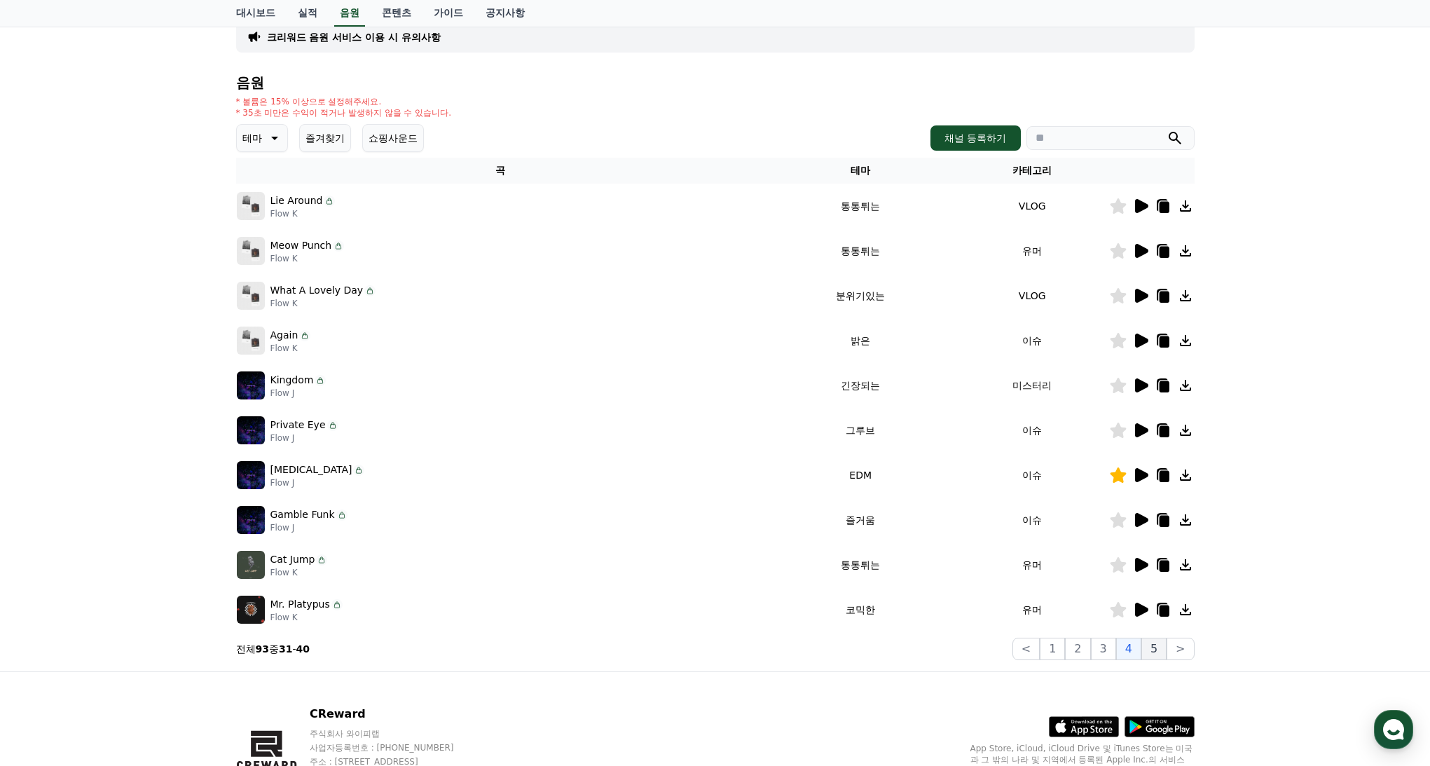
click at [1151, 645] on button "5" at bounding box center [1153, 649] width 25 height 22
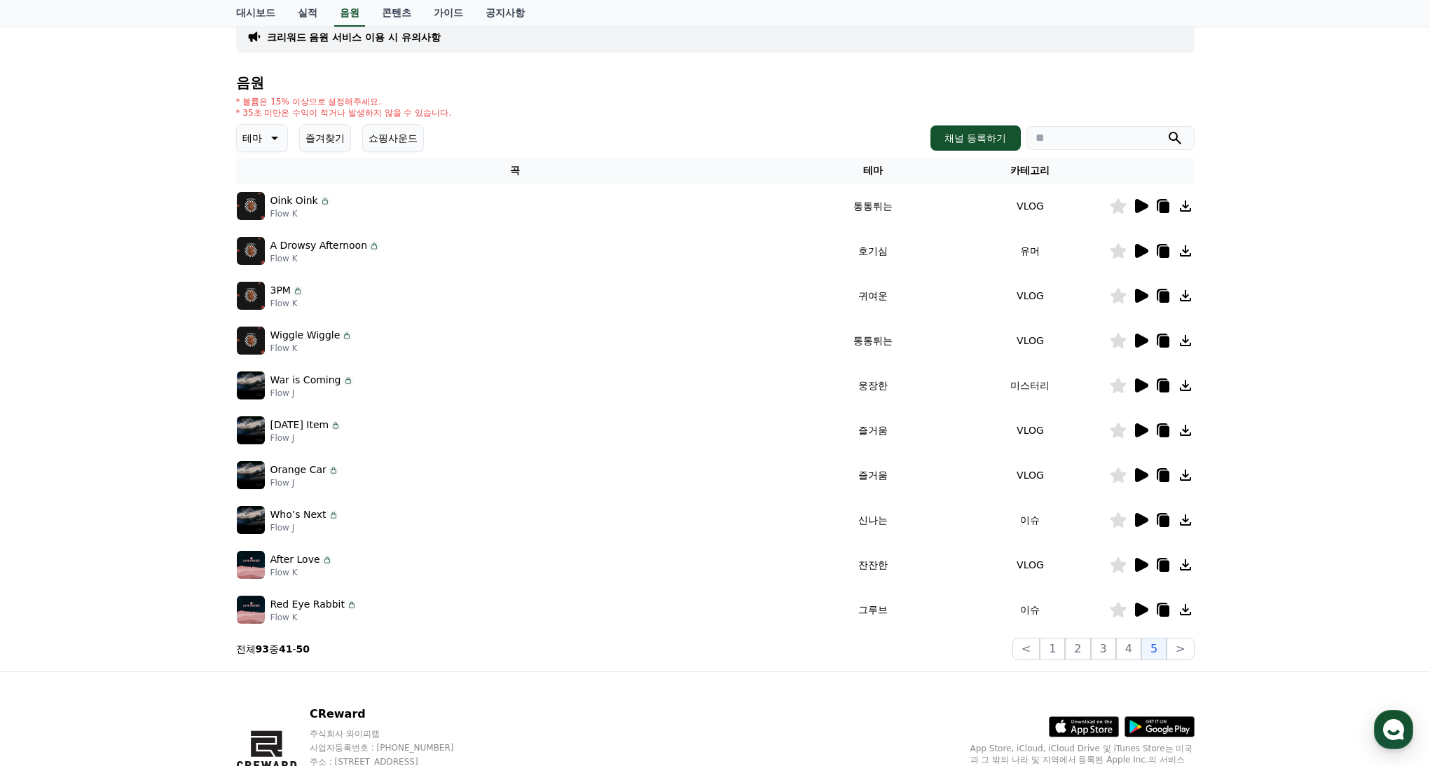
click at [1144, 385] on icon at bounding box center [1141, 385] width 13 height 14
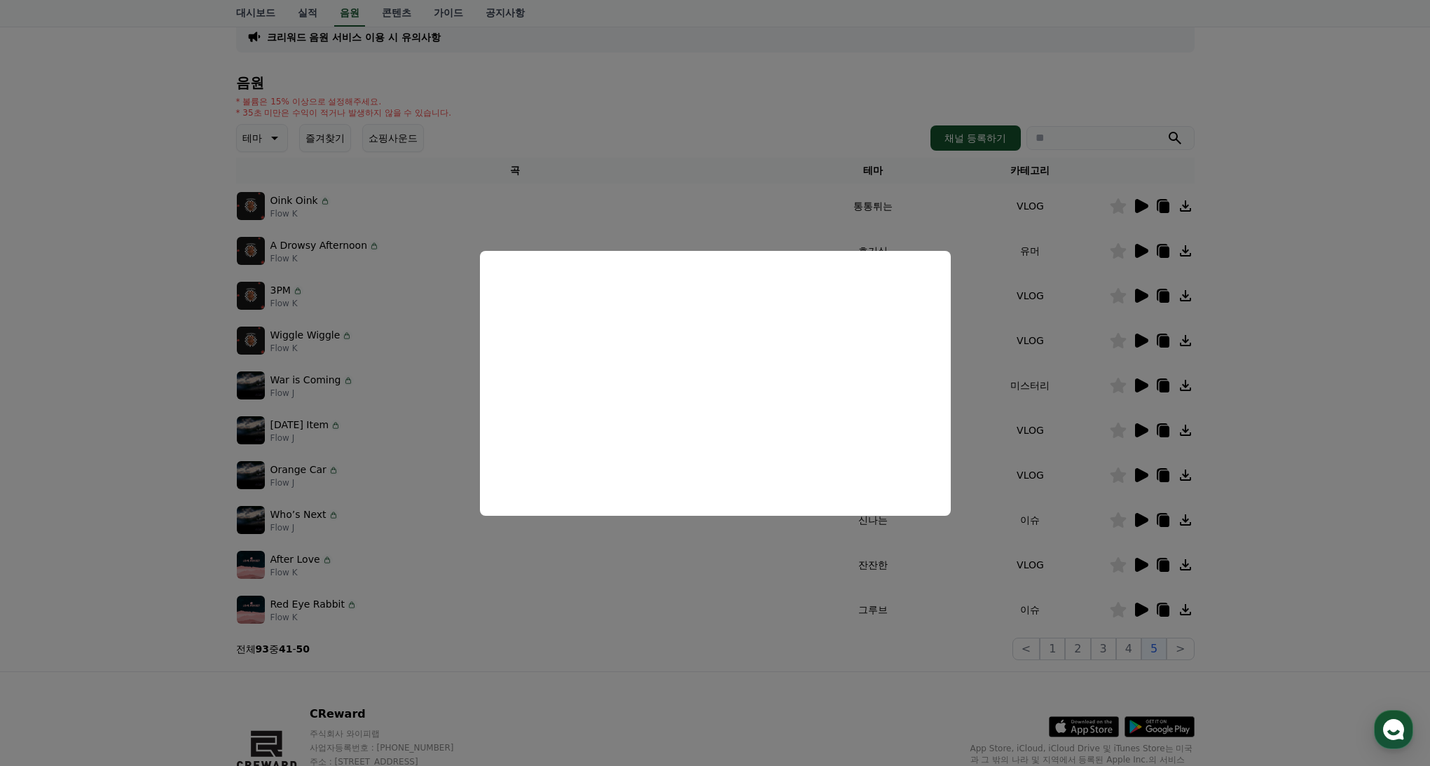
click at [1079, 469] on button "close modal" at bounding box center [715, 383] width 1430 height 766
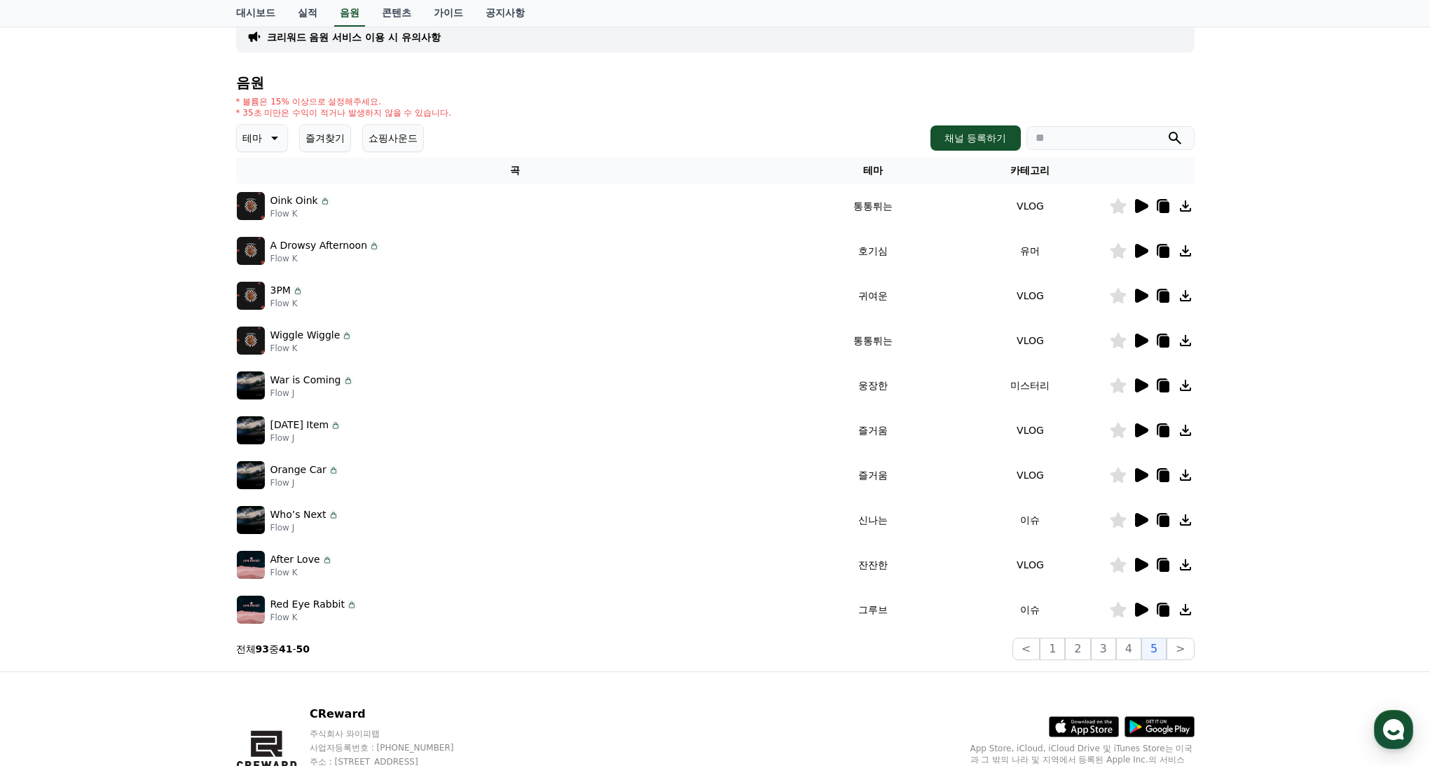
click at [1141, 564] on icon at bounding box center [1141, 565] width 13 height 14
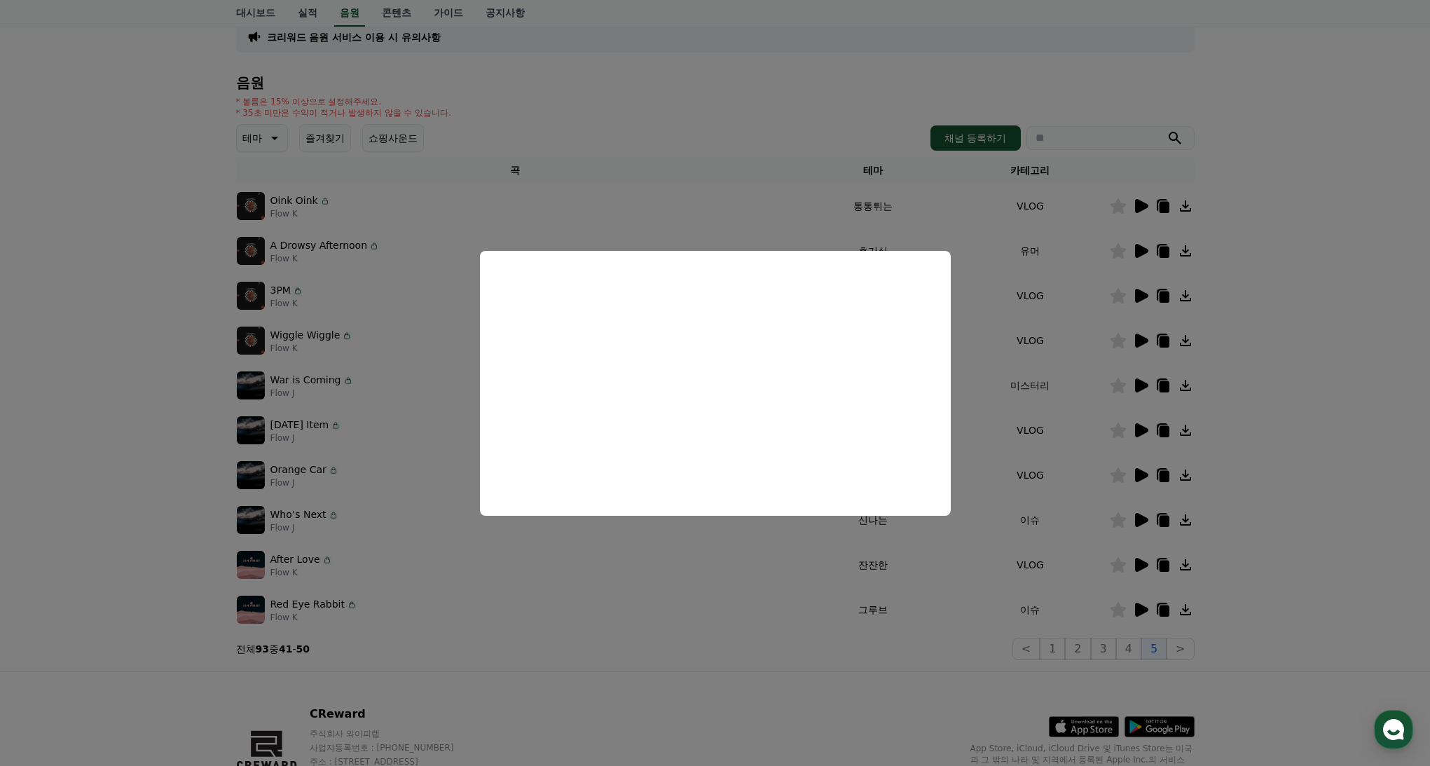
click at [463, 373] on button "close modal" at bounding box center [715, 383] width 1430 height 766
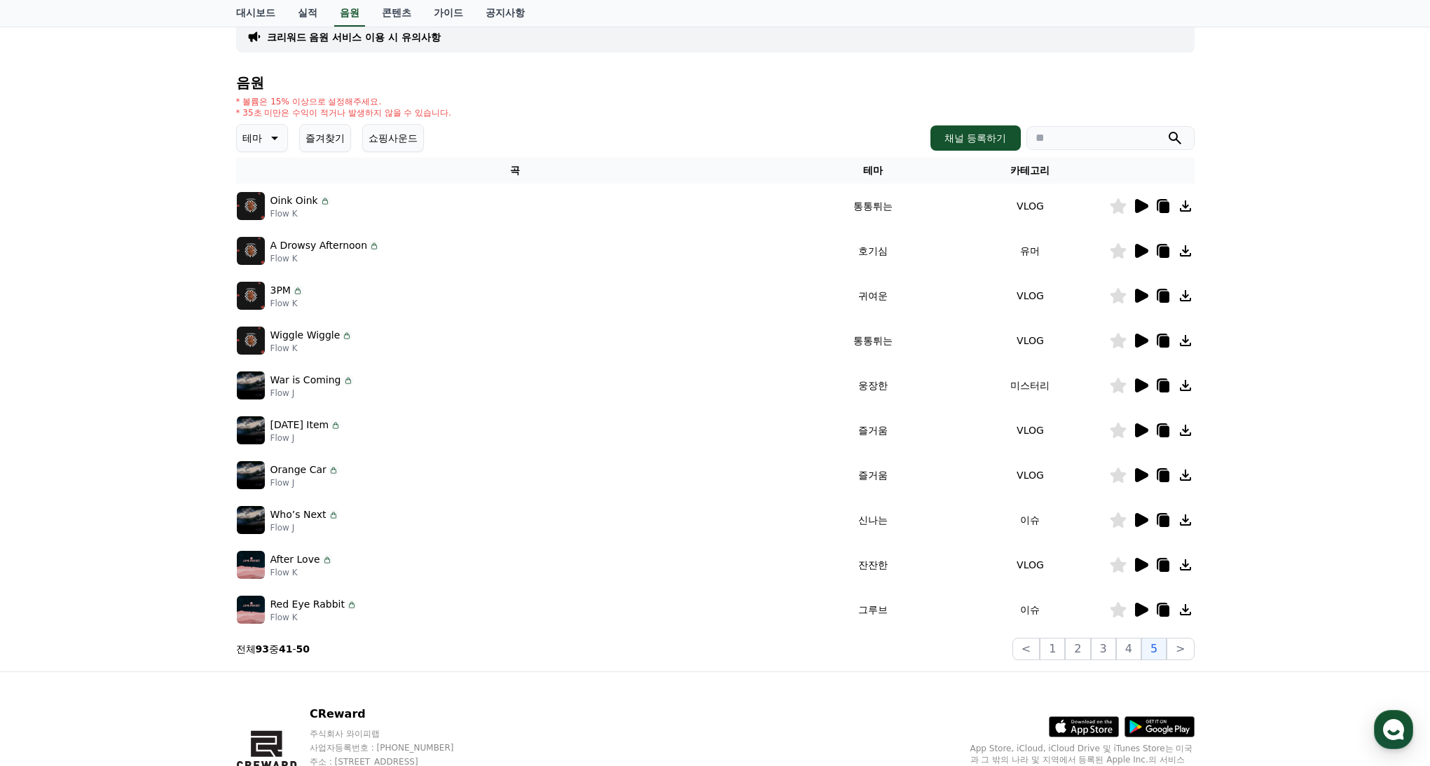
click at [1134, 565] on icon at bounding box center [1140, 564] width 17 height 17
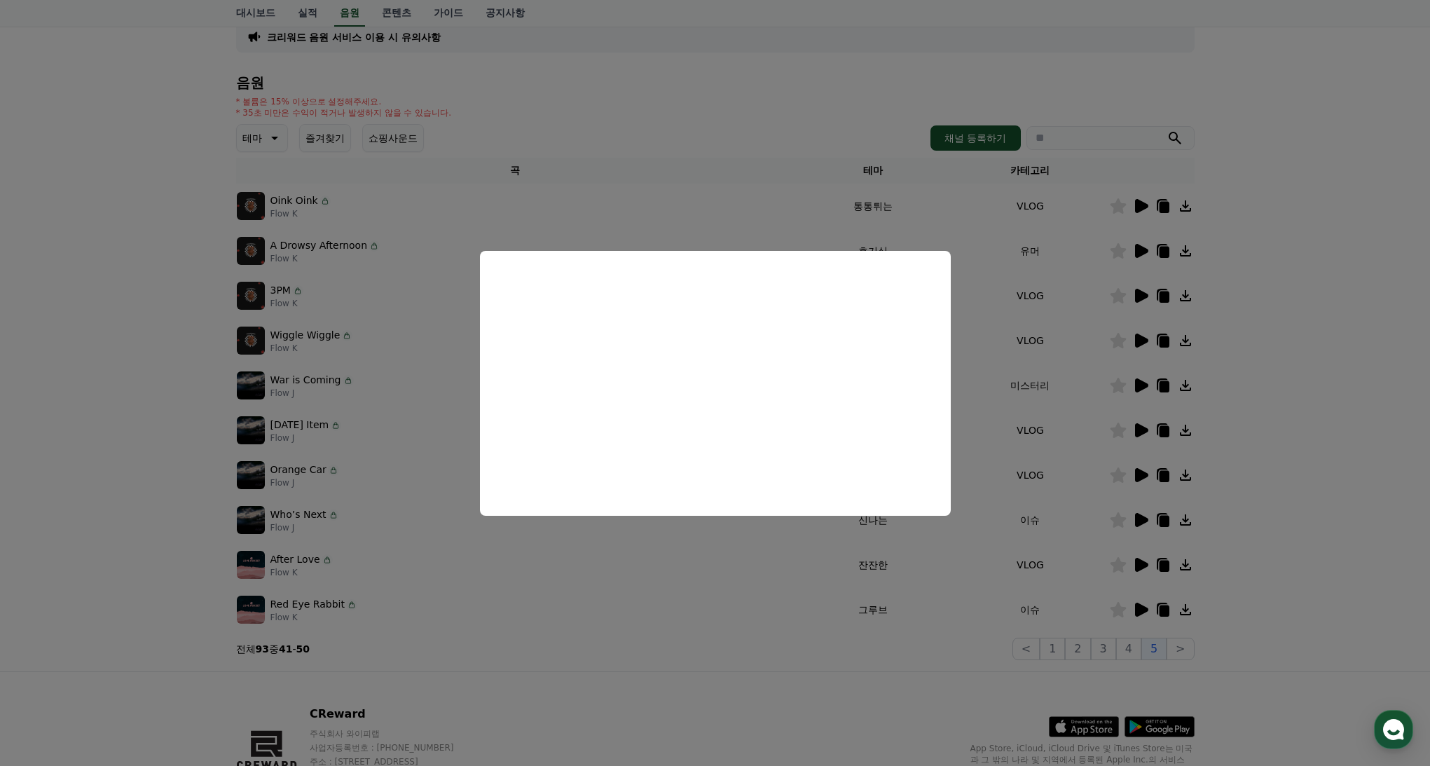
click at [978, 636] on button "close modal" at bounding box center [715, 383] width 1430 height 766
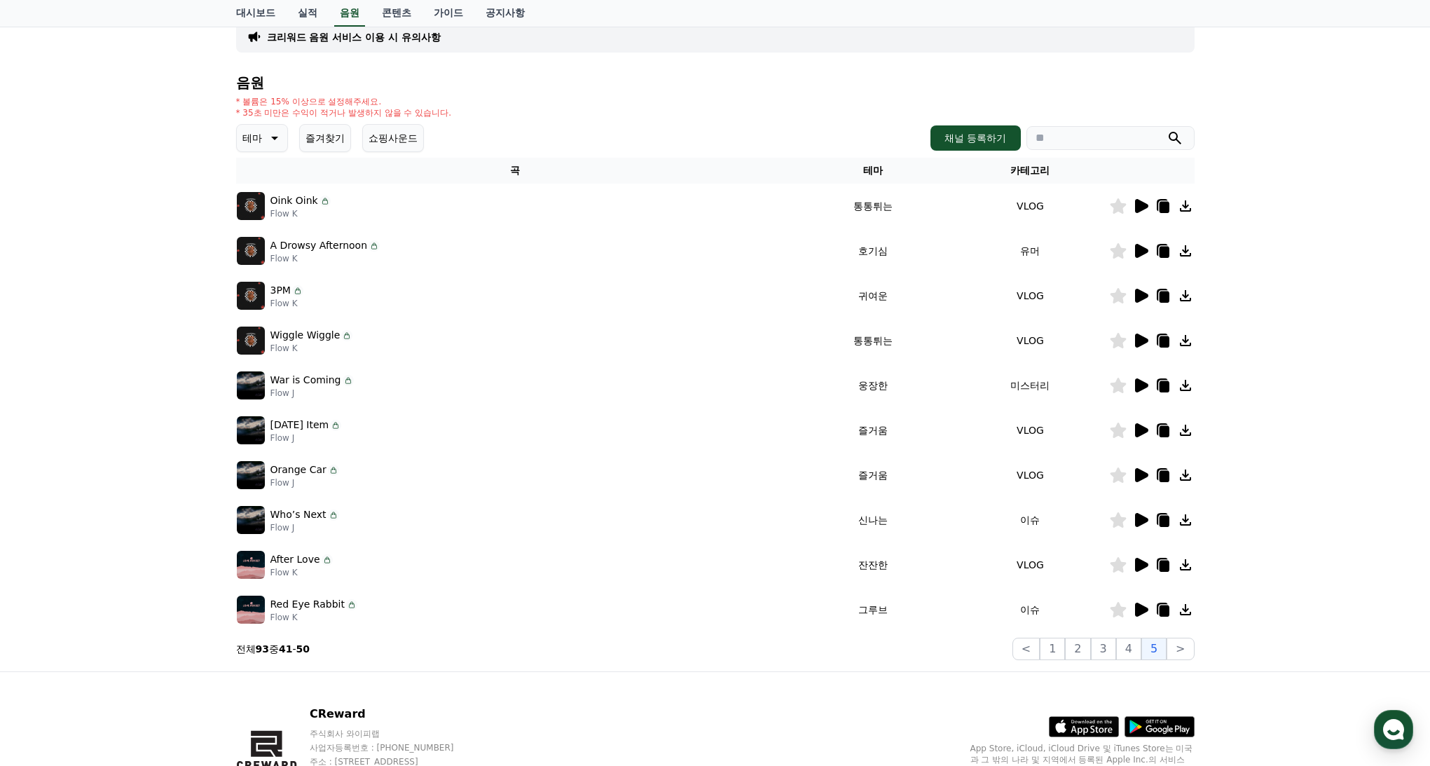
click at [1139, 612] on icon at bounding box center [1141, 610] width 13 height 14
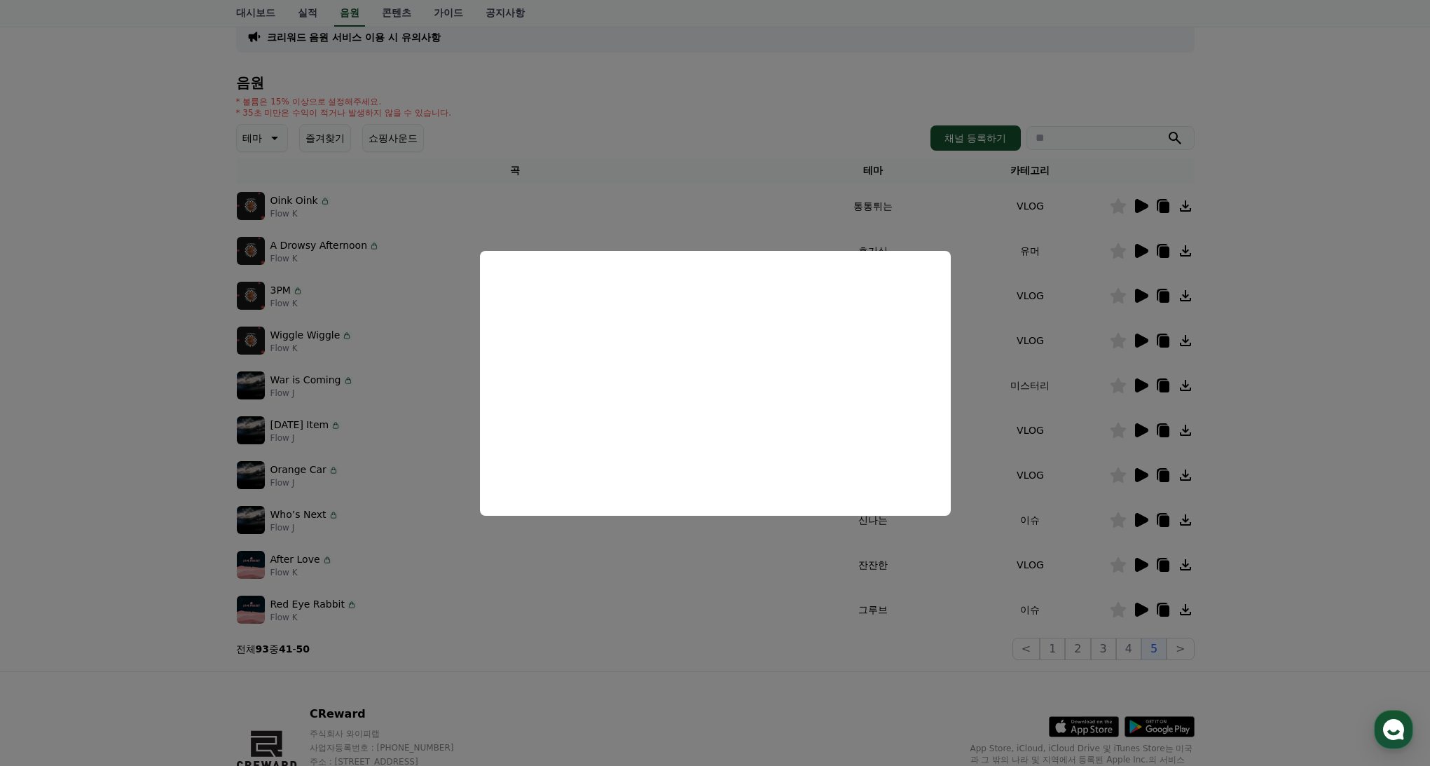
click at [1053, 275] on button "close modal" at bounding box center [715, 383] width 1430 height 766
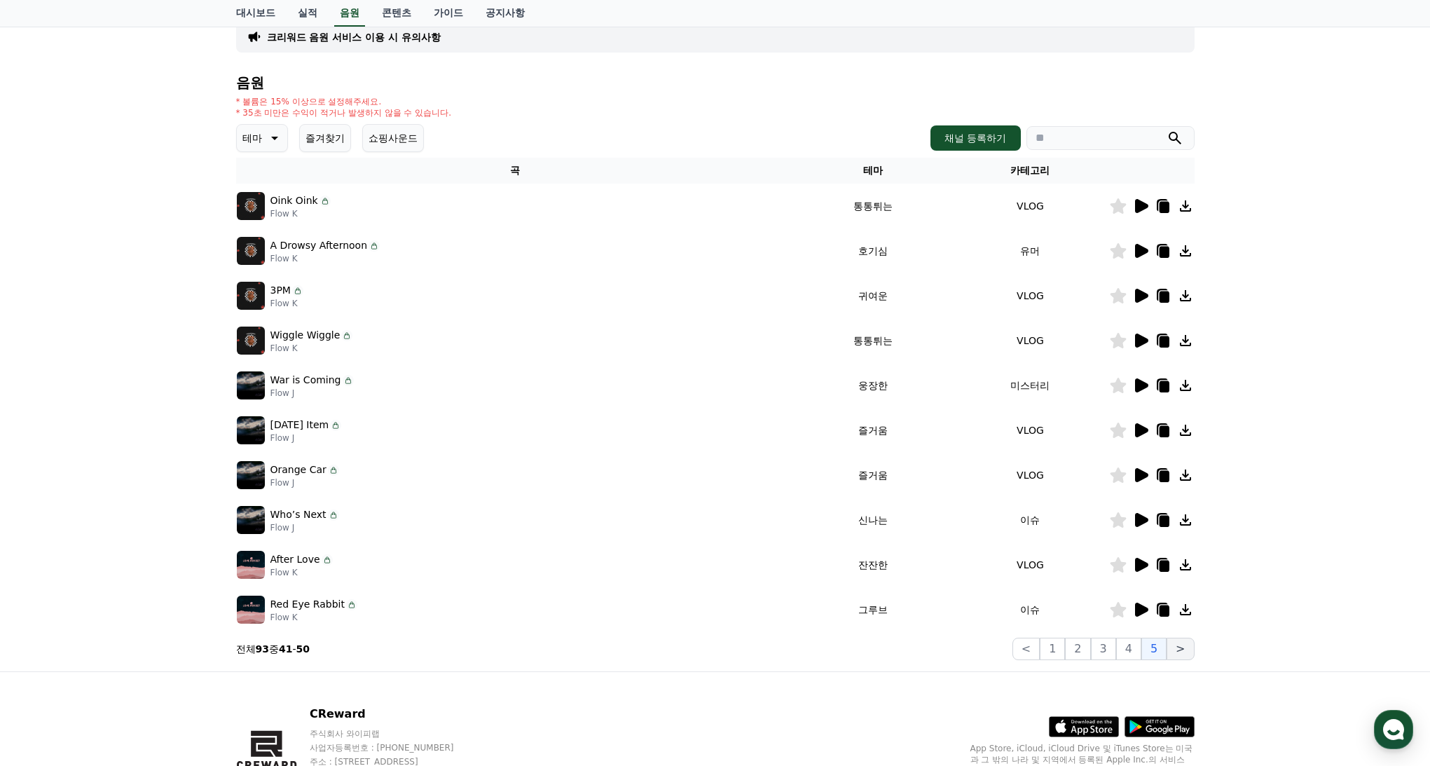
click at [1189, 648] on button ">" at bounding box center [1180, 649] width 27 height 22
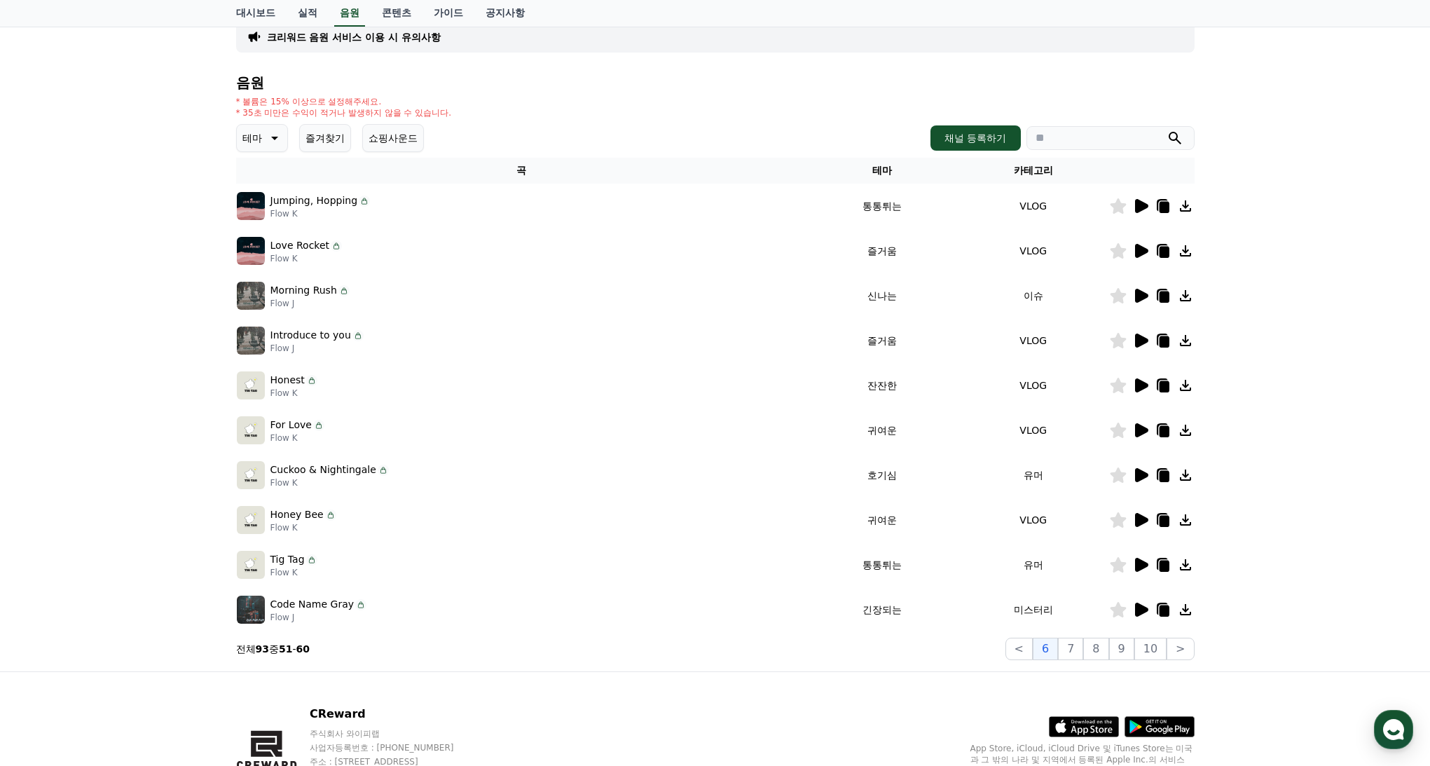
click at [1146, 605] on icon at bounding box center [1140, 609] width 17 height 17
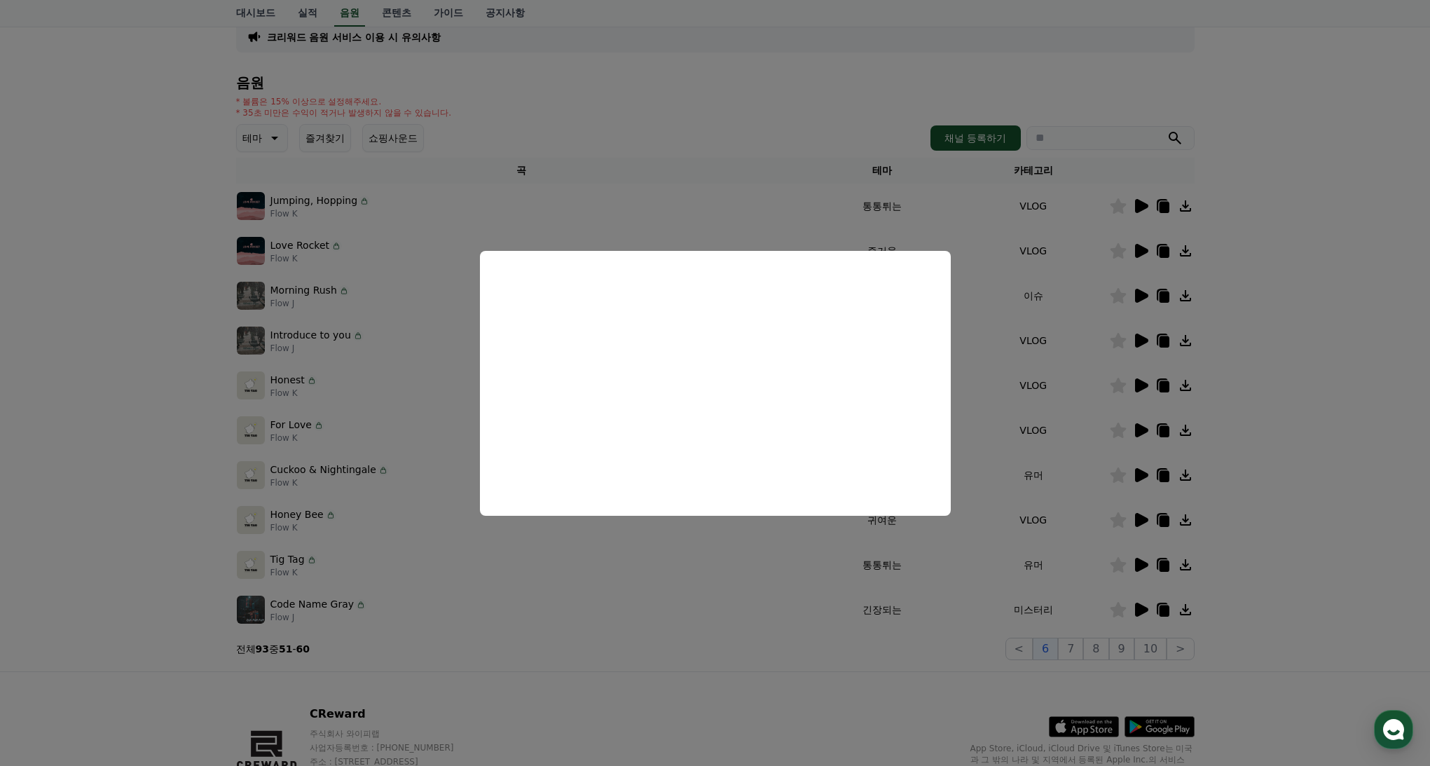
click at [1011, 393] on button "close modal" at bounding box center [715, 383] width 1430 height 766
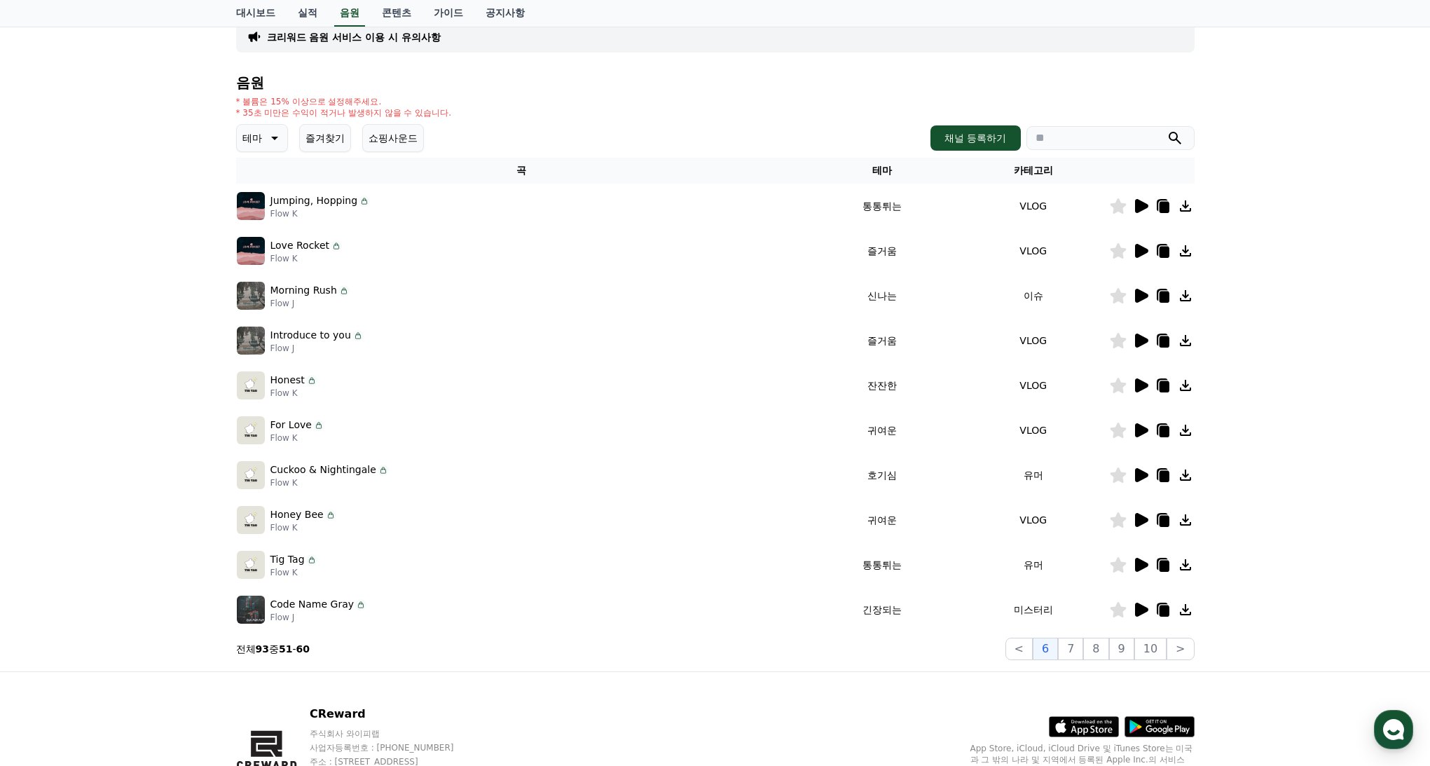
click at [1138, 479] on icon at bounding box center [1141, 475] width 13 height 14
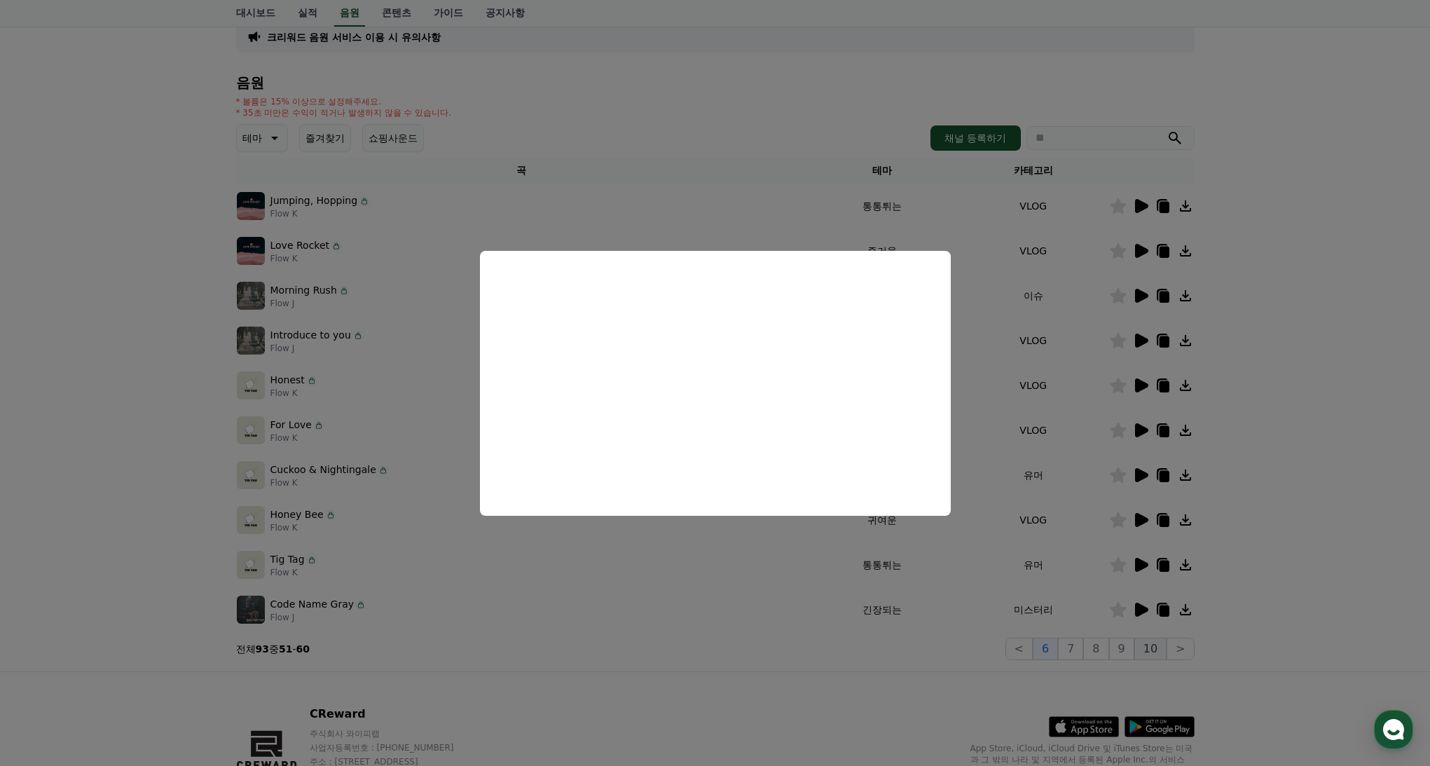
drag, startPoint x: 1090, startPoint y: 612, endPoint x: 1156, endPoint y: 659, distance: 81.1
click at [1090, 612] on button "close modal" at bounding box center [715, 383] width 1430 height 766
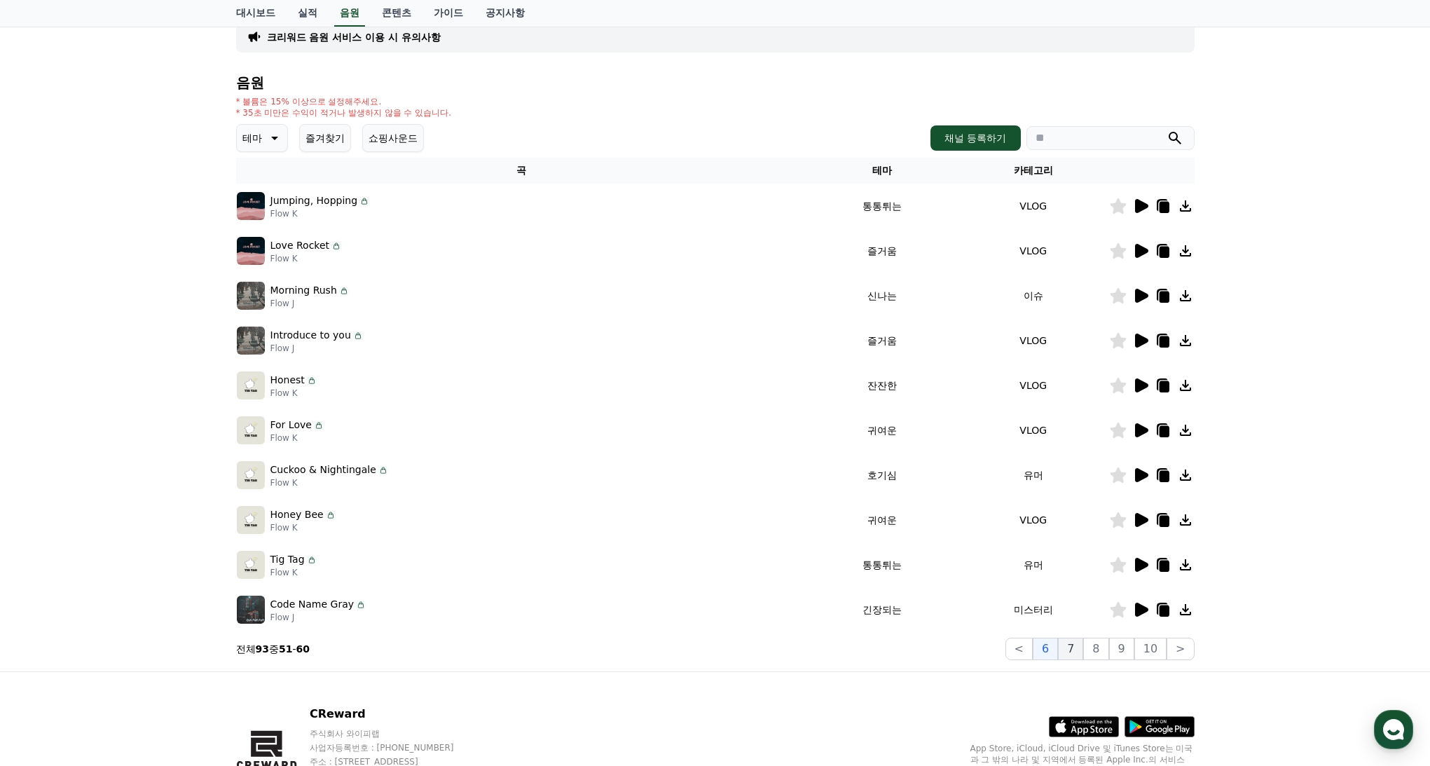
click at [1070, 647] on button "7" at bounding box center [1070, 649] width 25 height 22
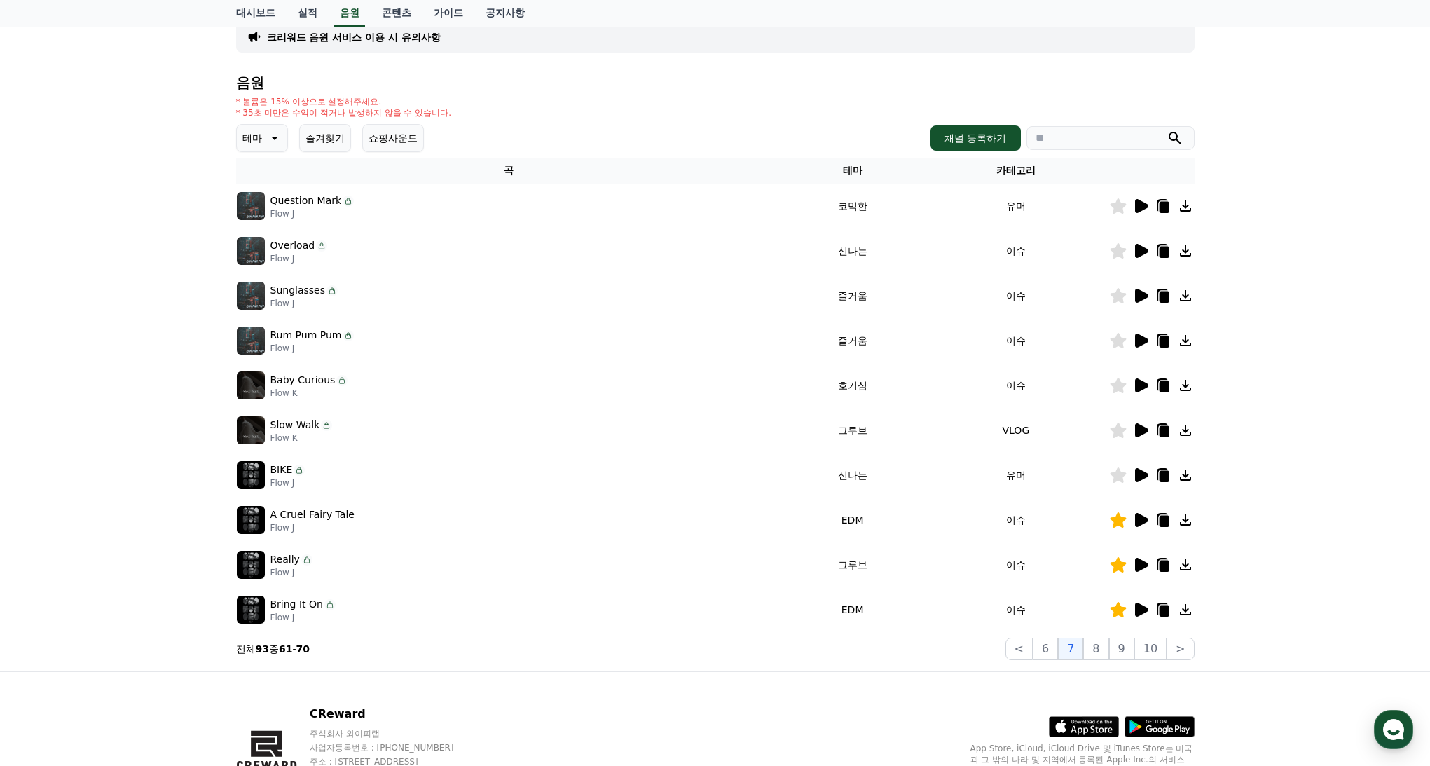
click at [1139, 430] on icon at bounding box center [1141, 430] width 13 height 14
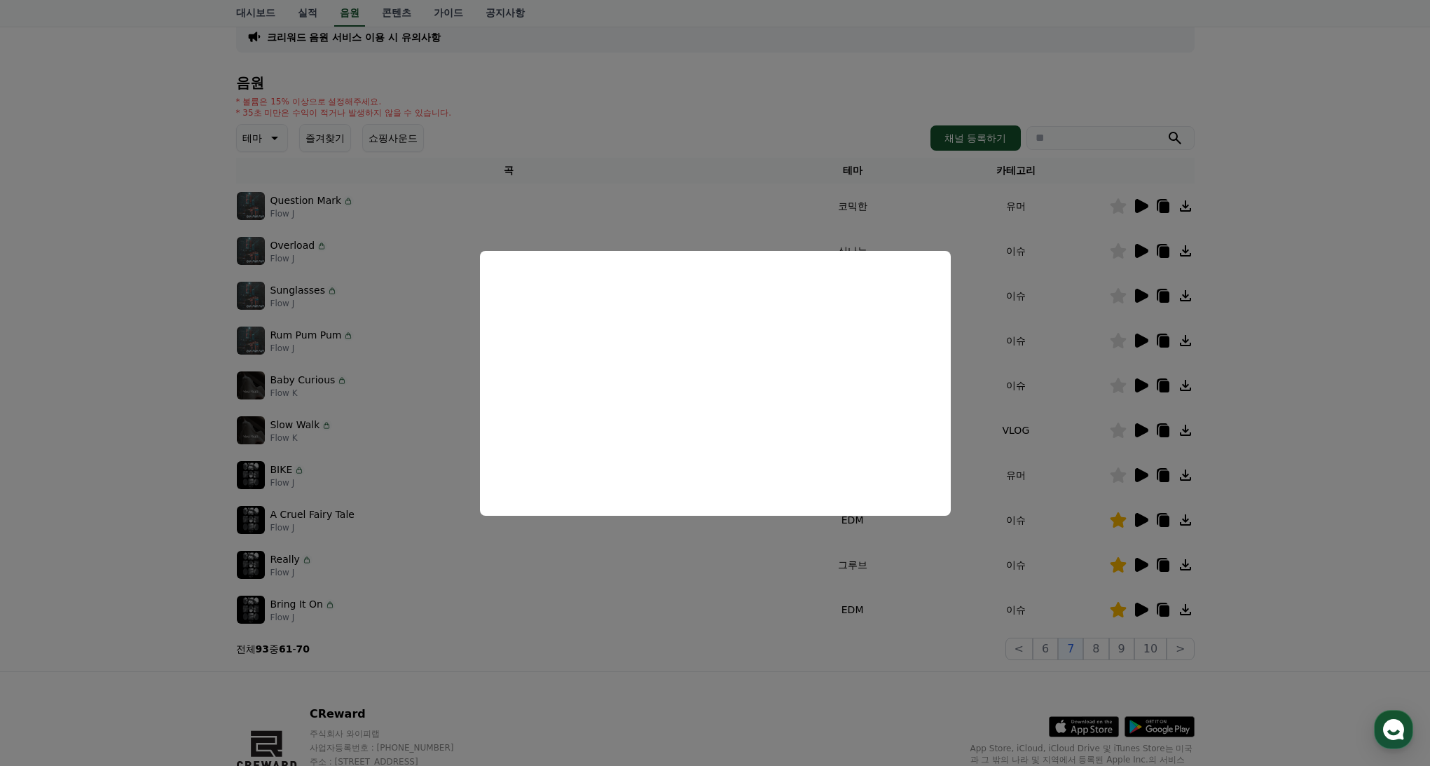
click at [1055, 444] on button "close modal" at bounding box center [715, 383] width 1430 height 766
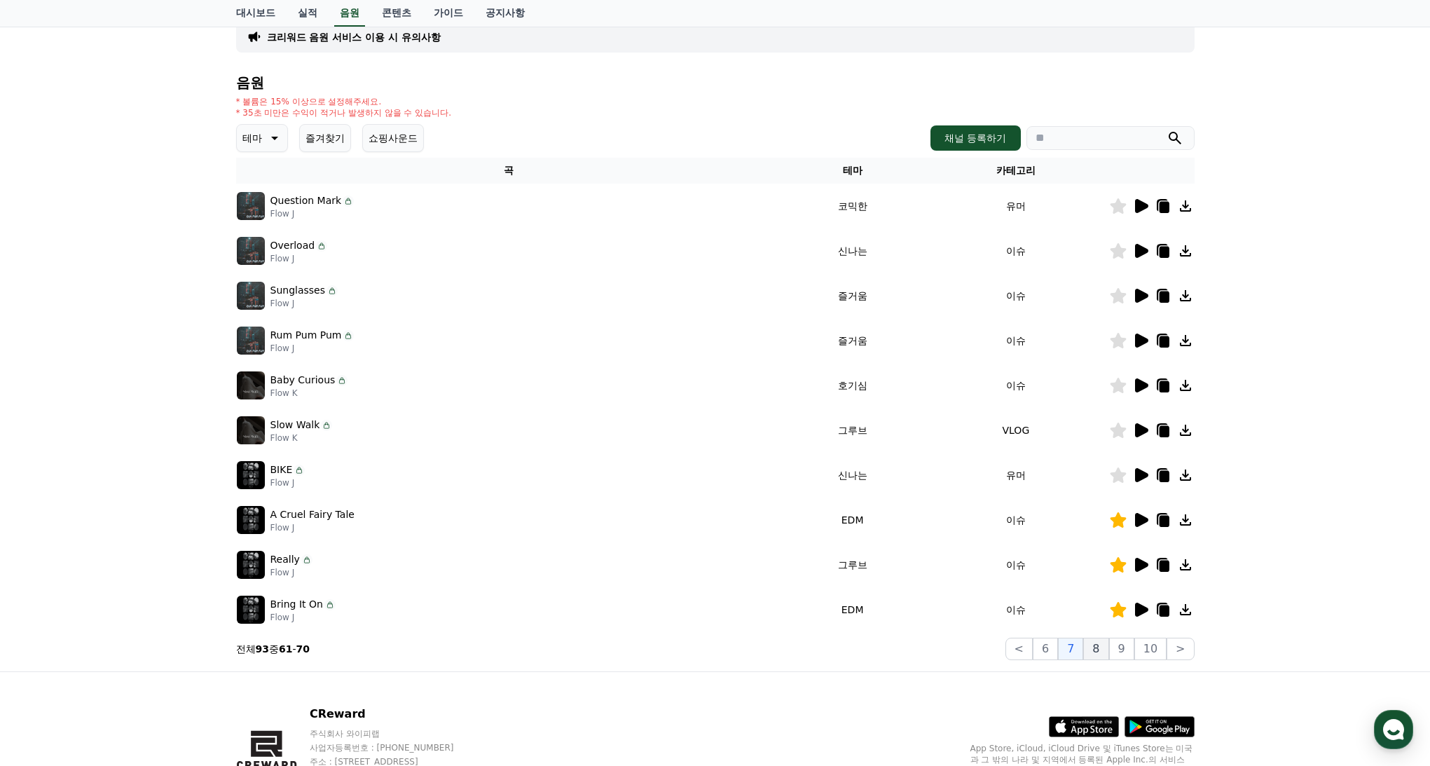
click at [1101, 645] on button "8" at bounding box center [1095, 649] width 25 height 22
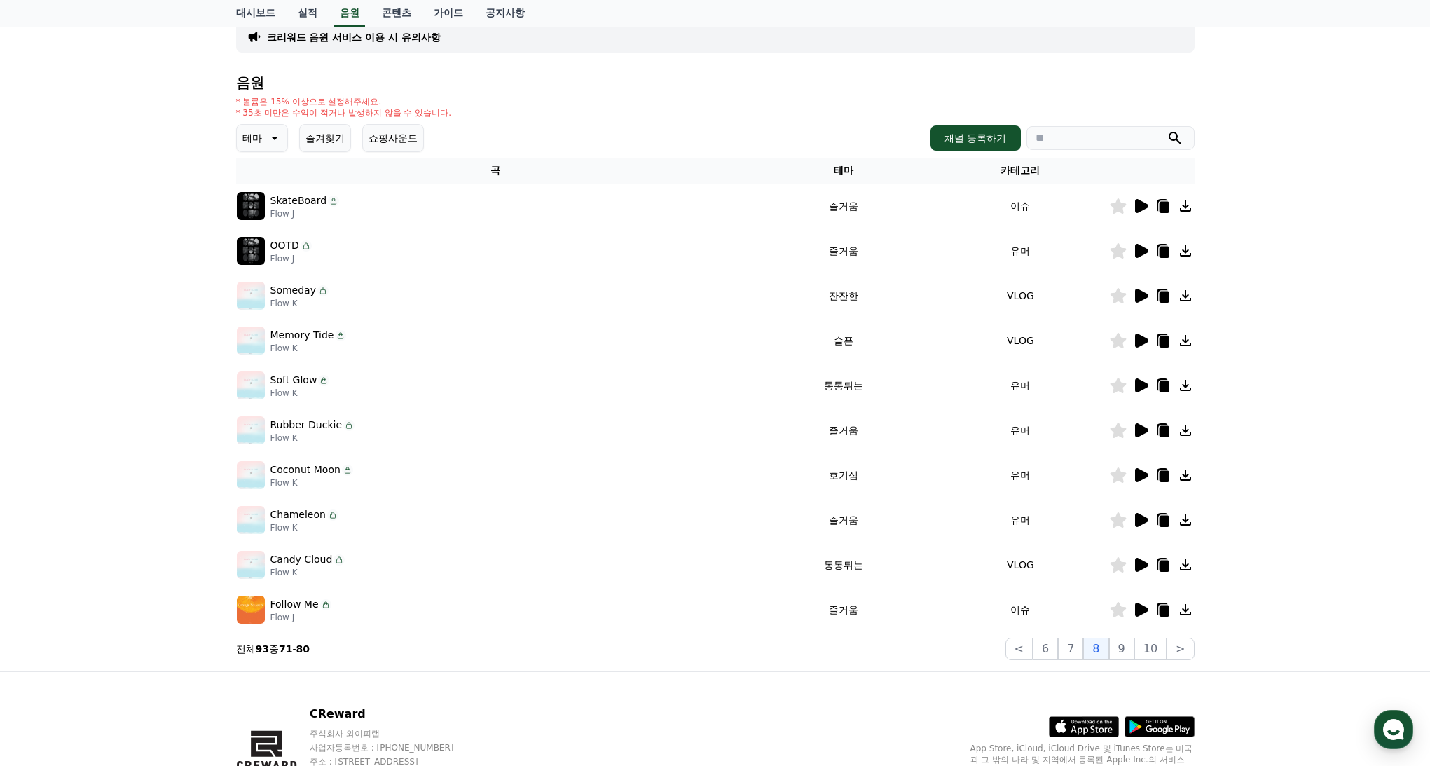
click at [1138, 469] on icon at bounding box center [1141, 475] width 13 height 14
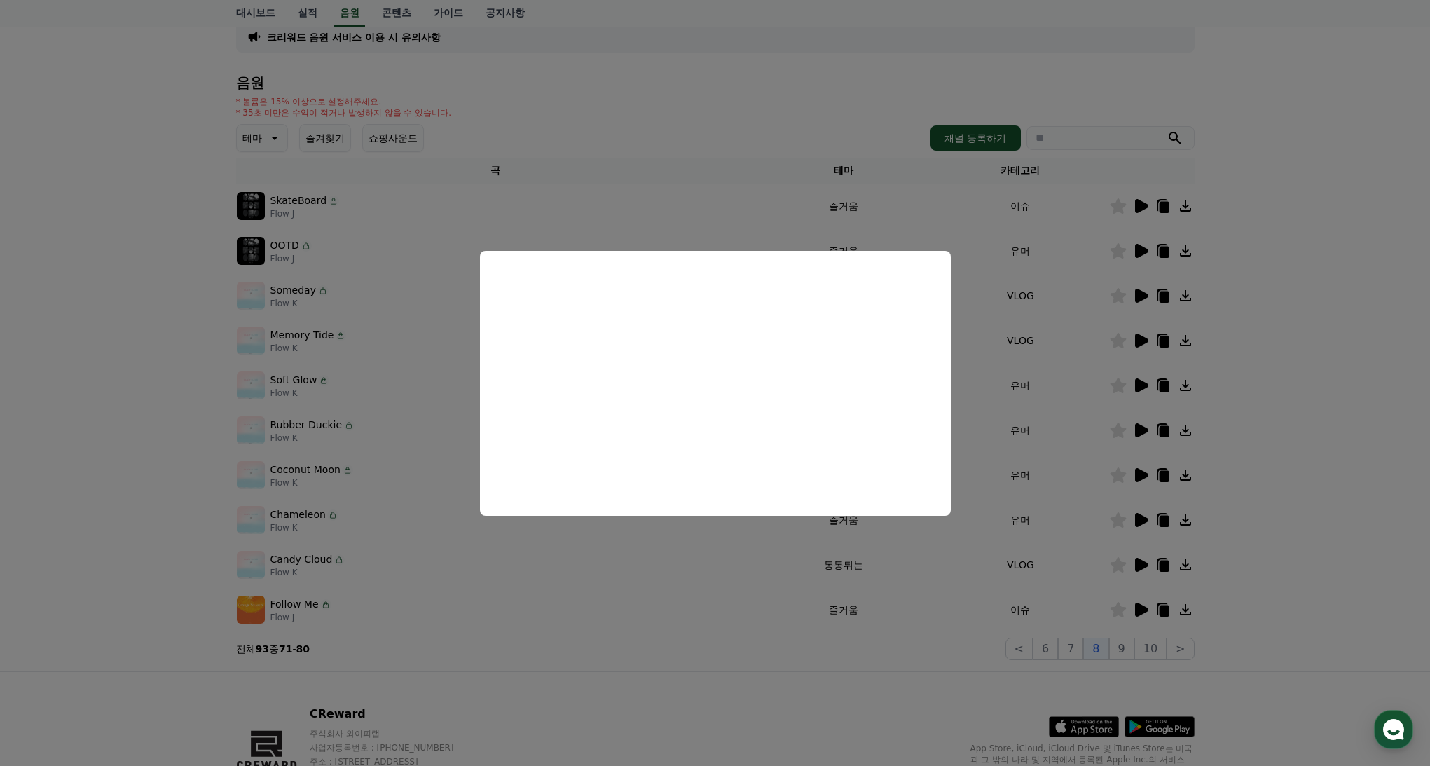
click at [1015, 428] on button "close modal" at bounding box center [715, 383] width 1430 height 766
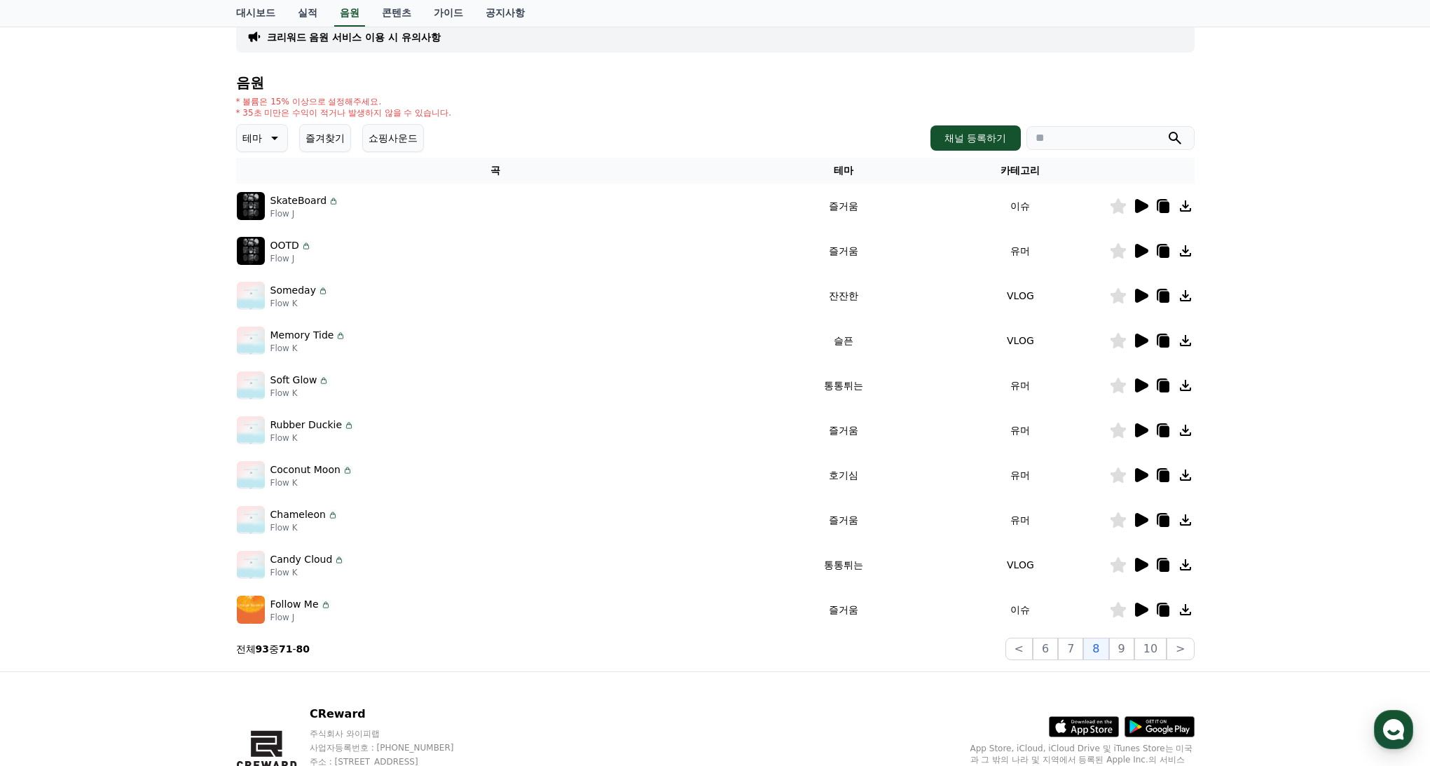
click at [1144, 297] on icon at bounding box center [1141, 296] width 13 height 14
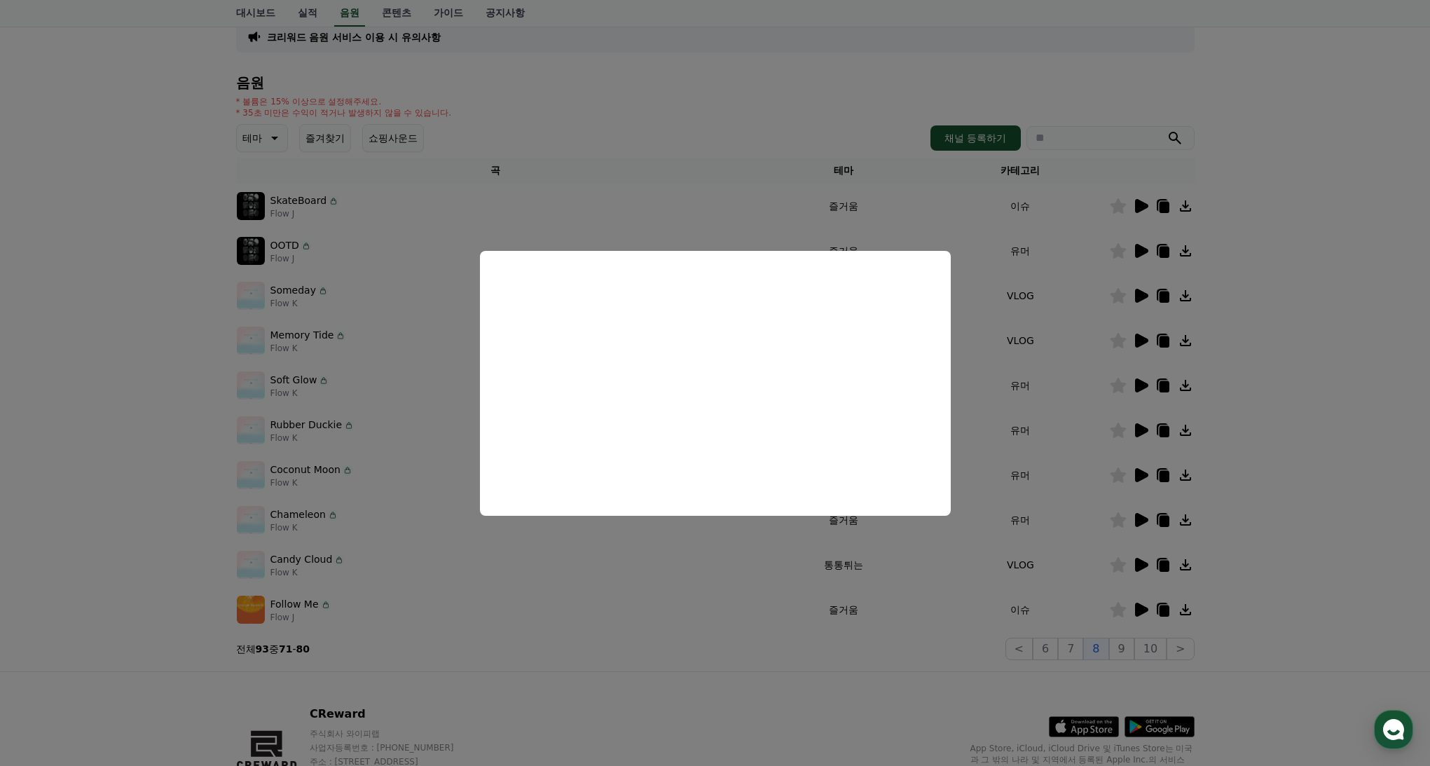
click at [1302, 289] on button "close modal" at bounding box center [715, 383] width 1430 height 766
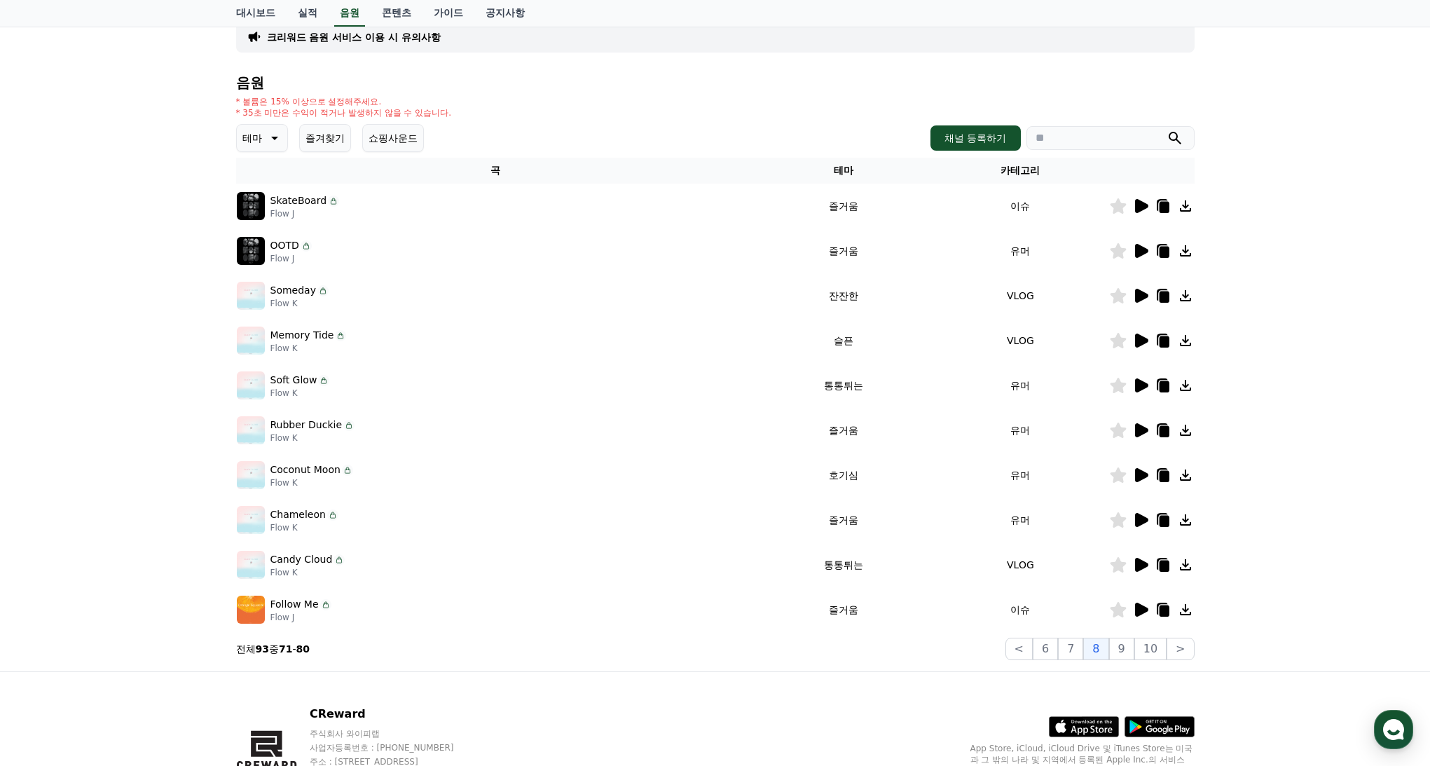
click at [1141, 205] on icon at bounding box center [1141, 206] width 13 height 14
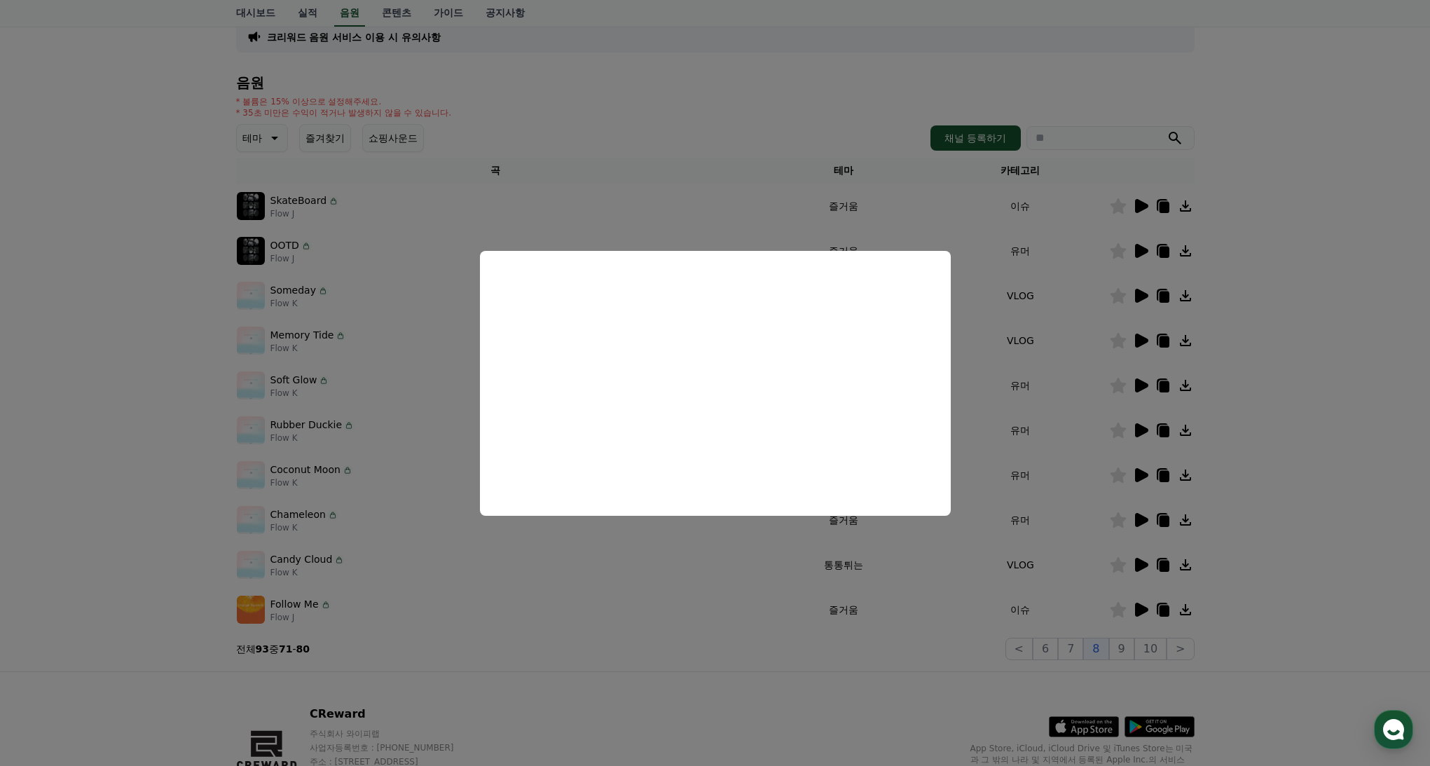
drag, startPoint x: 1314, startPoint y: 526, endPoint x: 1190, endPoint y: 568, distance: 131.0
click at [1312, 526] on button "close modal" at bounding box center [715, 383] width 1430 height 766
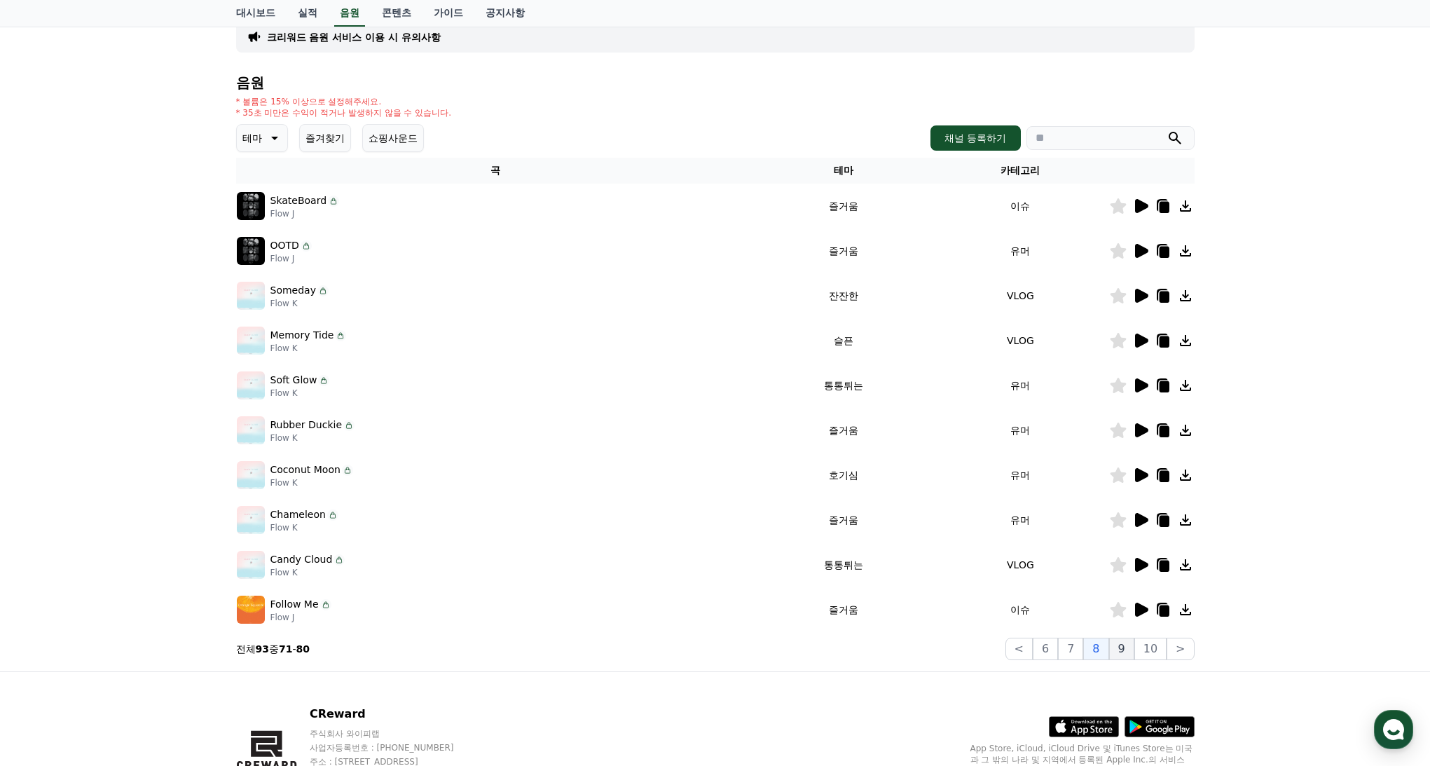
click at [1126, 650] on button "9" at bounding box center [1121, 649] width 25 height 22
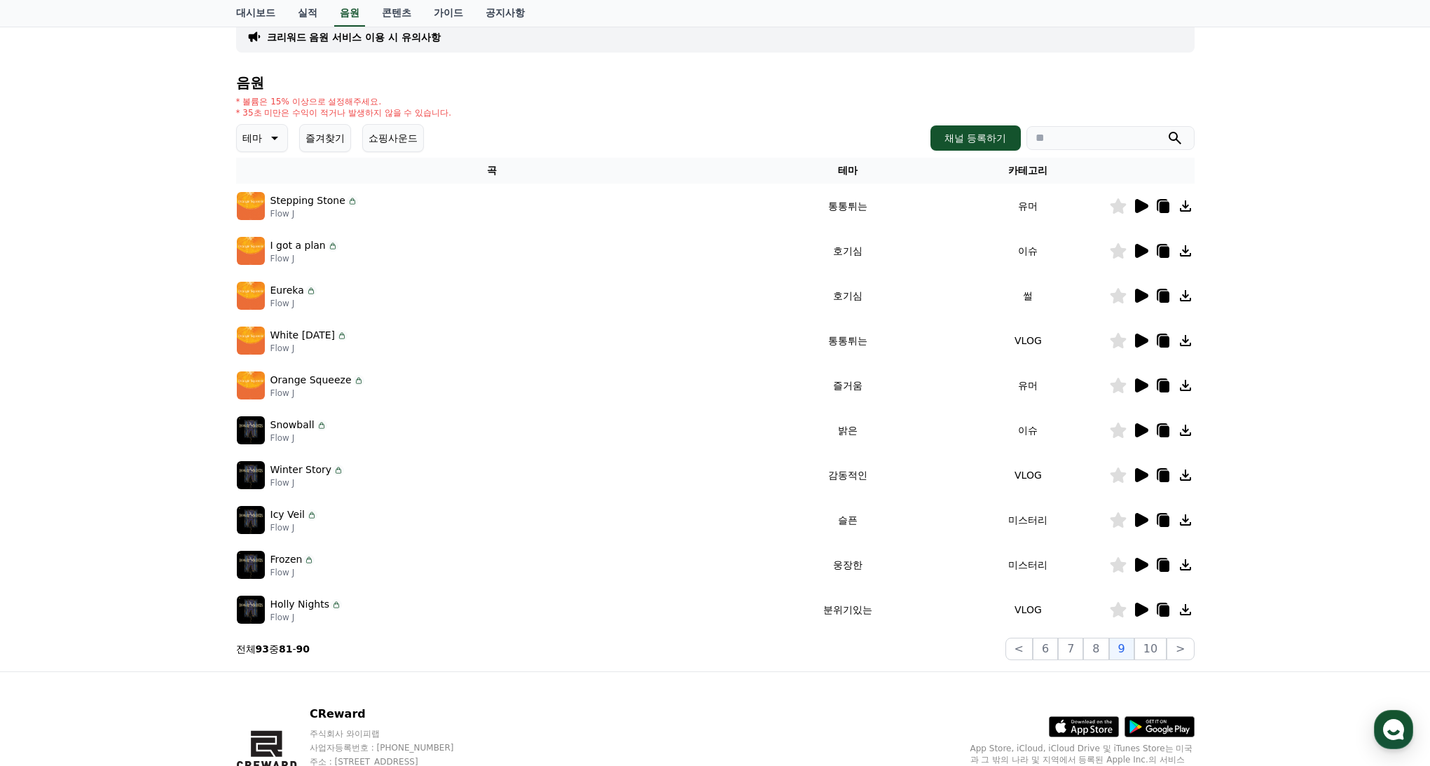
click at [1146, 613] on icon at bounding box center [1140, 609] width 17 height 17
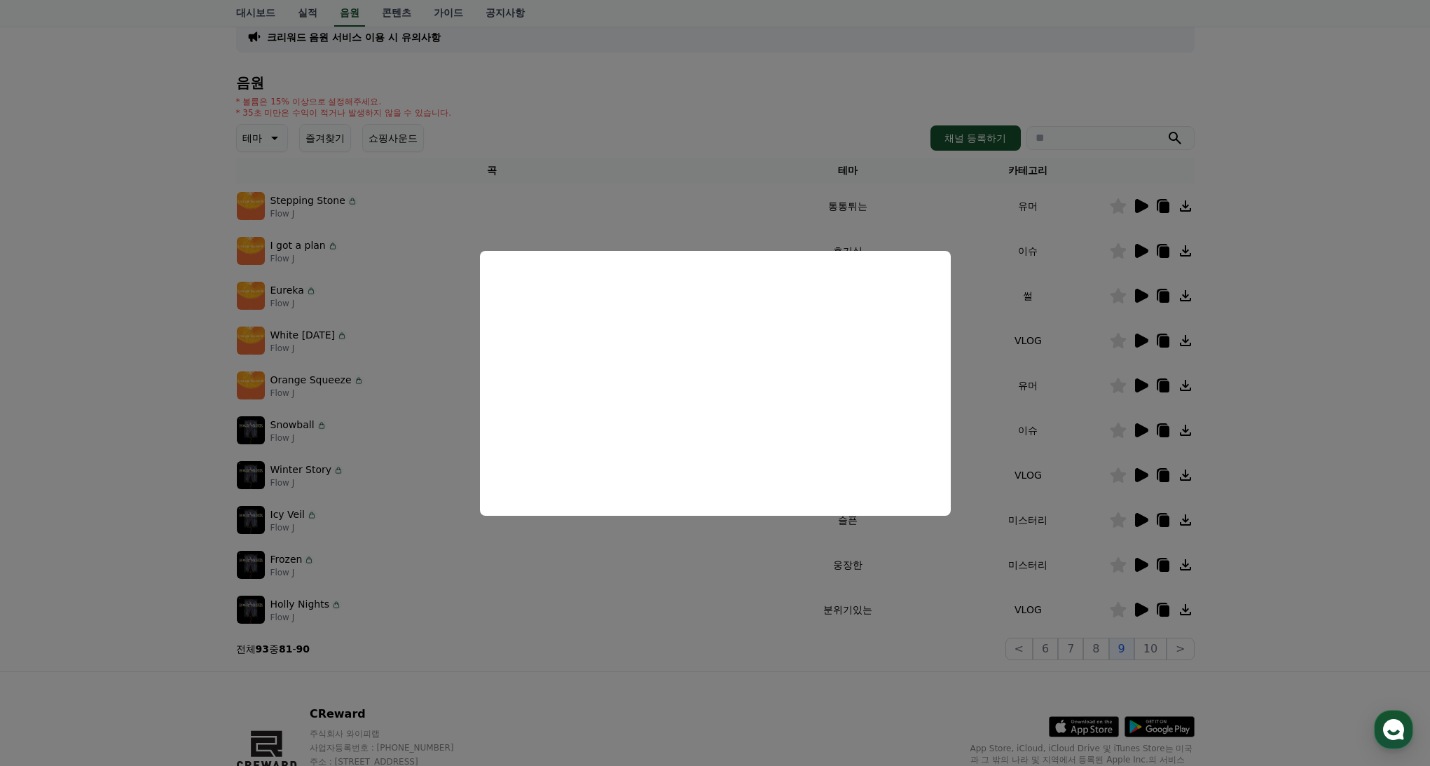
click at [1366, 469] on button "close modal" at bounding box center [715, 383] width 1430 height 766
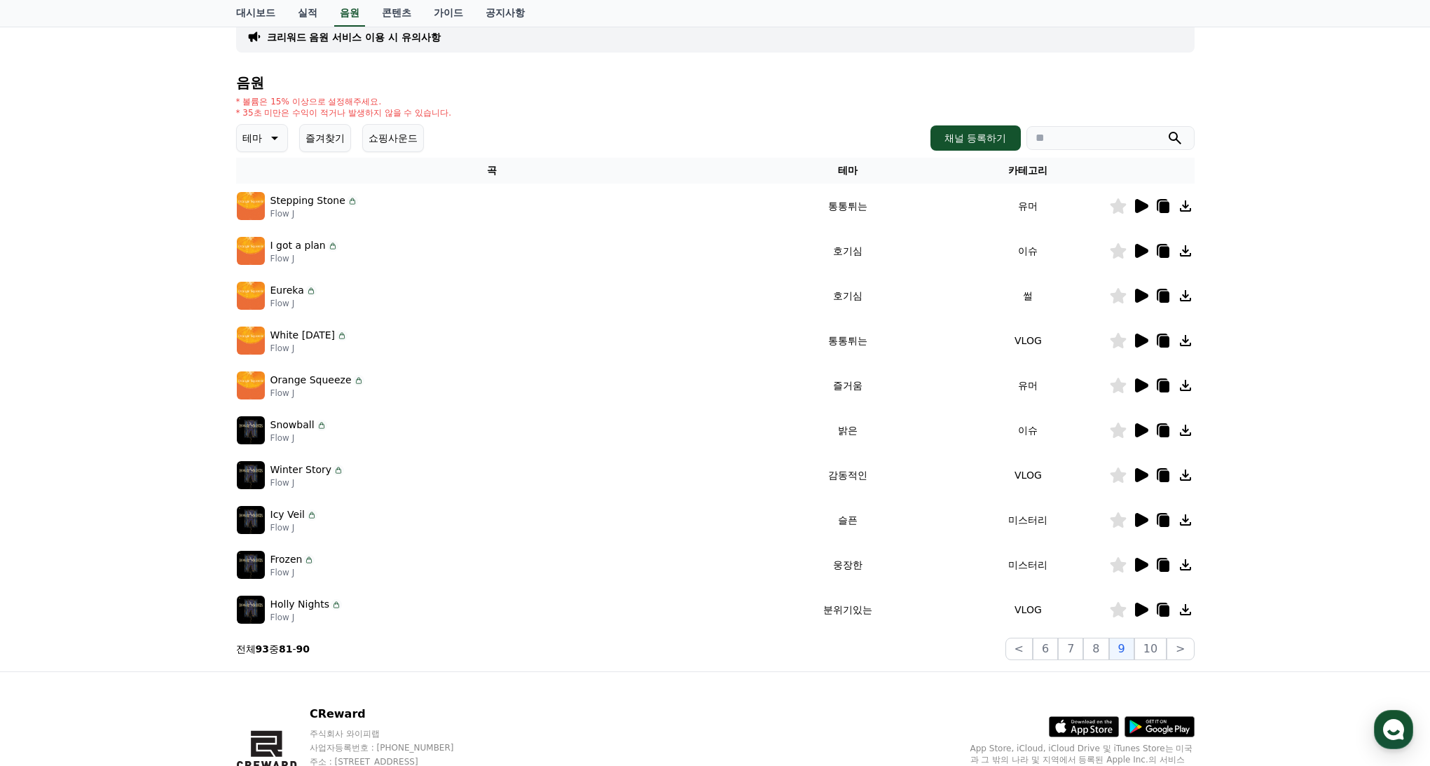
click at [1139, 476] on icon at bounding box center [1141, 475] width 13 height 14
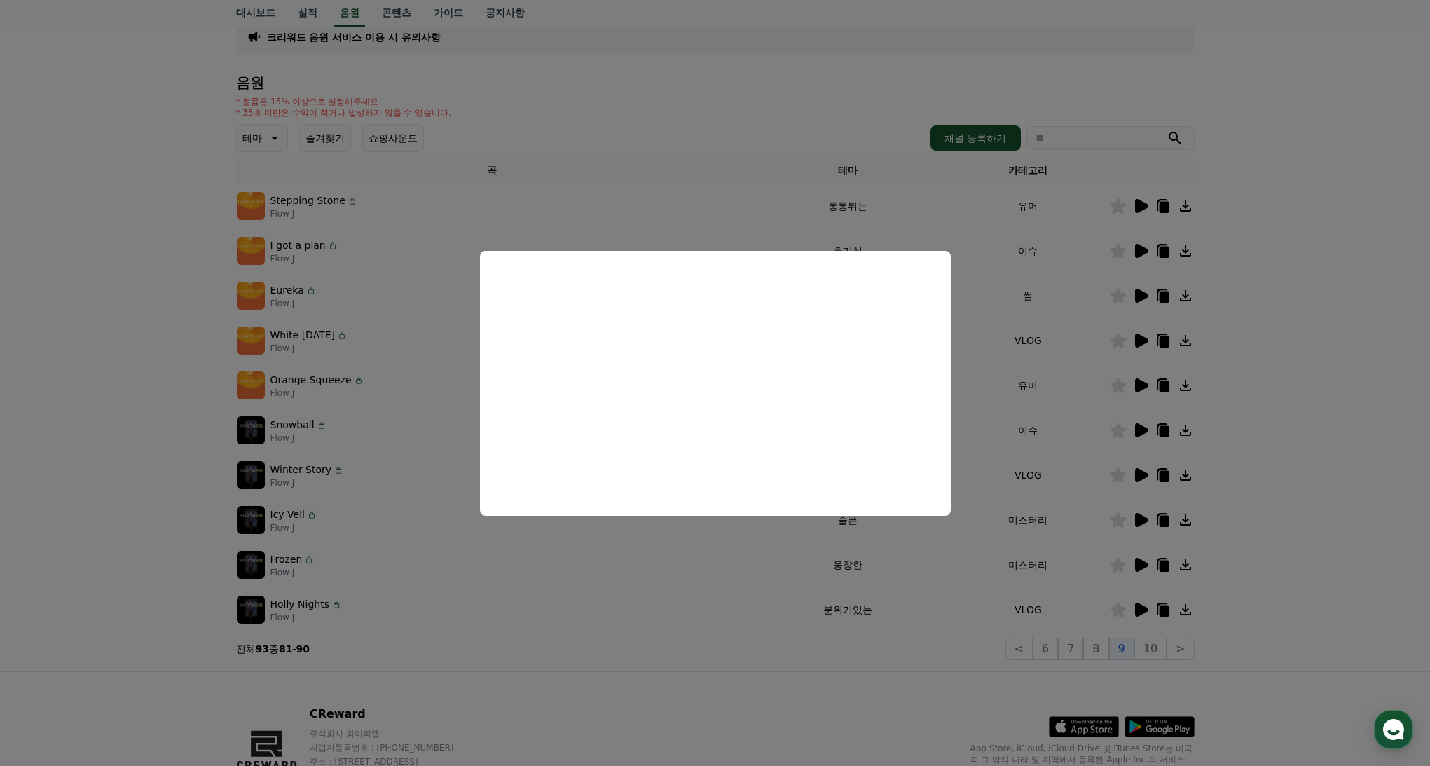
click at [1253, 642] on button "close modal" at bounding box center [715, 383] width 1430 height 766
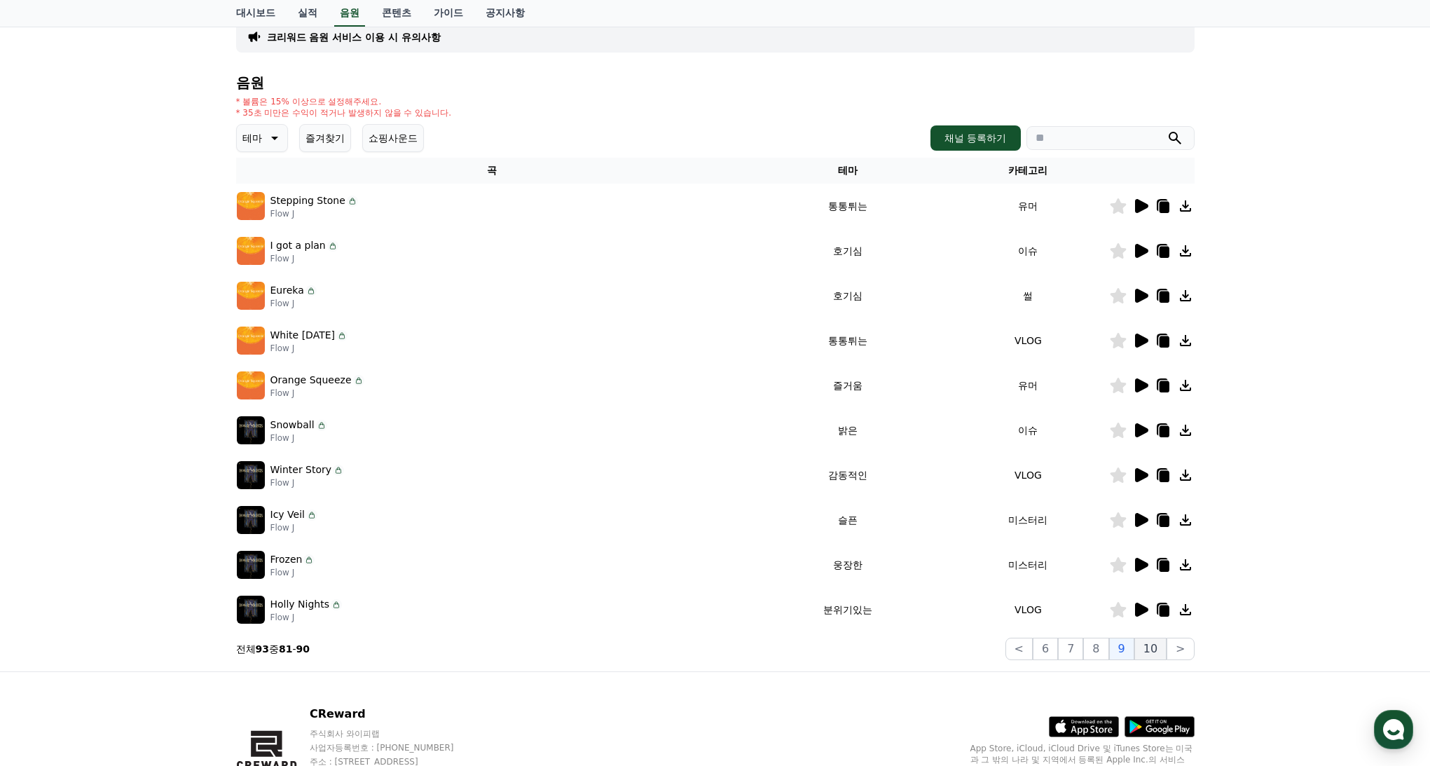
click at [1155, 649] on button "10" at bounding box center [1150, 649] width 32 height 22
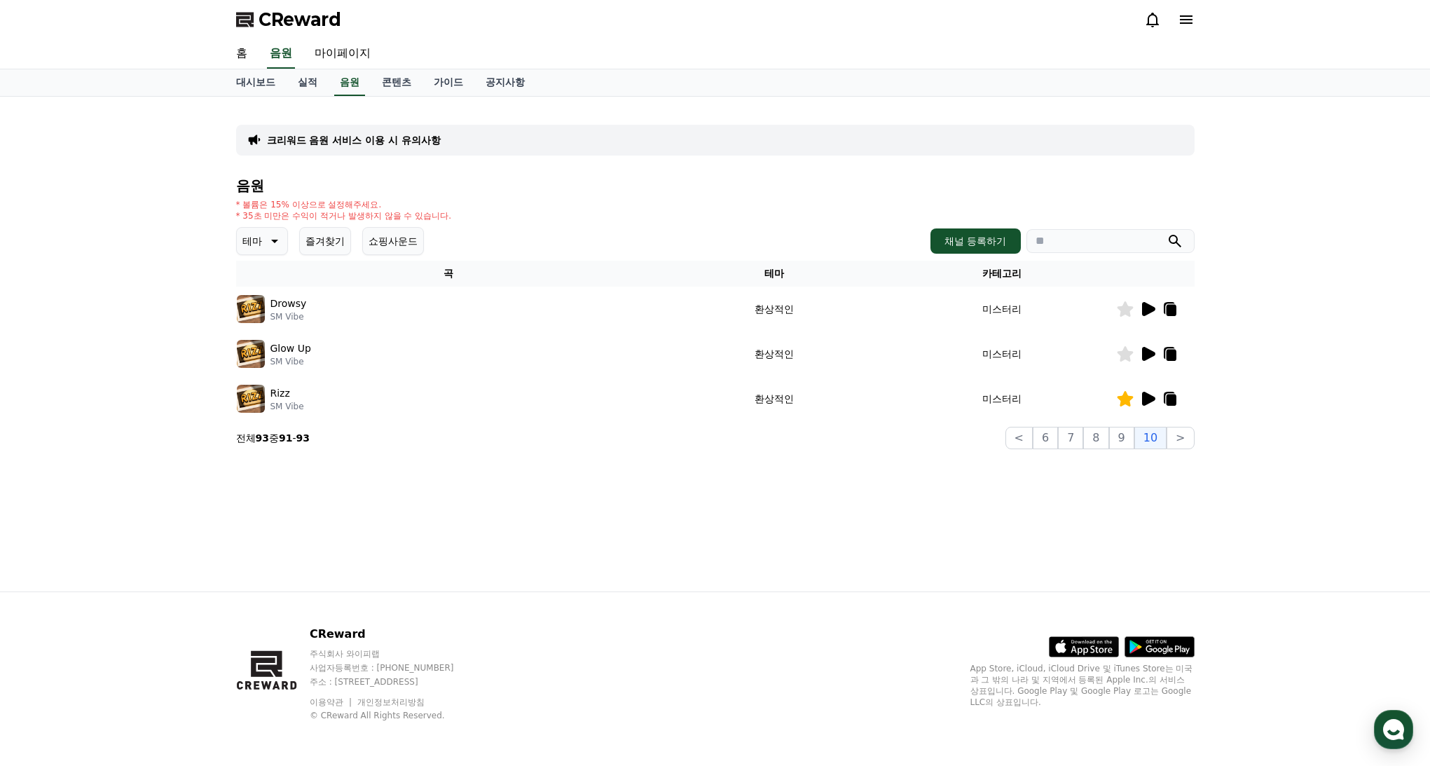
click at [1150, 355] on icon at bounding box center [1148, 354] width 13 height 14
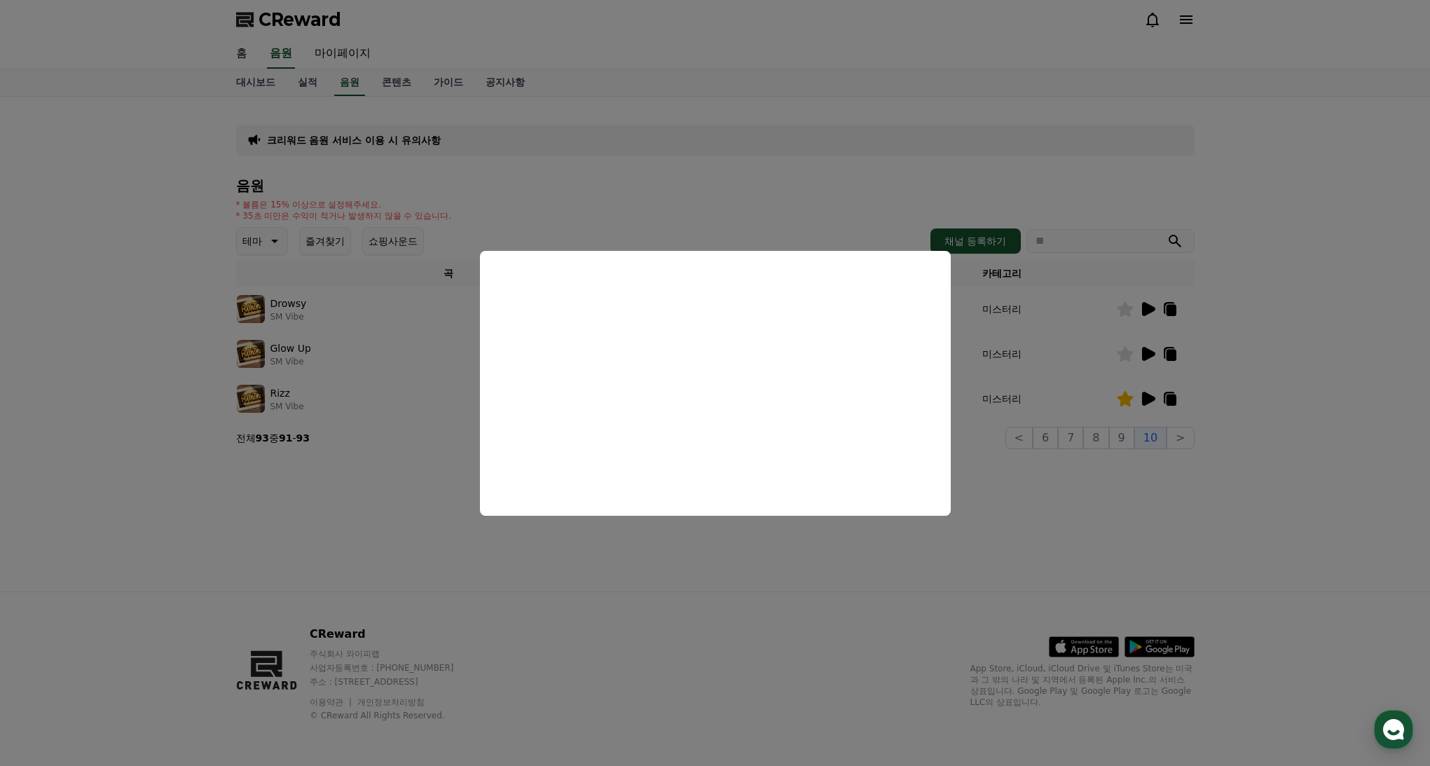
click at [1109, 594] on button "close modal" at bounding box center [715, 383] width 1430 height 766
click at [1043, 564] on div "크리워드 음원 서비스 이용 시 유의사항 음원 * 볼륨은 15% 이상으로 설정해주세요. * 35초 미만은 수익이 적거나 발생하지 않을 수 있습니…" at bounding box center [715, 344] width 981 height 495
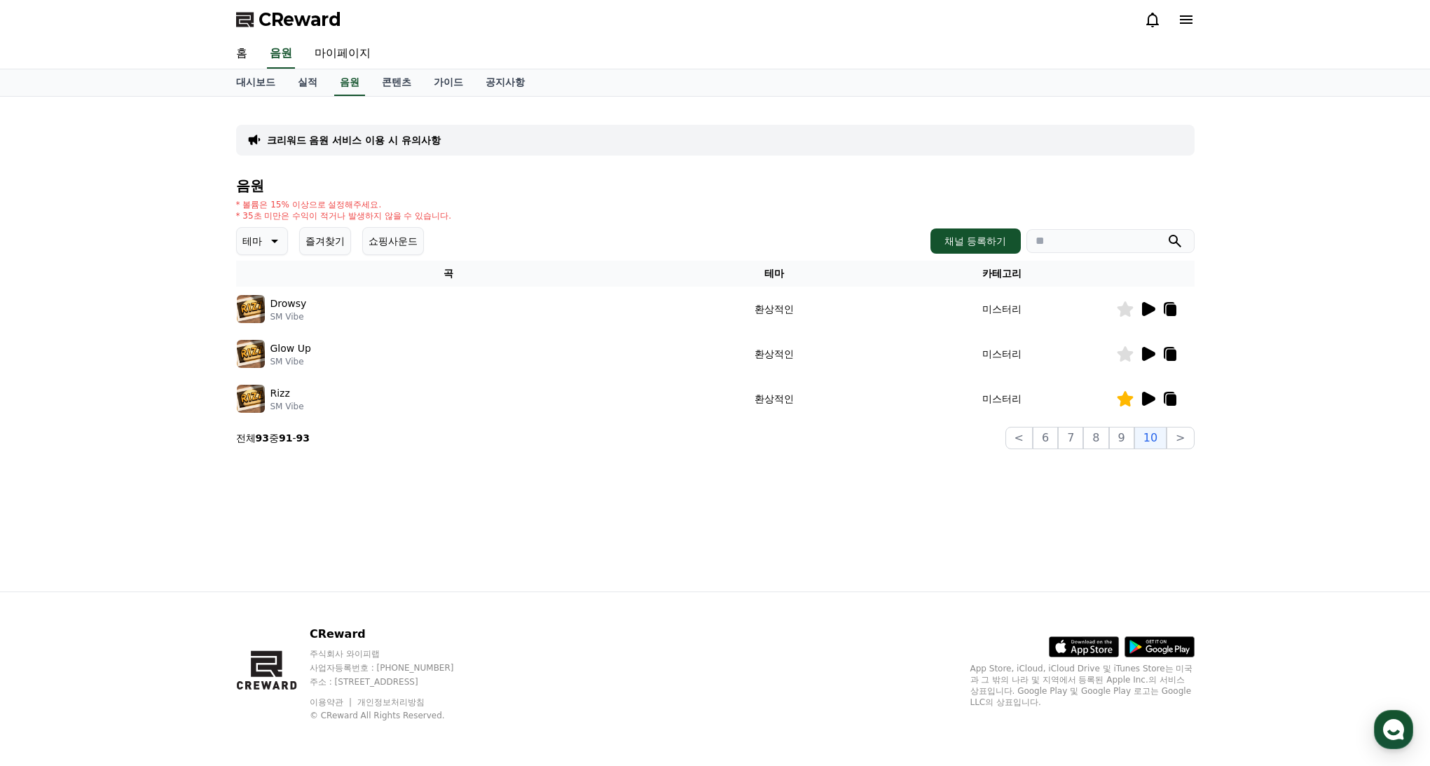
click at [1146, 392] on icon at bounding box center [1147, 398] width 17 height 17
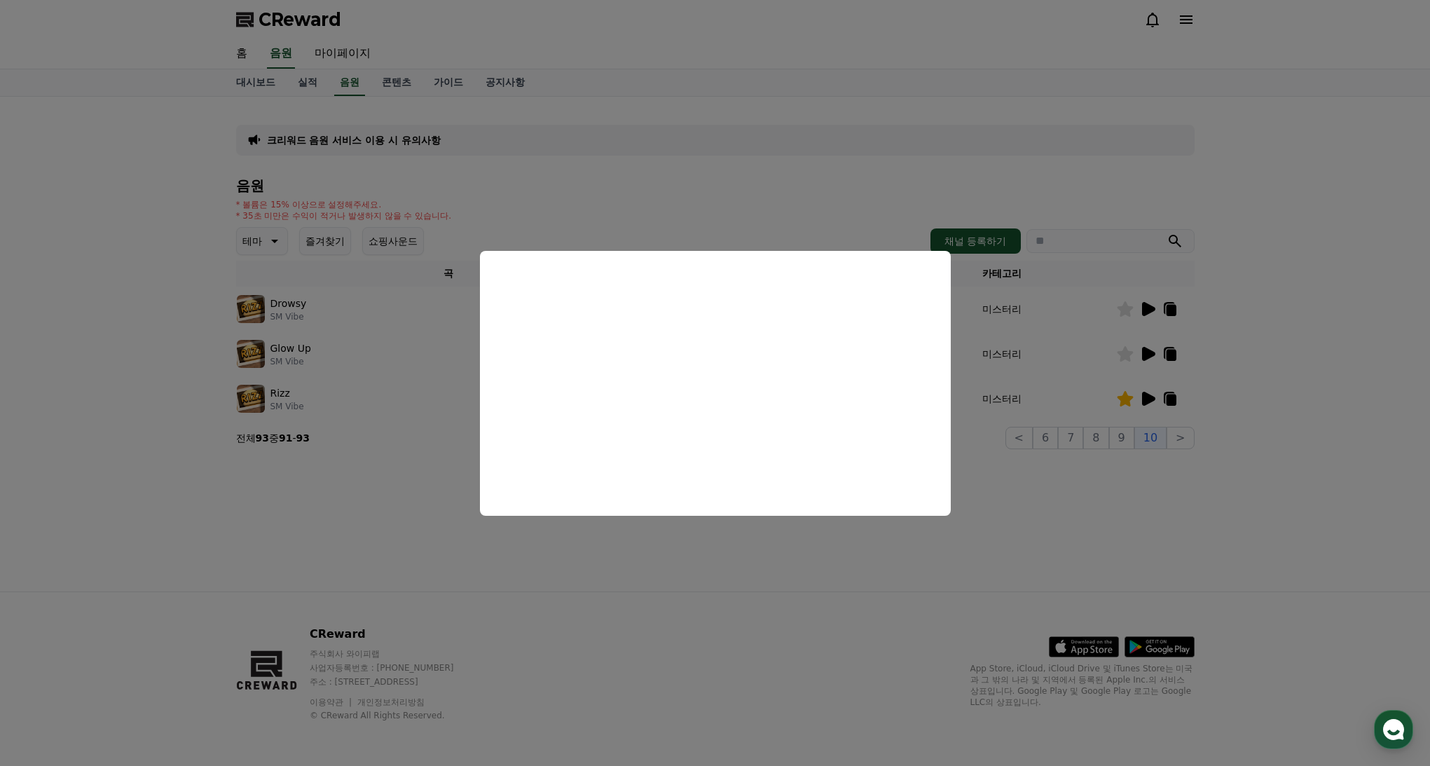
click at [691, 584] on button "close modal" at bounding box center [715, 383] width 1430 height 766
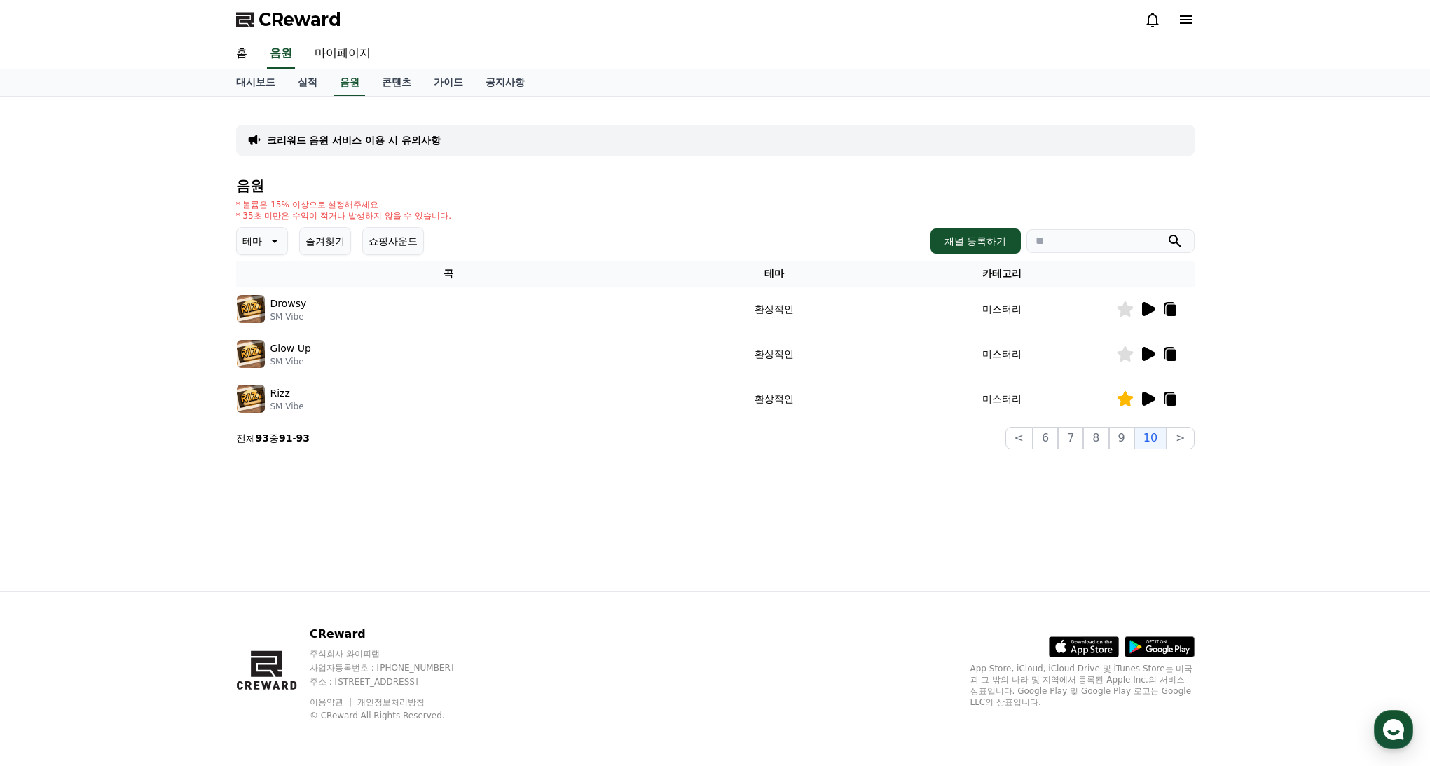
click at [1165, 404] on icon at bounding box center [1170, 398] width 17 height 17
click at [1173, 395] on icon at bounding box center [1171, 400] width 10 height 11
click at [1245, 411] on div "크리워드 음원 서비스 이용 시 유의사항 음원 * 볼륨은 15% 이상으로 설정해주세요. * 35초 미만은 수익이 적거나 발생하지 않을 수 있습니…" at bounding box center [715, 344] width 1430 height 495
click at [294, 85] on link "실적" at bounding box center [308, 82] width 42 height 27
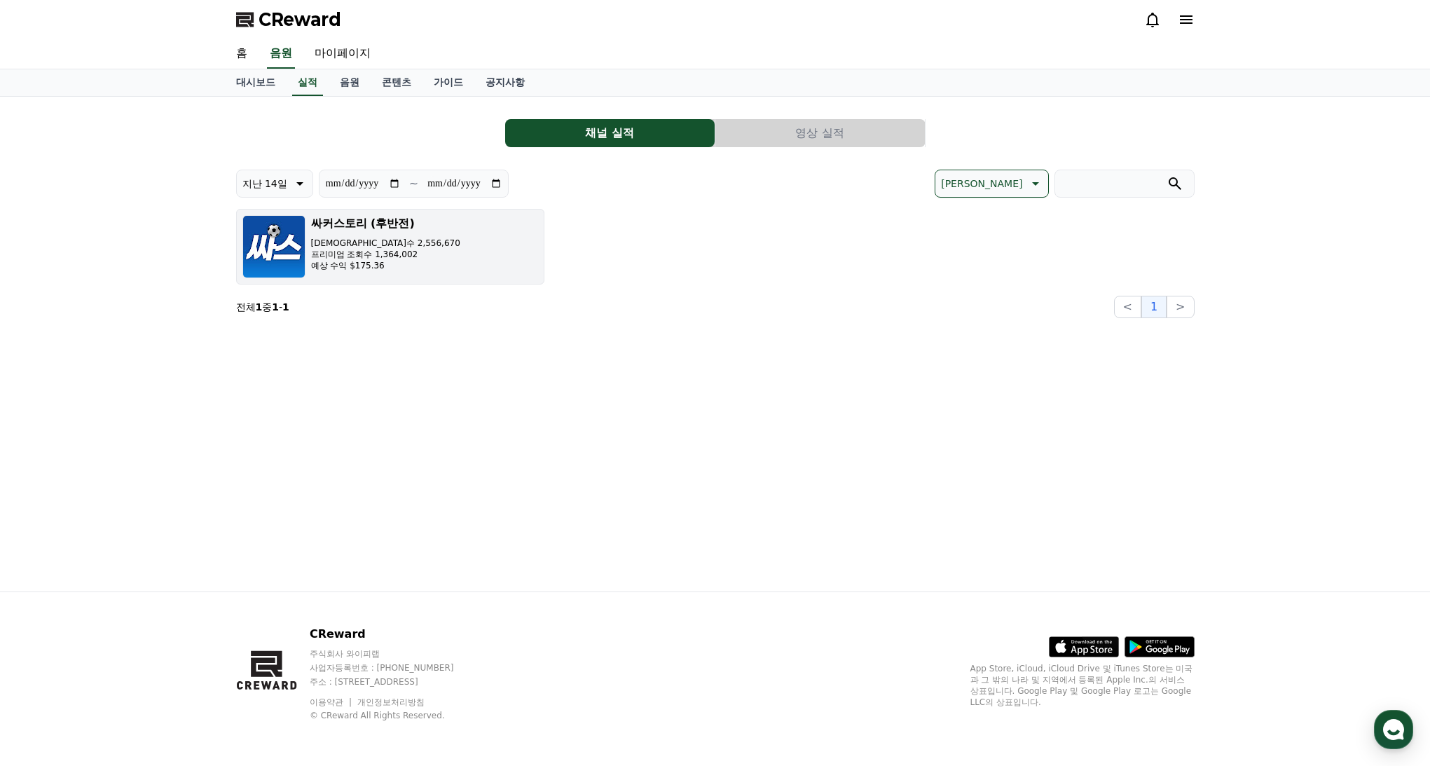
click at [409, 238] on button "싸커스토리 (후반전) 조회수 2,556,670 프리미엄 조회수 1,364,002 예상 수익 $175.36" at bounding box center [390, 247] width 308 height 76
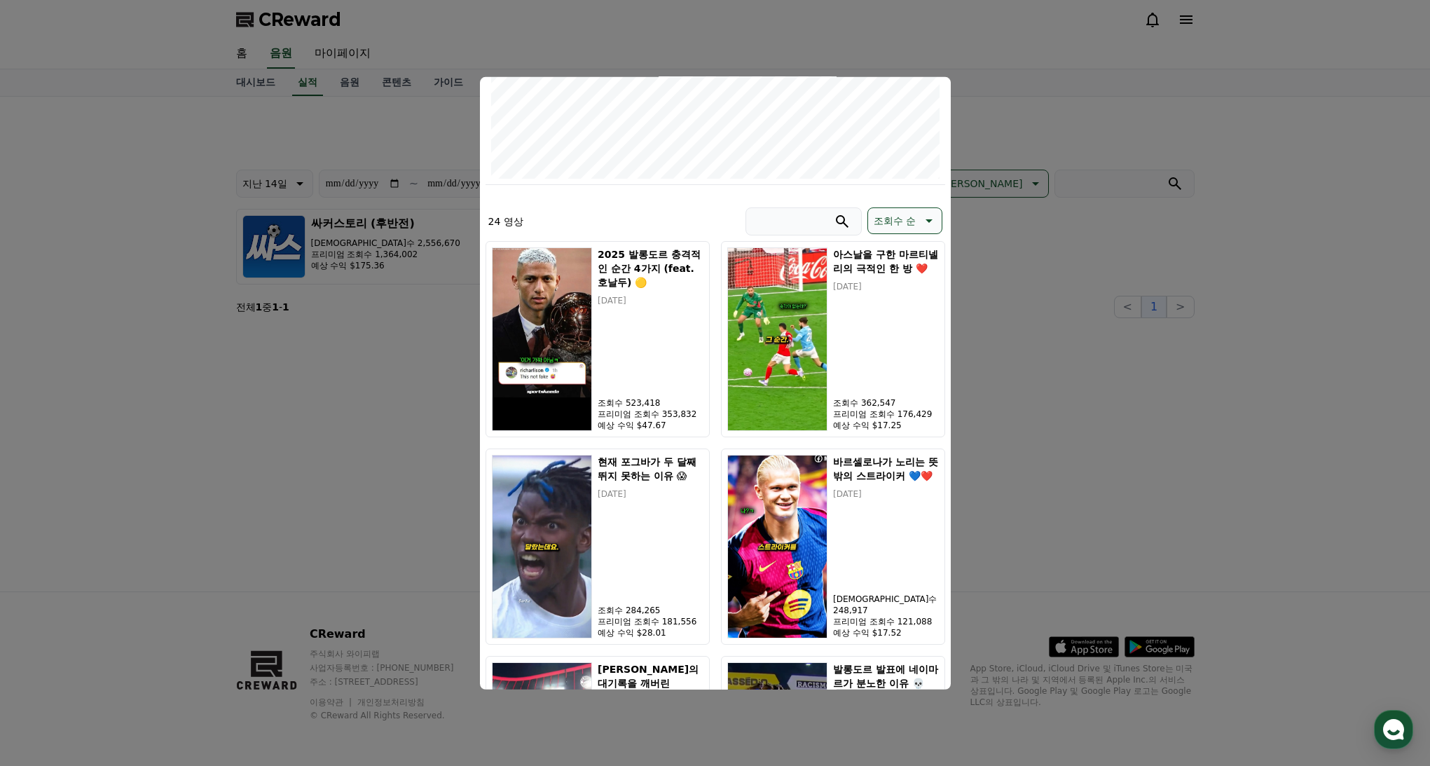
scroll to position [430, 0]
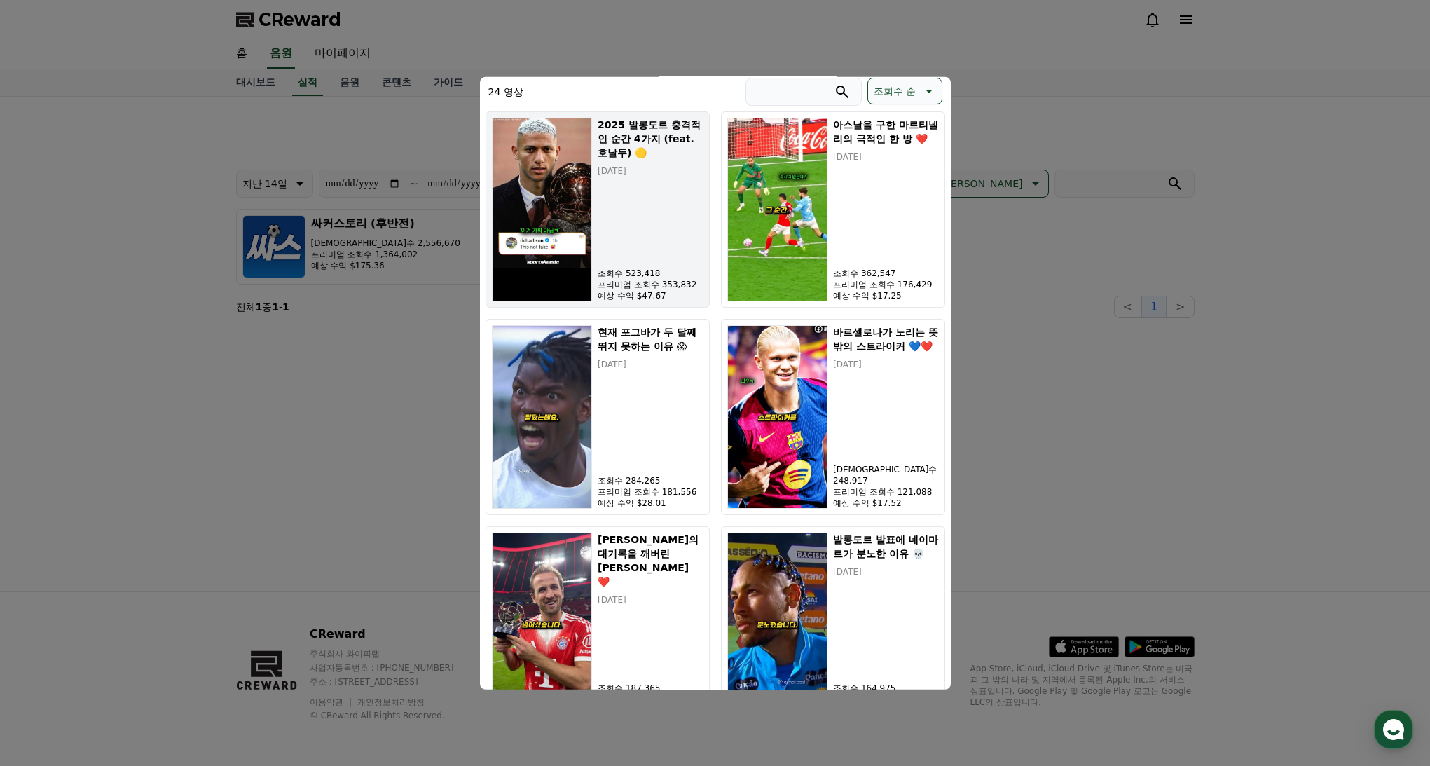
click at [553, 214] on img "modal" at bounding box center [542, 209] width 101 height 184
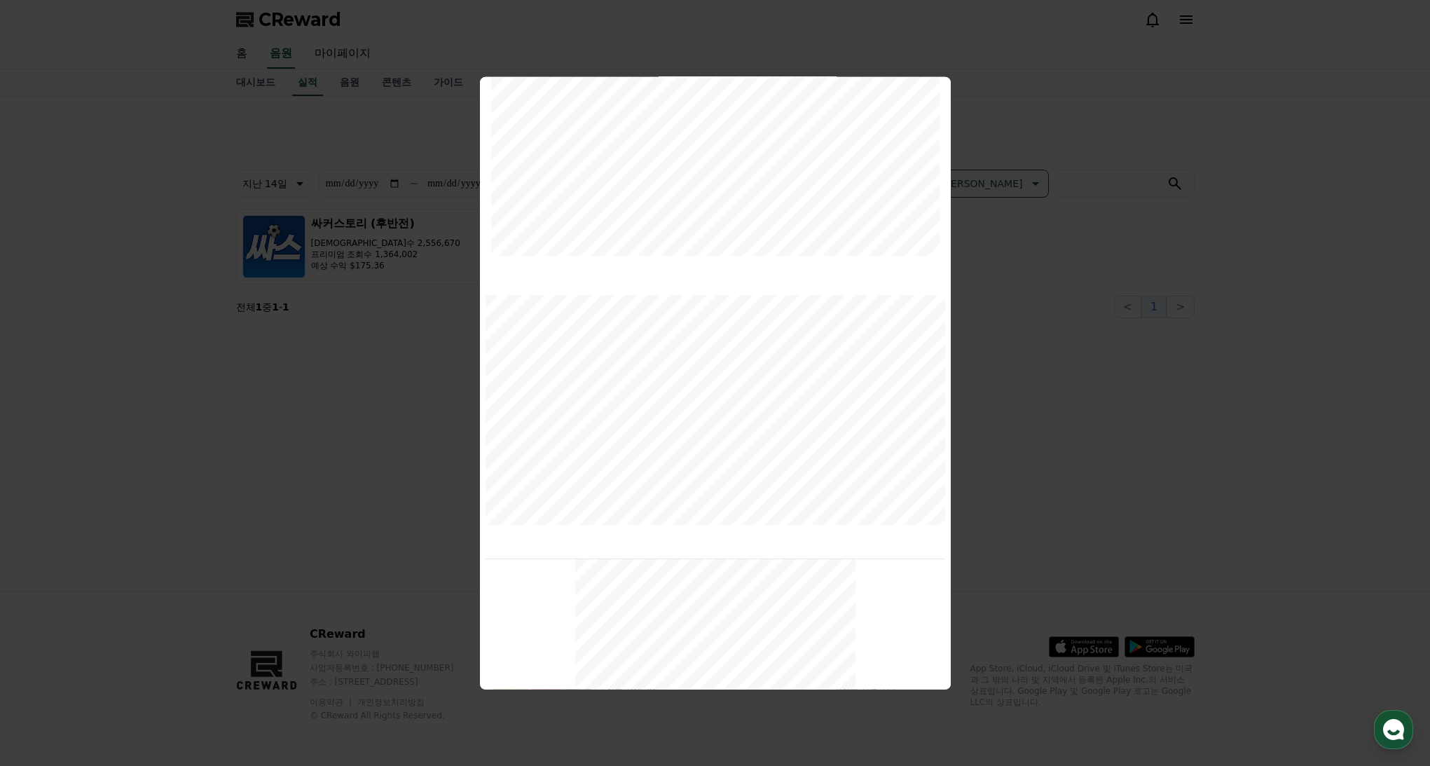
scroll to position [0, 0]
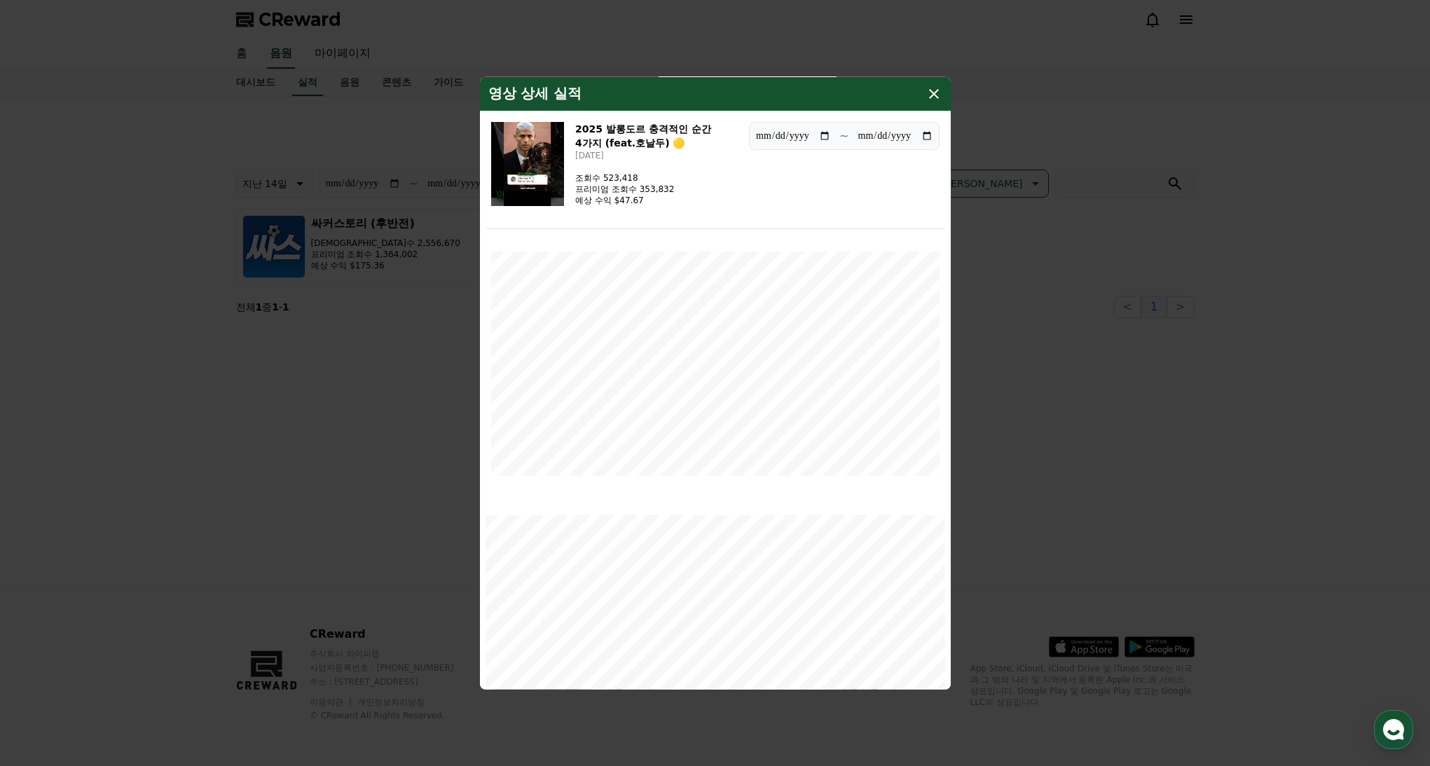
click at [933, 98] on icon "modal" at bounding box center [934, 93] width 17 height 17
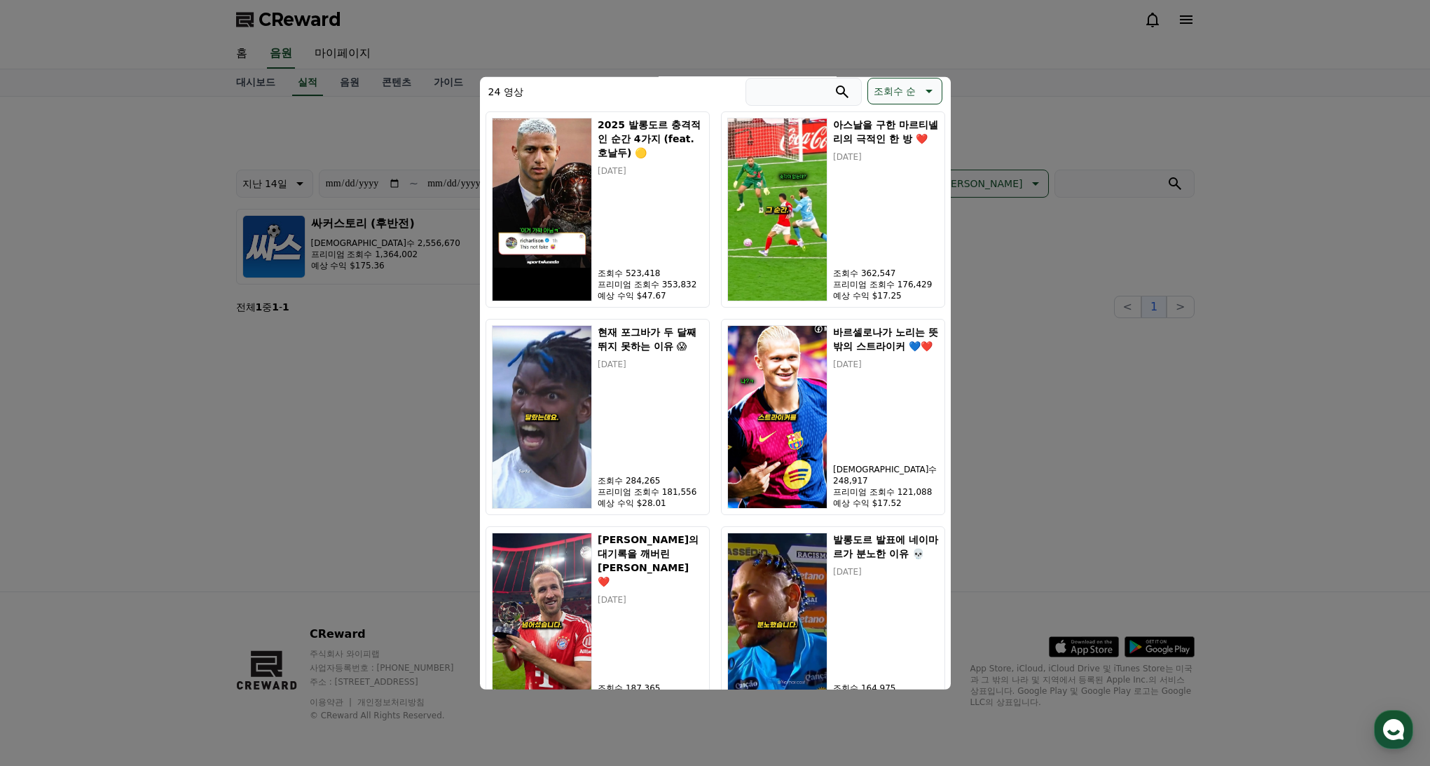
click at [1033, 339] on button "close modal" at bounding box center [715, 383] width 1430 height 766
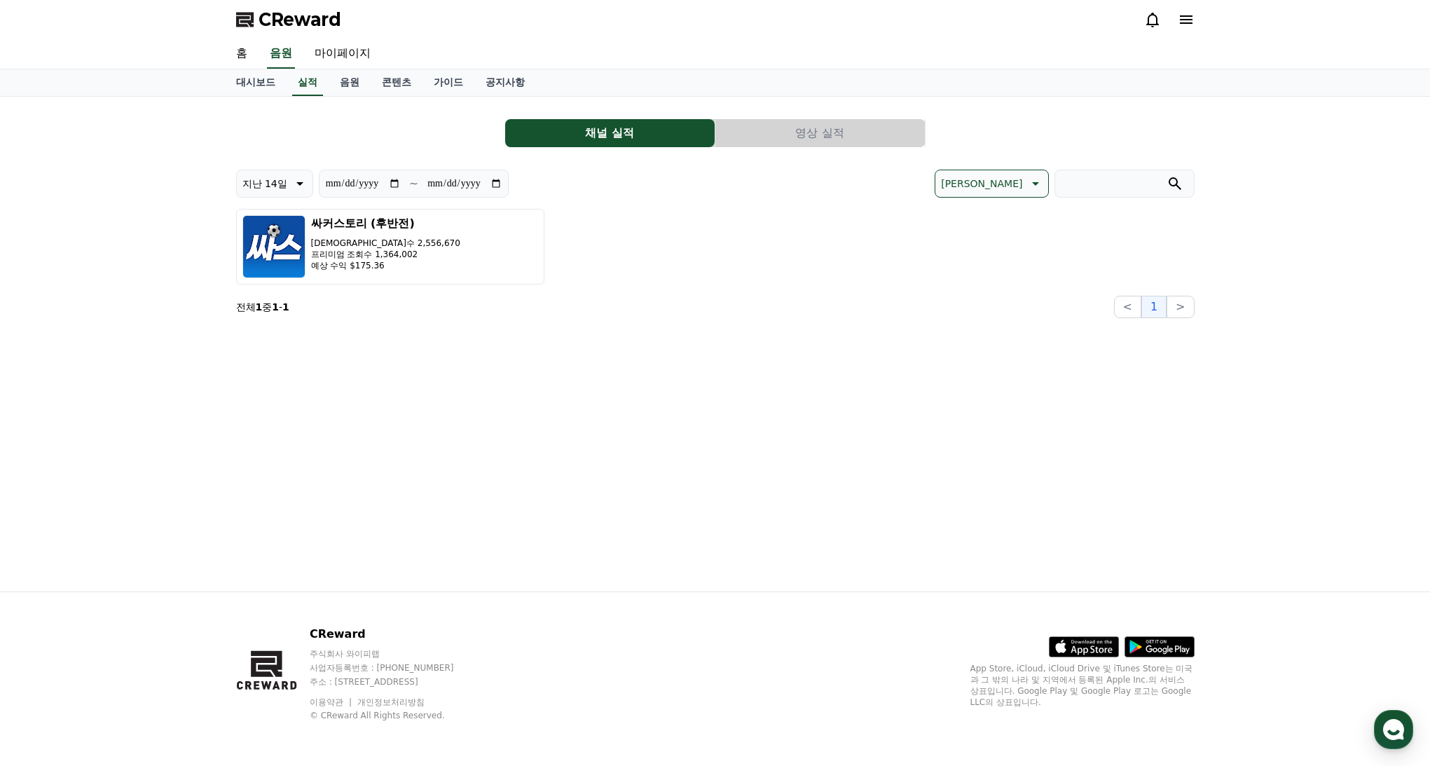
click at [996, 299] on section "전체 1 중 1 - 1 < 1 >" at bounding box center [715, 307] width 959 height 22
click at [257, 81] on link "대시보드" at bounding box center [256, 82] width 62 height 27
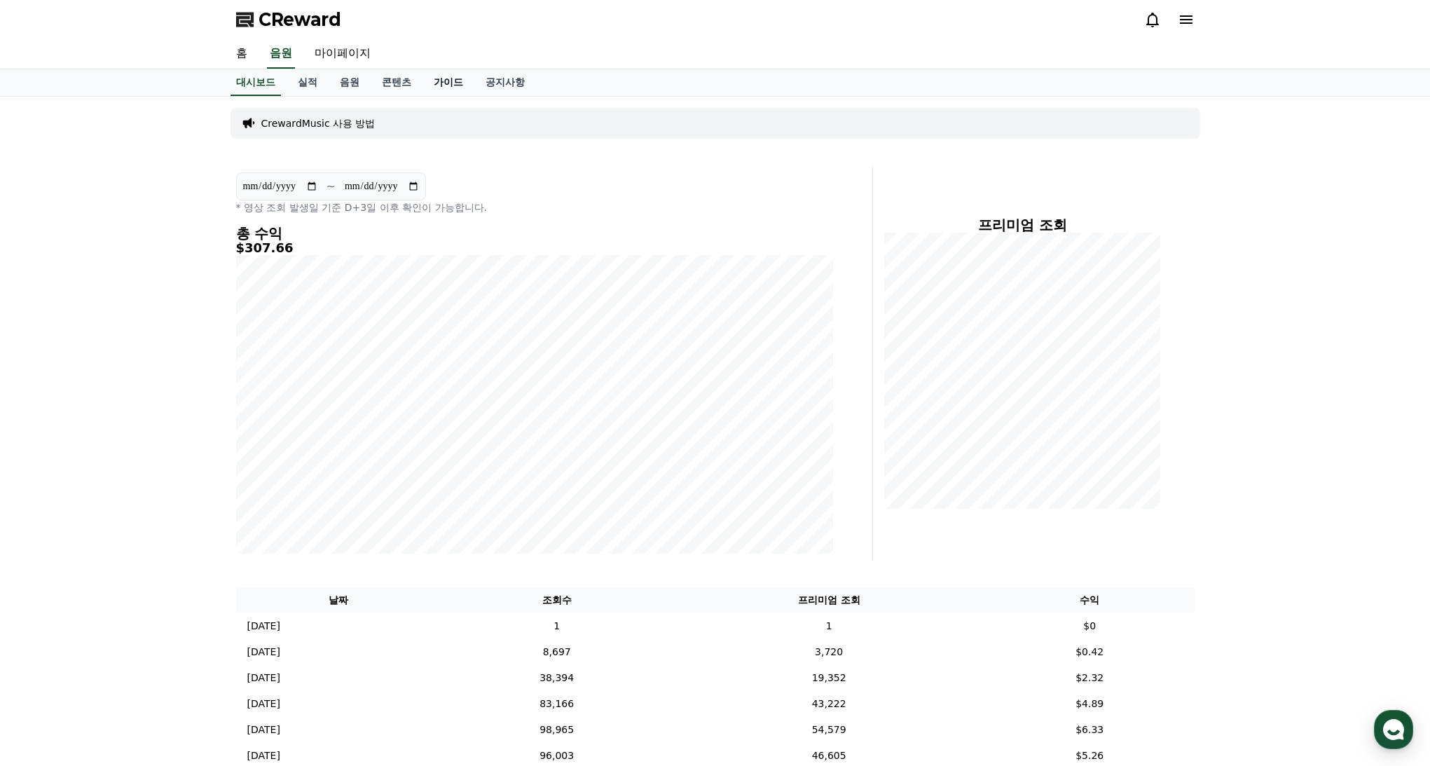
click at [423, 83] on link "가이드" at bounding box center [449, 82] width 52 height 27
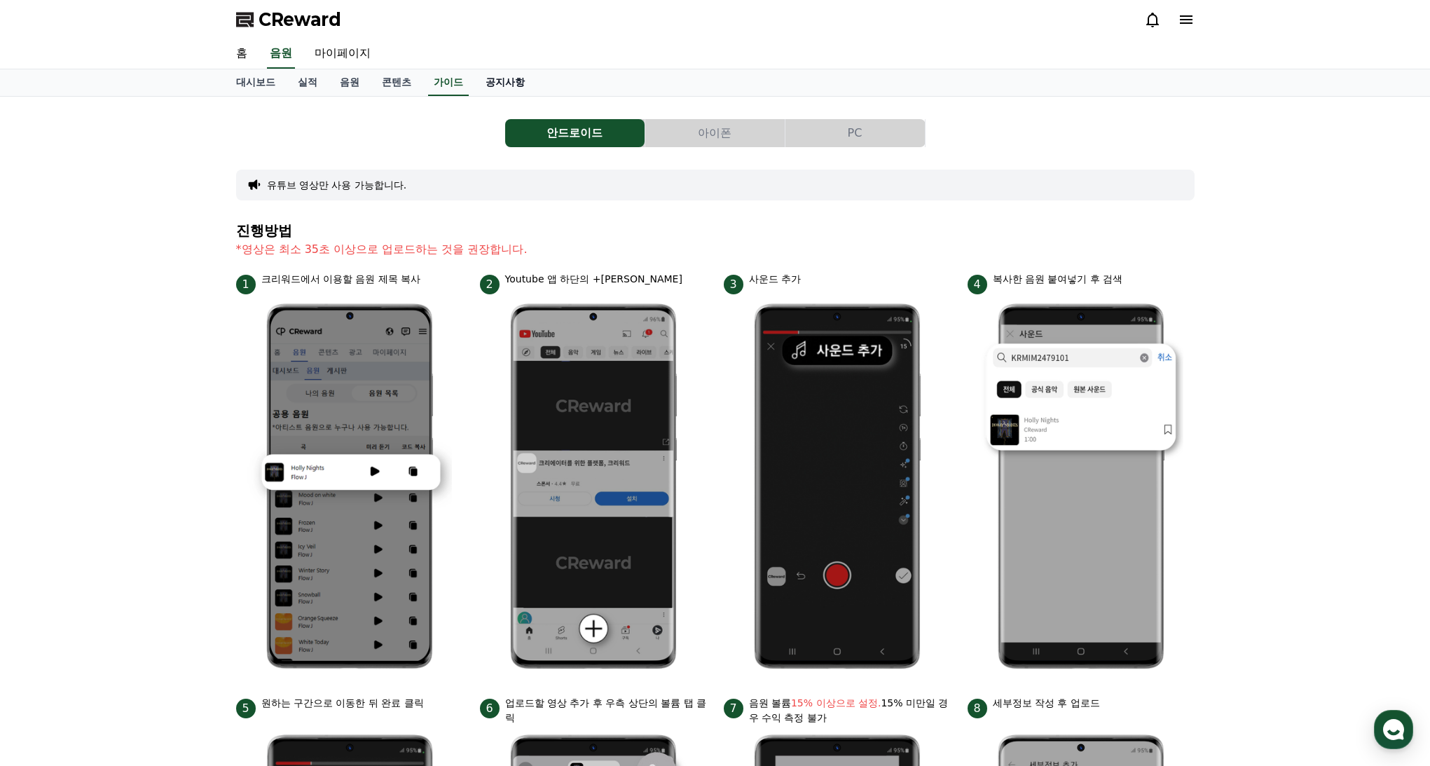
click at [474, 87] on link "공지사항" at bounding box center [505, 82] width 62 height 27
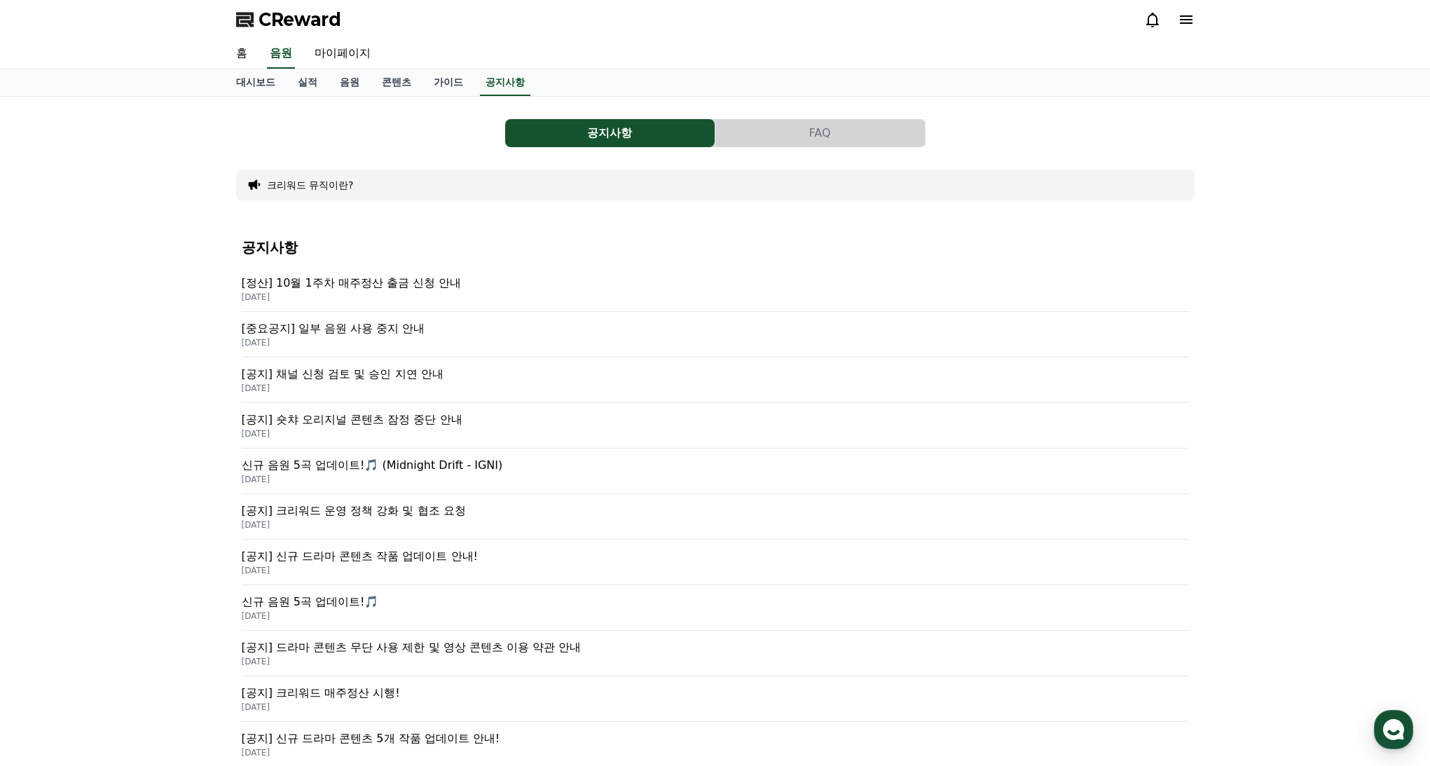
click at [379, 334] on p "[중요공지] 일부 음원 사용 중지 안내" at bounding box center [715, 328] width 947 height 17
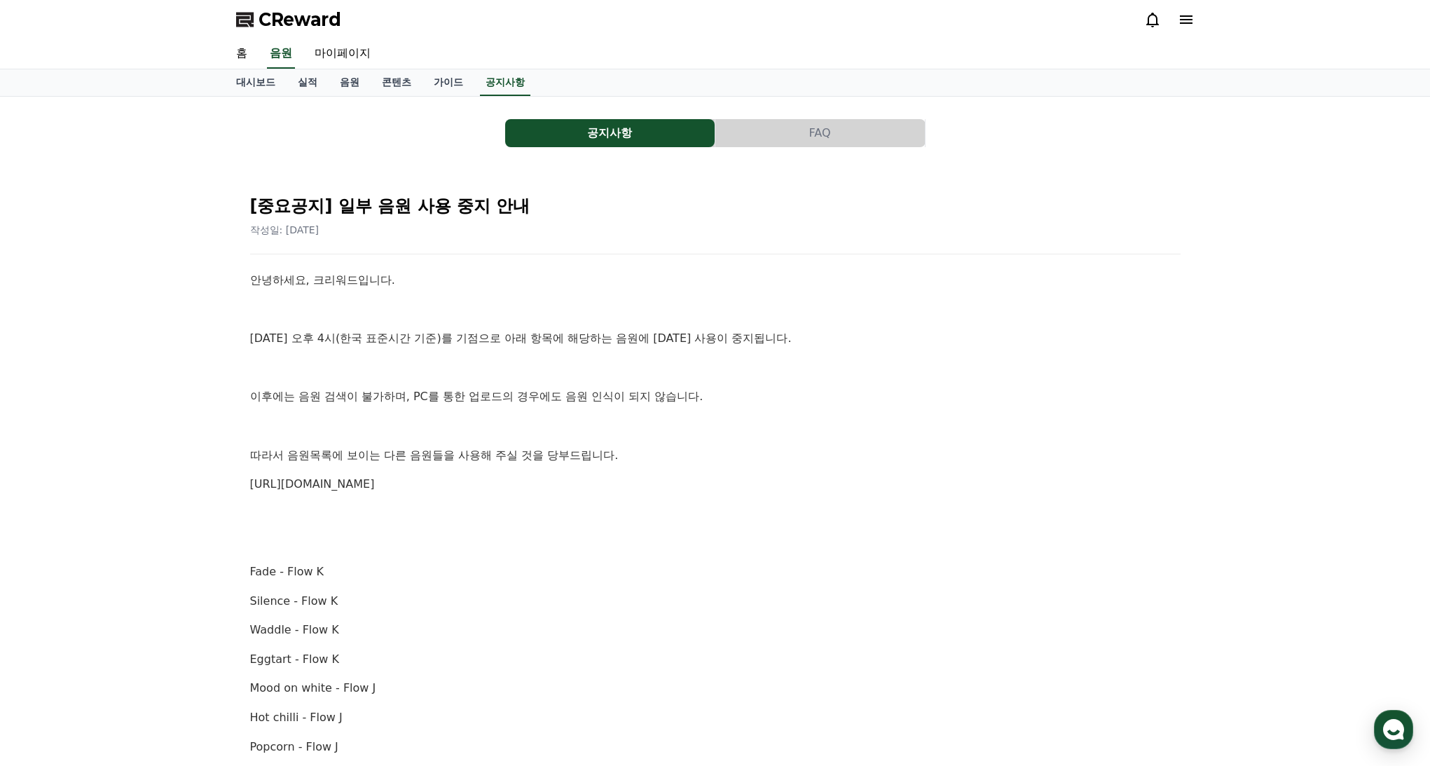
drag, startPoint x: 694, startPoint y: 488, endPoint x: 501, endPoint y: 463, distance: 195.0
click at [500, 463] on p "따라서 음원목록에 보이는 다른 음원들을 사용해 주실 것을 당부드립니다." at bounding box center [715, 455] width 931 height 18
click at [259, 84] on link "대시보드" at bounding box center [256, 82] width 62 height 27
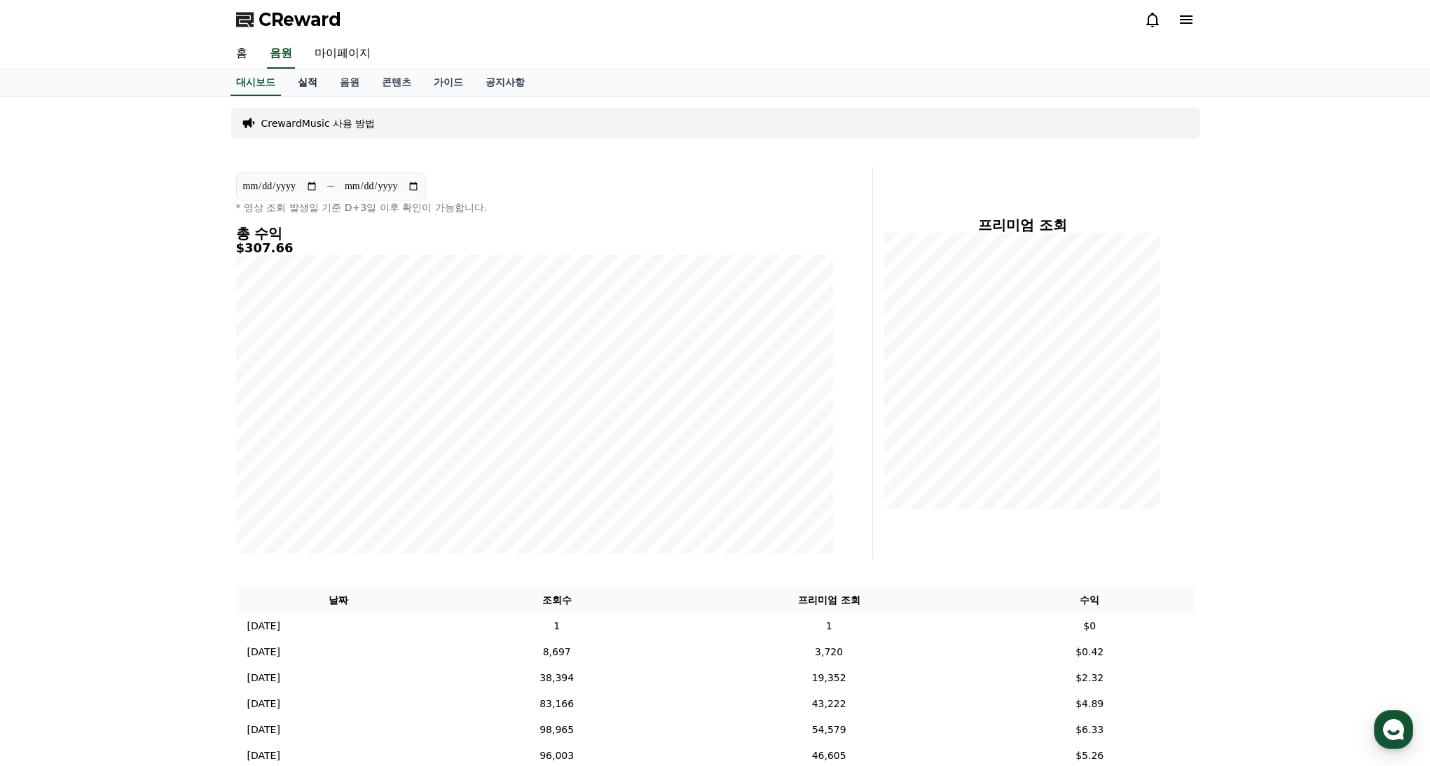
click at [290, 80] on link "실적" at bounding box center [308, 82] width 42 height 27
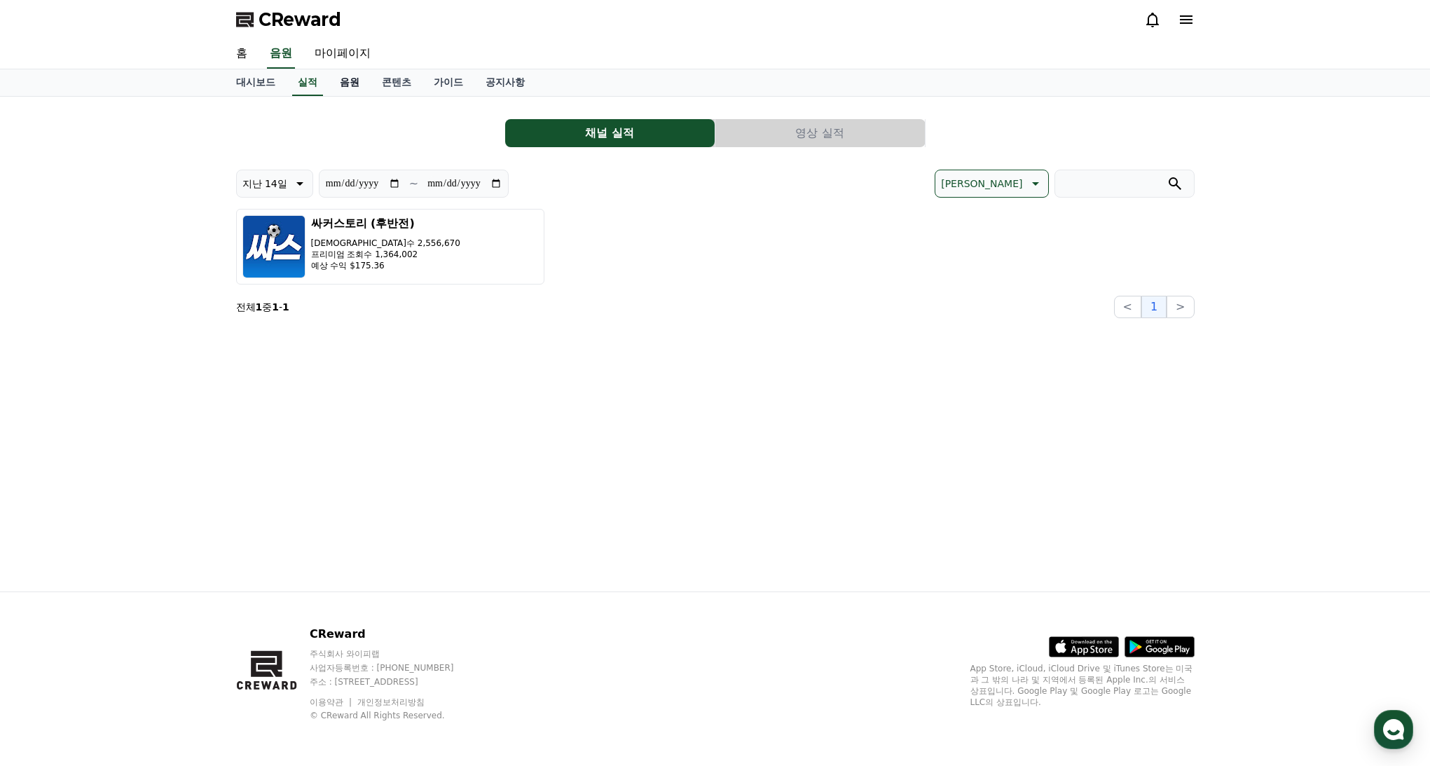
click at [340, 90] on link "음원" at bounding box center [350, 82] width 42 height 27
